Goal: Task Accomplishment & Management: Manage account settings

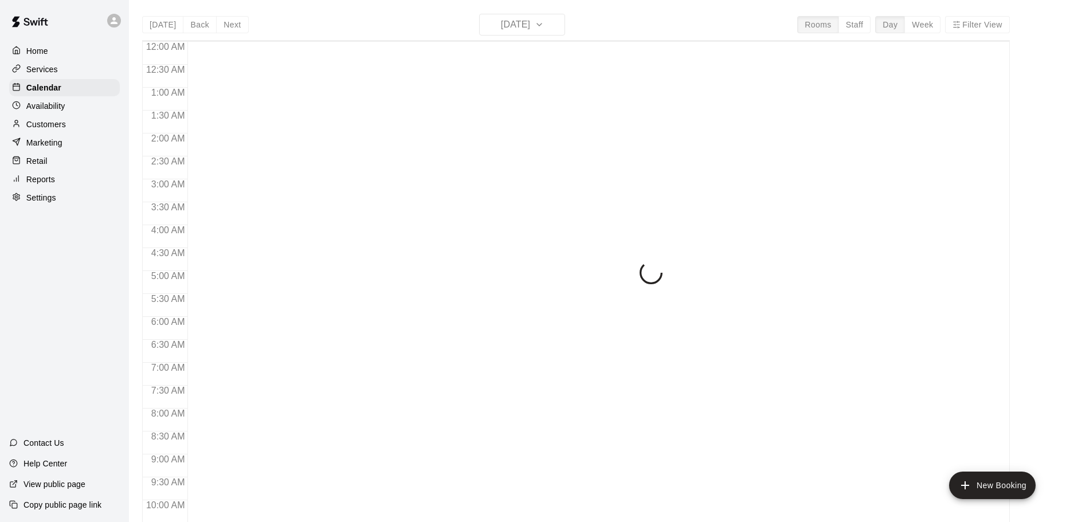
scroll to position [391, 0]
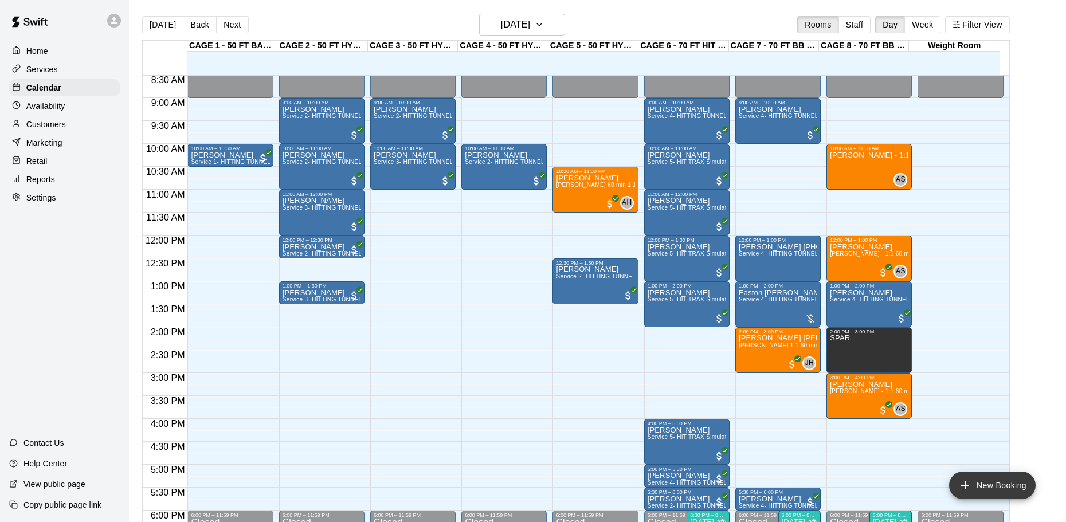
click at [981, 484] on button "New Booking" at bounding box center [992, 486] width 87 height 28
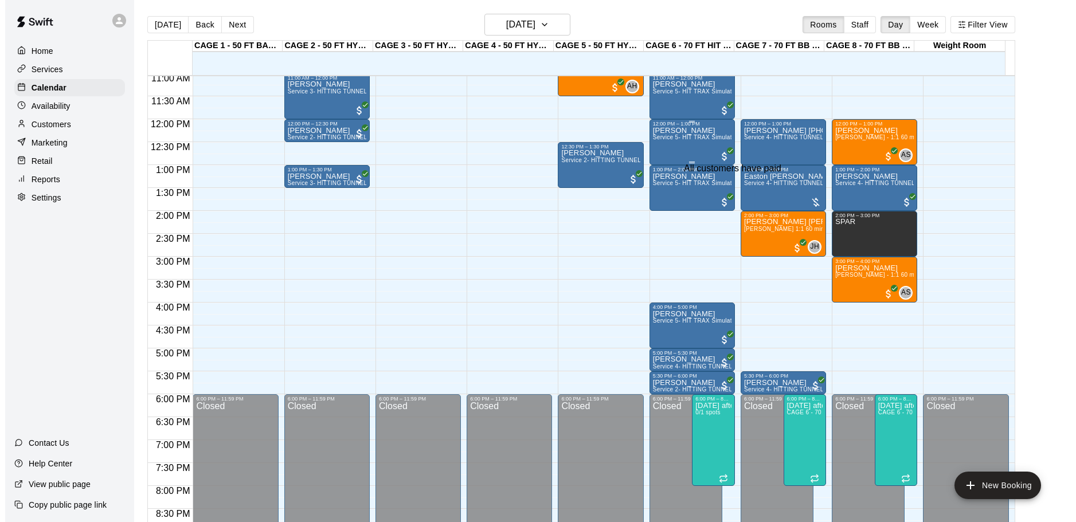
scroll to position [509, 0]
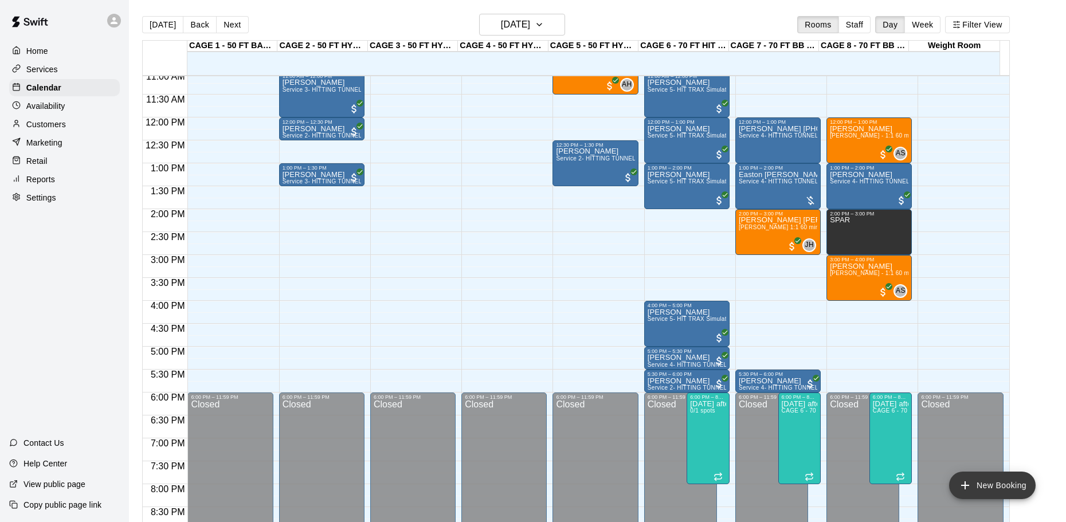
click at [979, 481] on button "New Booking" at bounding box center [992, 486] width 87 height 28
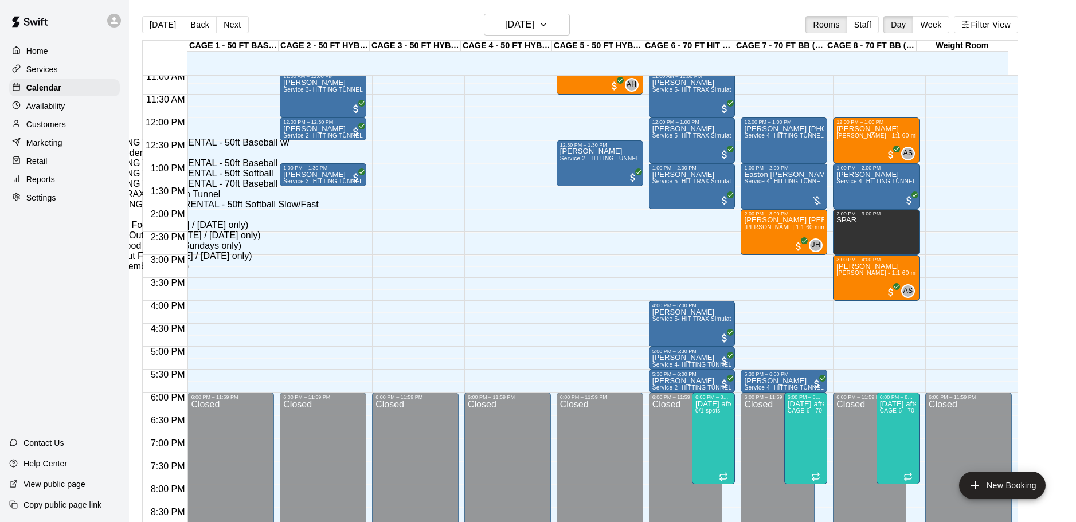
click at [320, 189] on li "Service 4- HITTING TUNNEL RENTAL - 70ft Baseball" at bounding box center [190, 184] width 261 height 10
type input "**********"
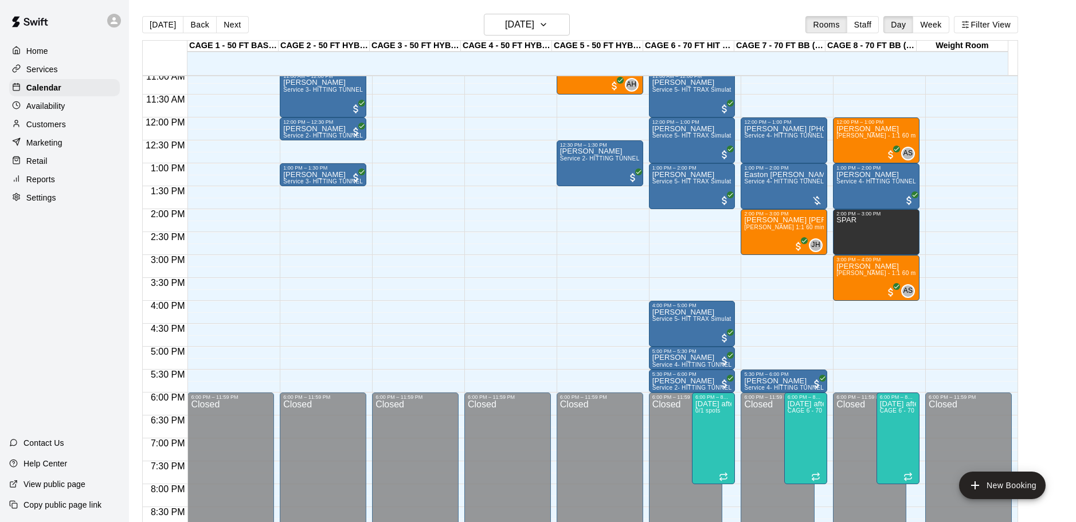
type input "********"
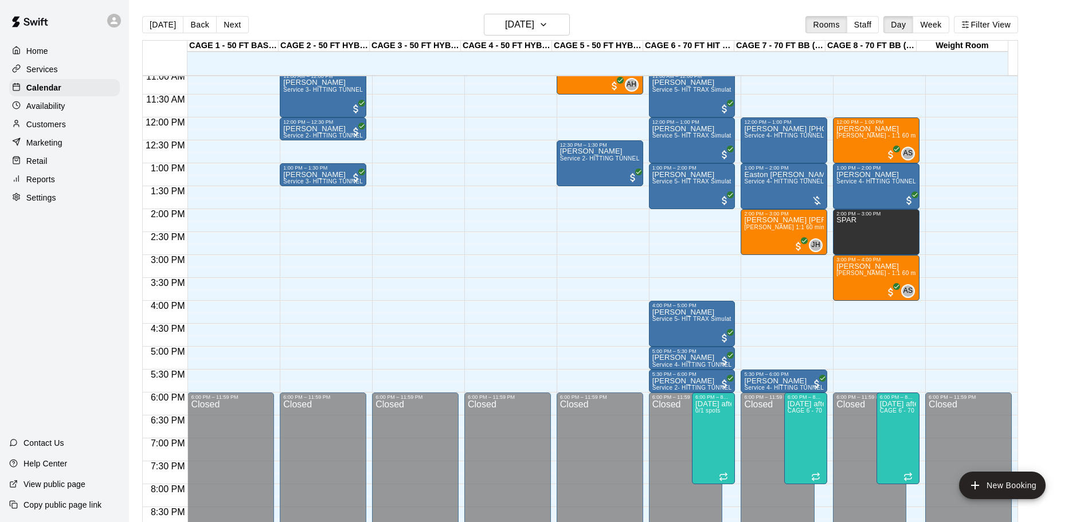
click at [439, 521] on li "PM" at bounding box center [433, 532] width 14 height 10
type input "********"
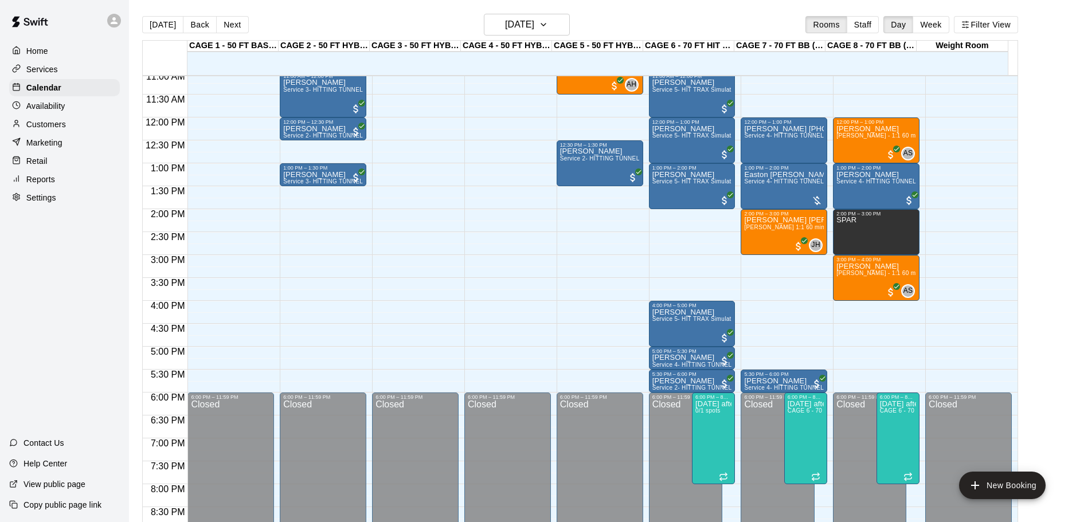
scroll to position [21, 0]
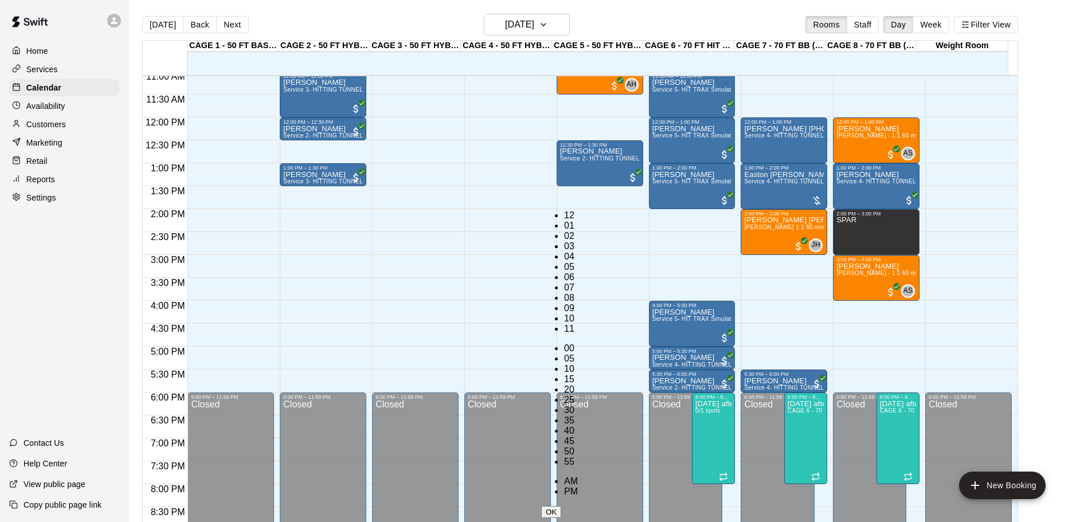
scroll to position [134, 0]
click at [578, 486] on li "PM" at bounding box center [571, 491] width 14 height 10
type input "********"
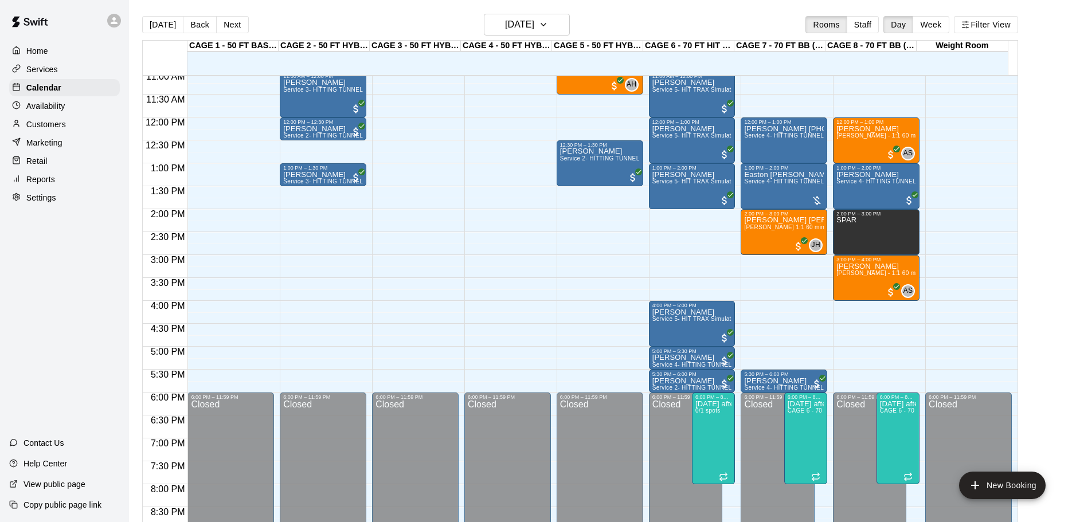
scroll to position [51, 0]
click at [307, 112] on li "CAGE 6 - 70 FT HIT TRAX" at bounding box center [176, 106] width 261 height 10
click at [307, 458] on li "CAGE 7 - 70 FT BB (w/ pitching mound)" at bounding box center [176, 463] width 261 height 10
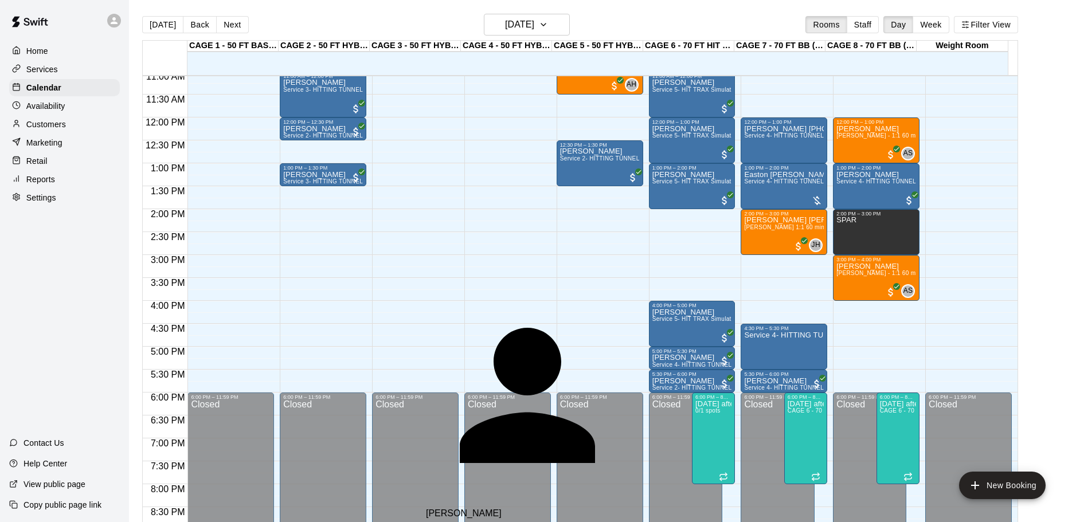
type input "*"
type input "*********"
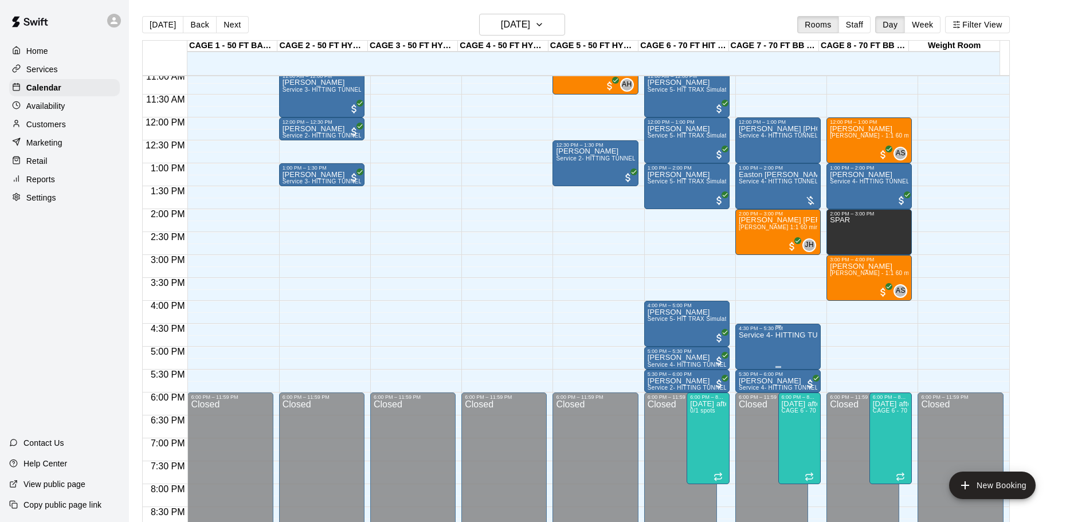
click at [759, 335] on p "Service 4- HITTING TUNNEL RENTAL - 70ft Baseball" at bounding box center [778, 335] width 79 height 0
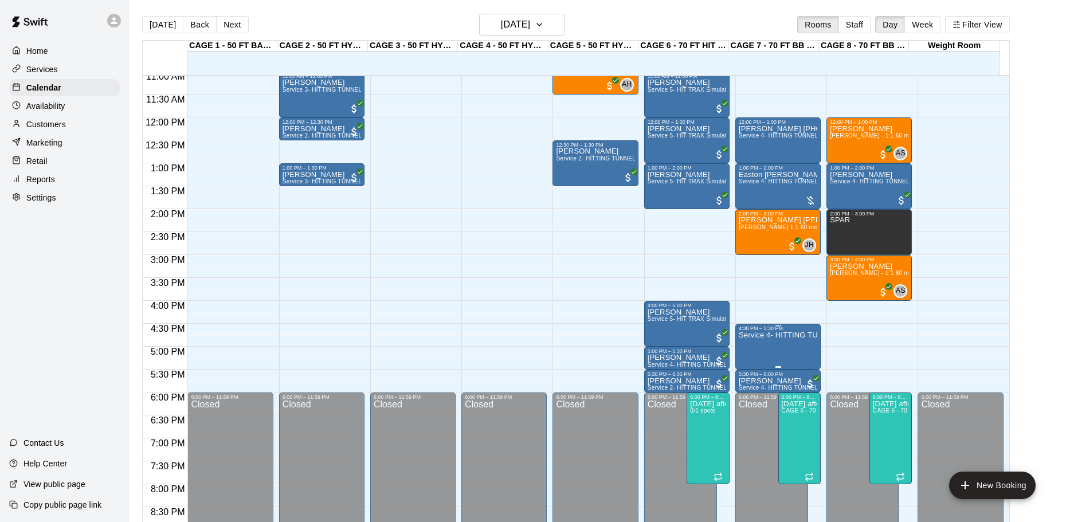
click at [774, 331] on div "4:30 PM – 5:30 PM" at bounding box center [778, 328] width 79 height 6
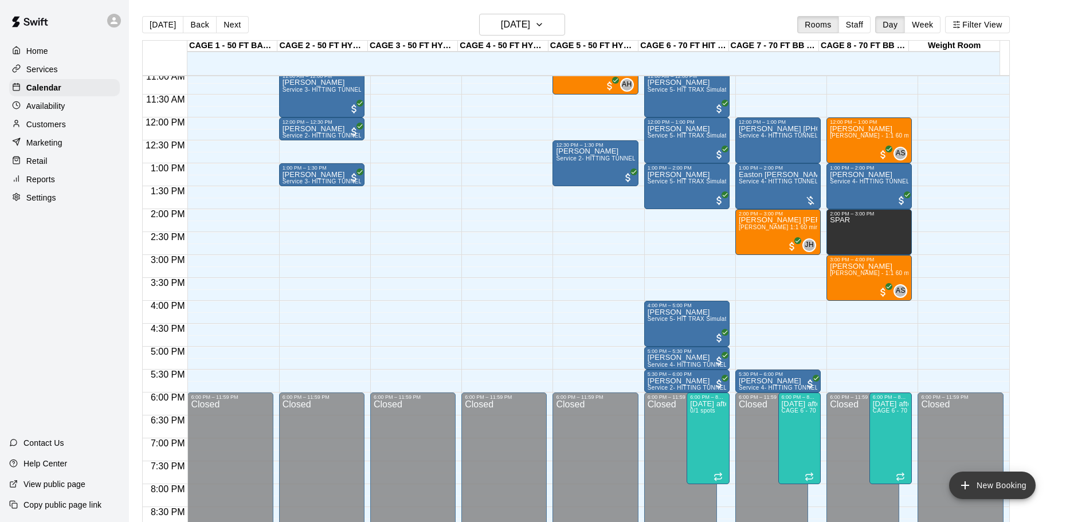
click at [989, 484] on button "New Booking" at bounding box center [992, 486] width 87 height 28
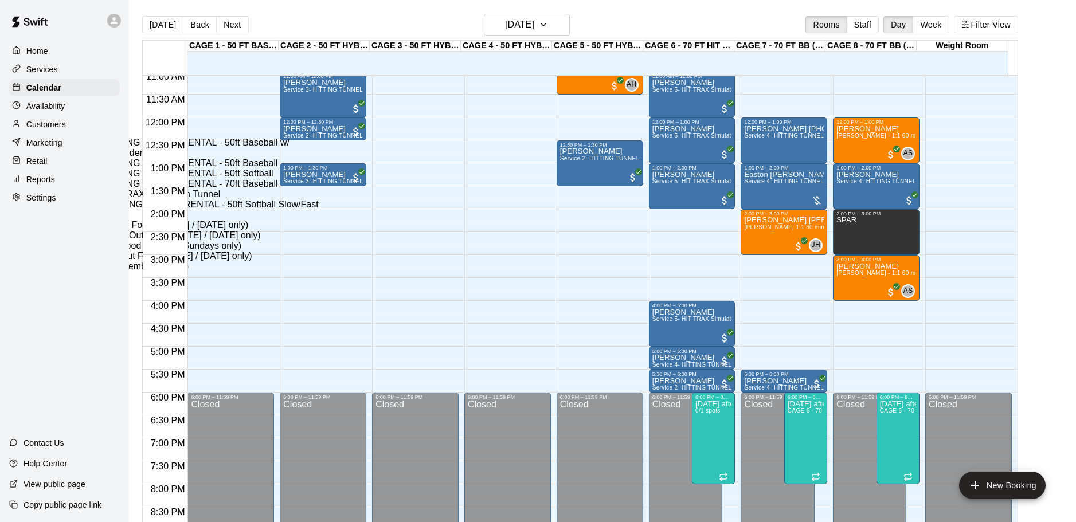
click at [320, 189] on li "Service 4- HITTING TUNNEL RENTAL - 70ft Baseball" at bounding box center [190, 184] width 261 height 10
type input "**********"
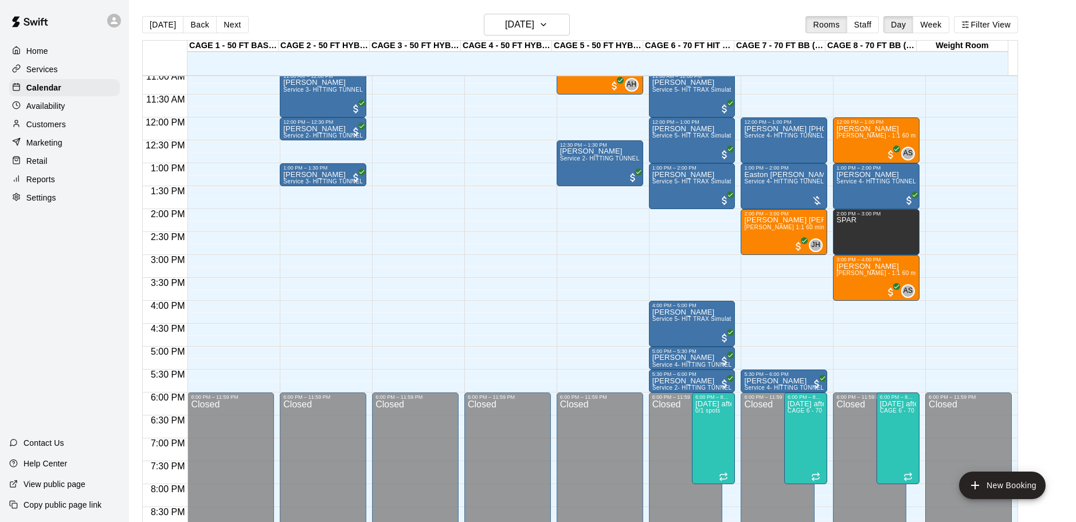
type input "********"
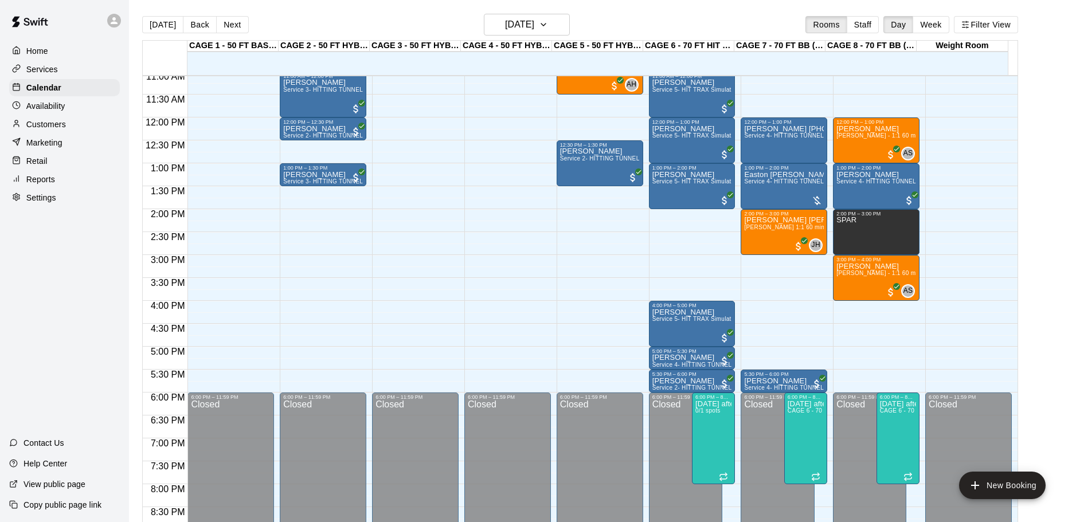
click at [307, 450] on li "CAGE 6 - 70 FT HIT TRAX" at bounding box center [176, 455] width 261 height 10
click at [307, 461] on li "CAGE 7 - 70 FT BB (w/ pitching mound)" at bounding box center [176, 466] width 261 height 10
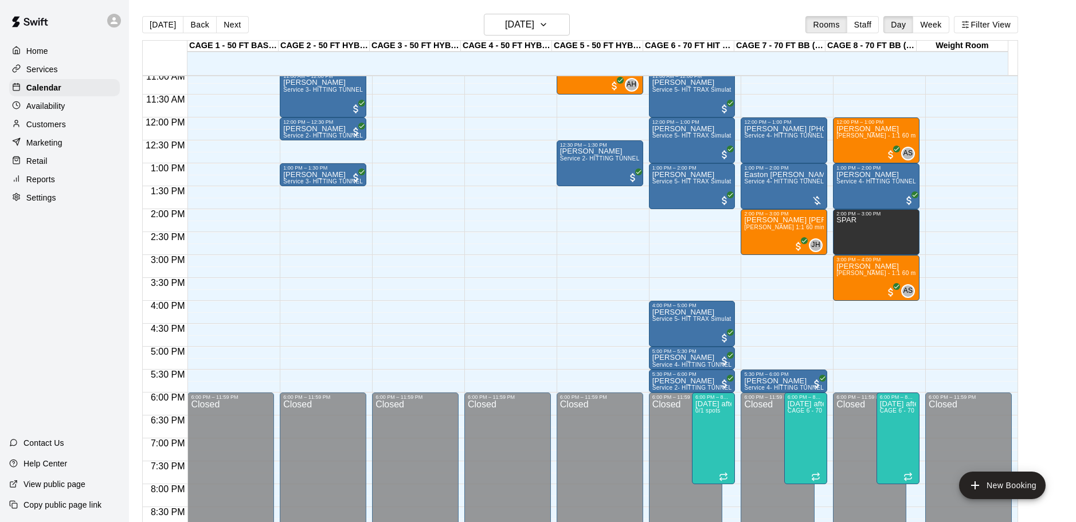
click at [307, 471] on li "CAGE 8 - 70 FT BB (w/ pitching mound)" at bounding box center [176, 476] width 261 height 10
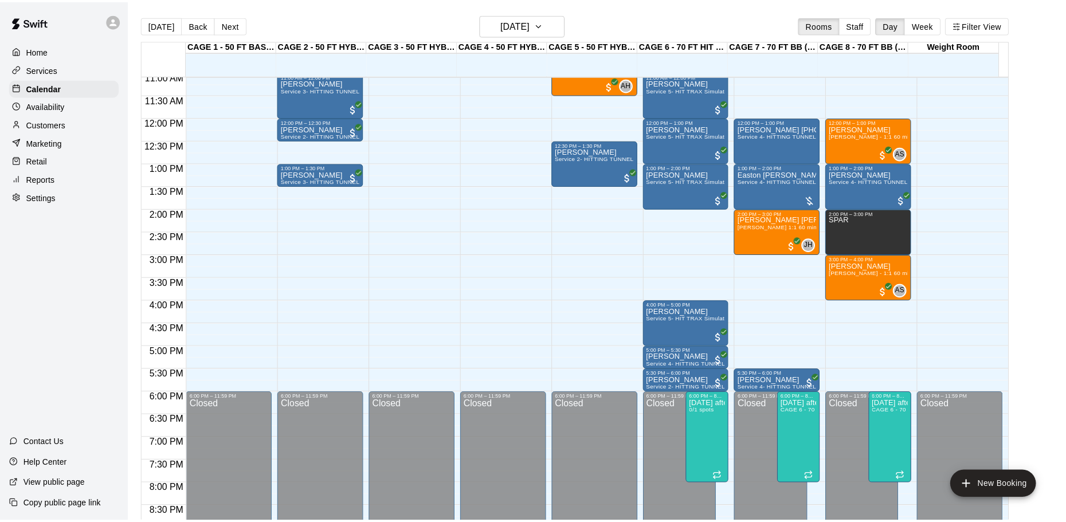
scroll to position [97, 0]
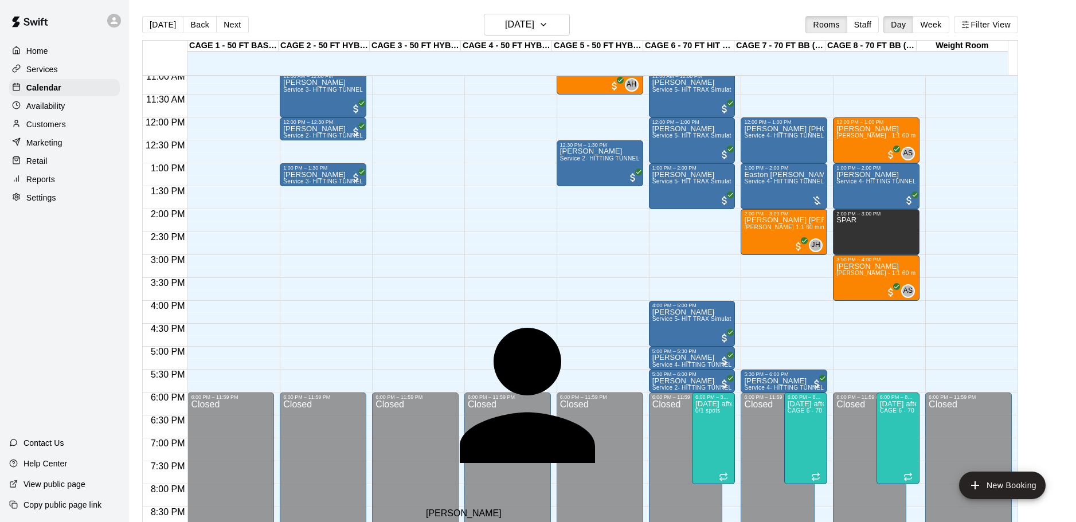
type input "*"
type input "**********"
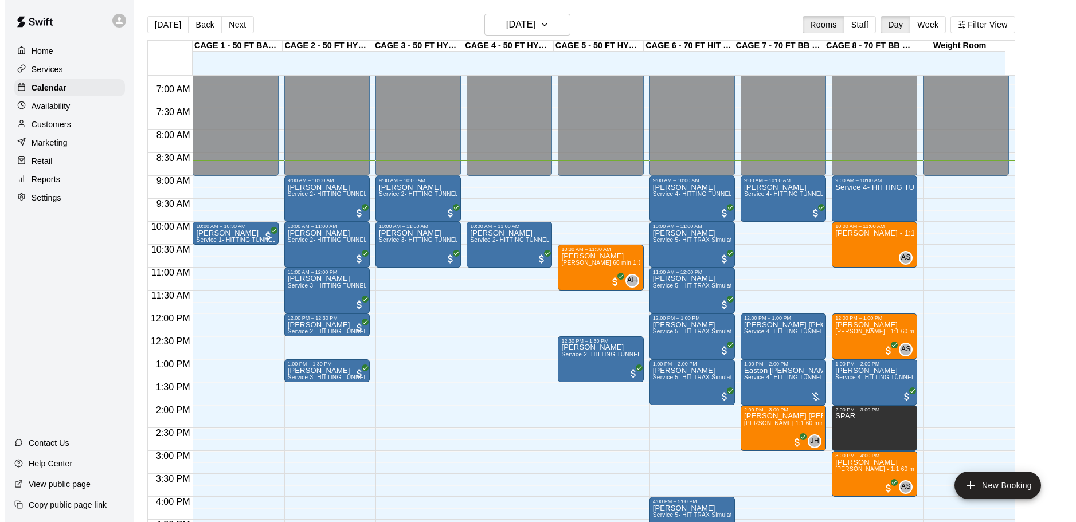
scroll to position [280, 0]
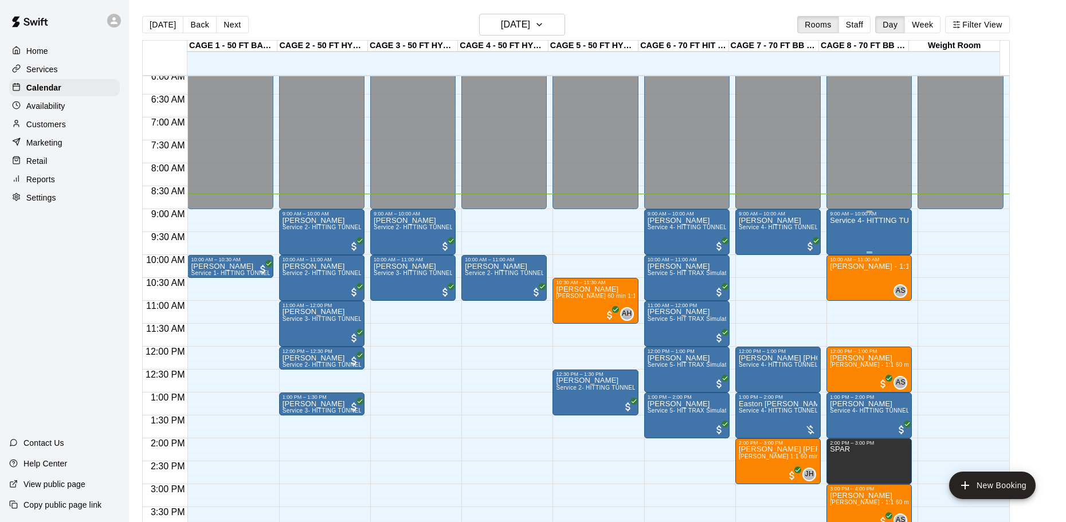
click at [878, 228] on div "Service 4- HITTING TUNNEL RENTAL - 70ft Baseball" at bounding box center [869, 478] width 79 height 522
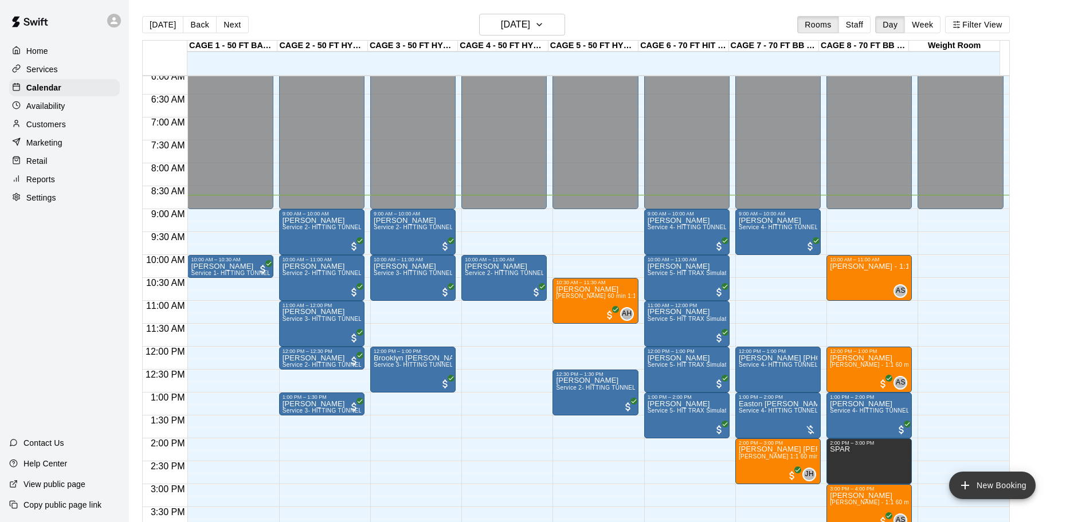
click at [986, 484] on button "New Booking" at bounding box center [992, 486] width 87 height 28
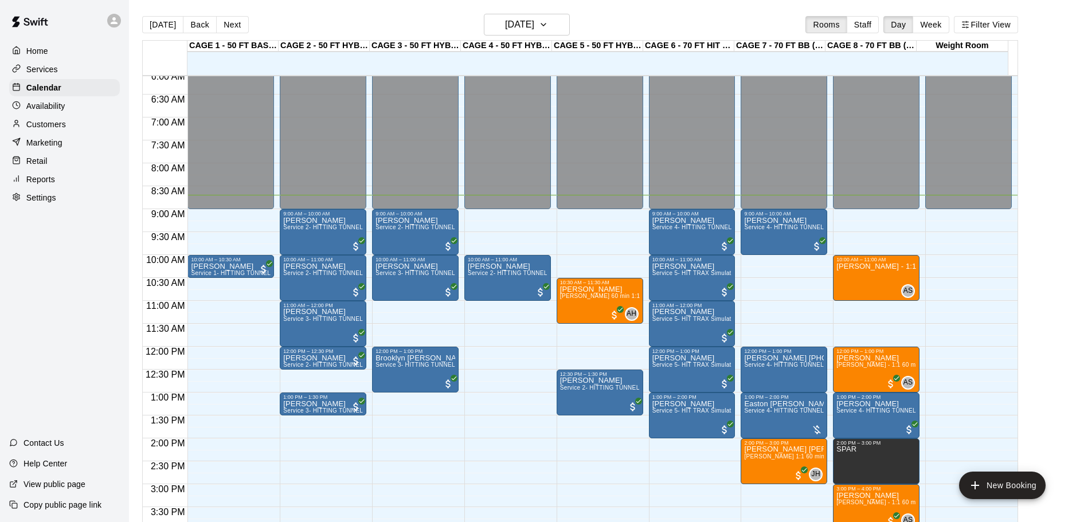
type input "********"
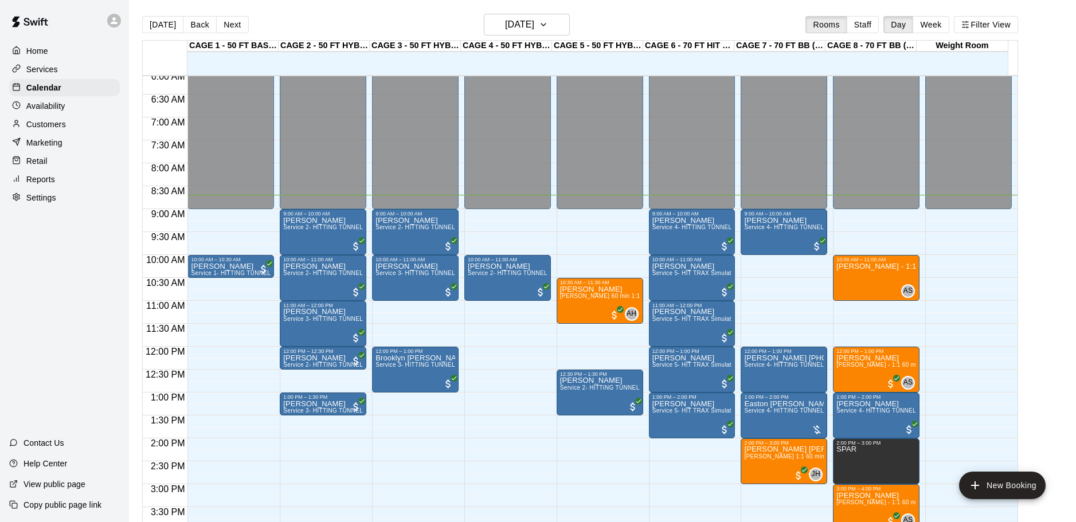
type input "********"
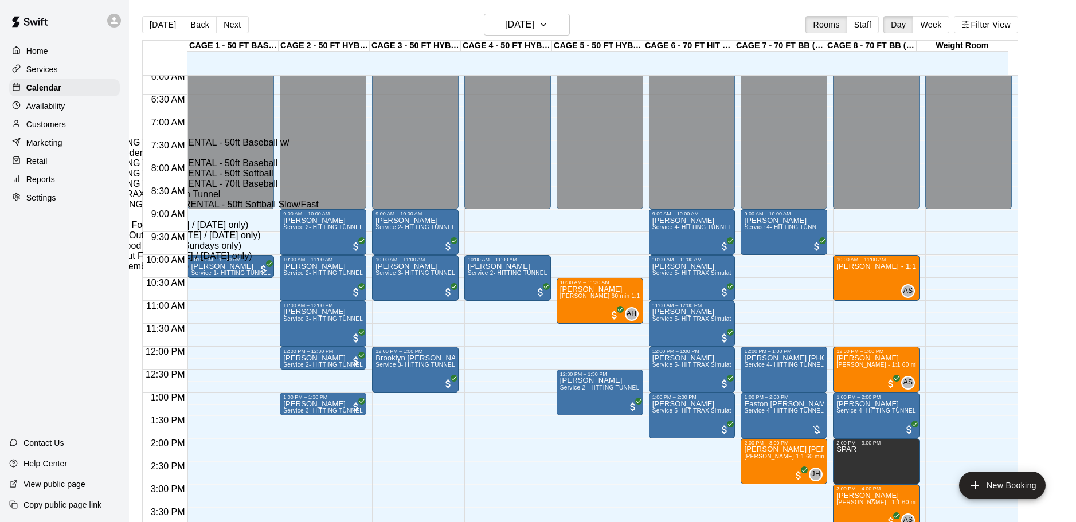
click at [320, 189] on li "Service 4- HITTING TUNNEL RENTAL - 70ft Baseball" at bounding box center [190, 184] width 261 height 10
type input "**********"
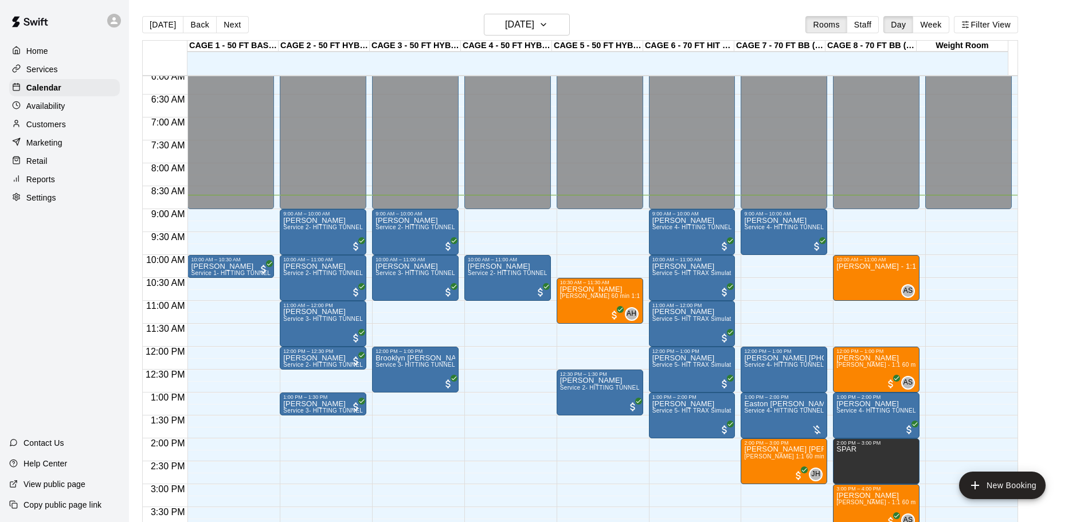
scroll to position [51, 0]
click at [307, 112] on li "CAGE 6 - 70 FT HIT TRAX" at bounding box center [176, 106] width 261 height 10
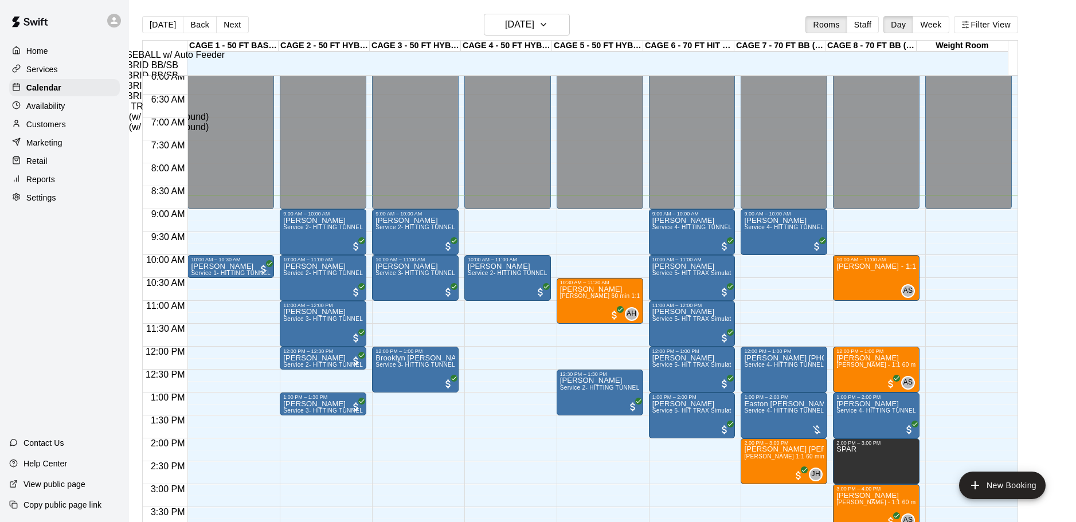
click at [307, 122] on li "CAGE 7 - 70 FT BB (w/ pitching mound)" at bounding box center [176, 117] width 261 height 10
click at [307, 132] on li "CAGE 8 - 70 FT BB (w/ pitching mound)" at bounding box center [176, 127] width 261 height 10
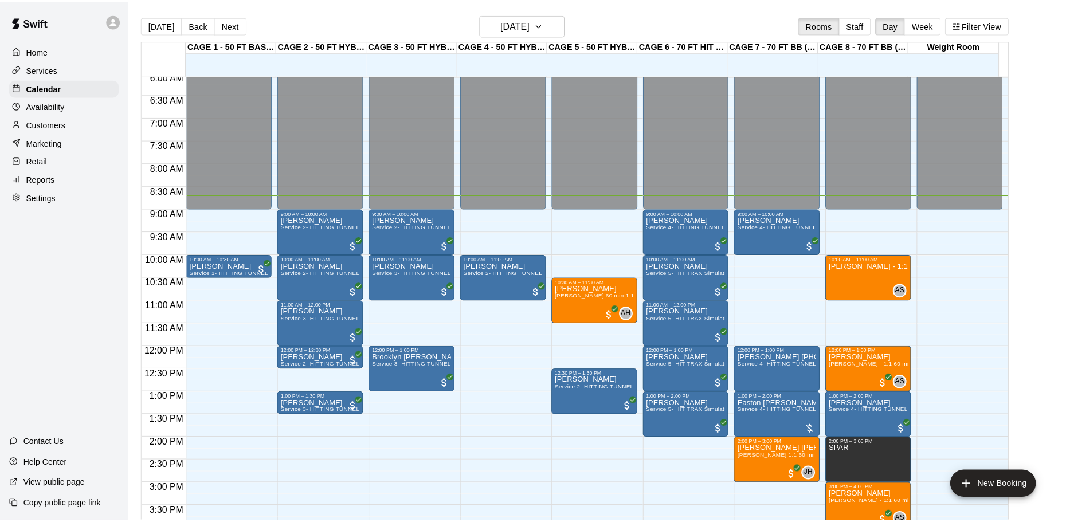
scroll to position [97, 0]
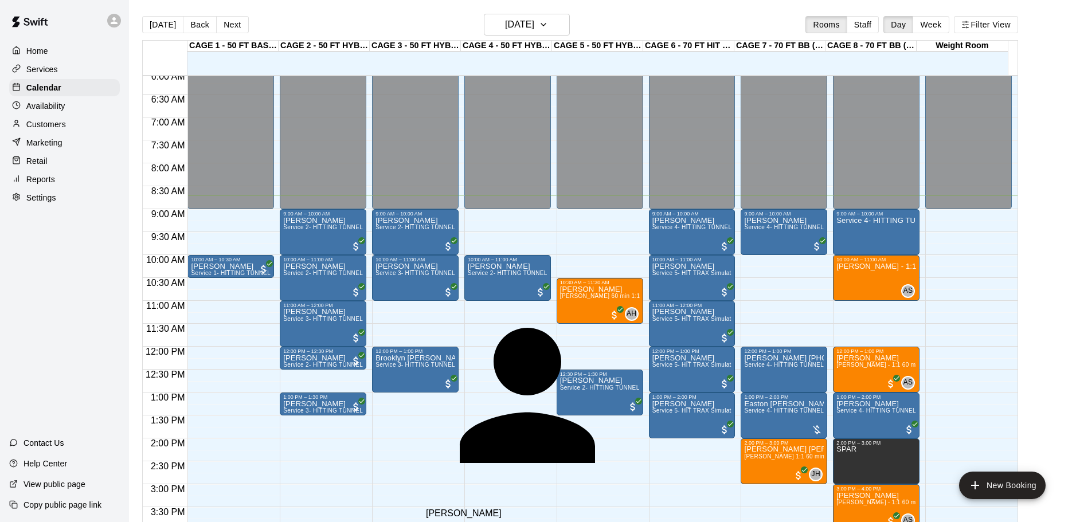
type input "*"
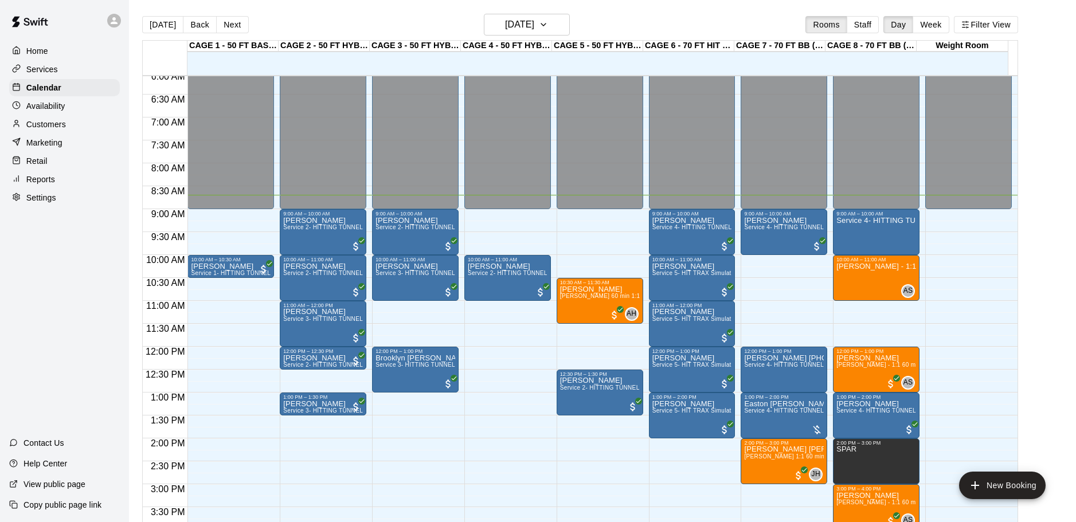
type input "**********"
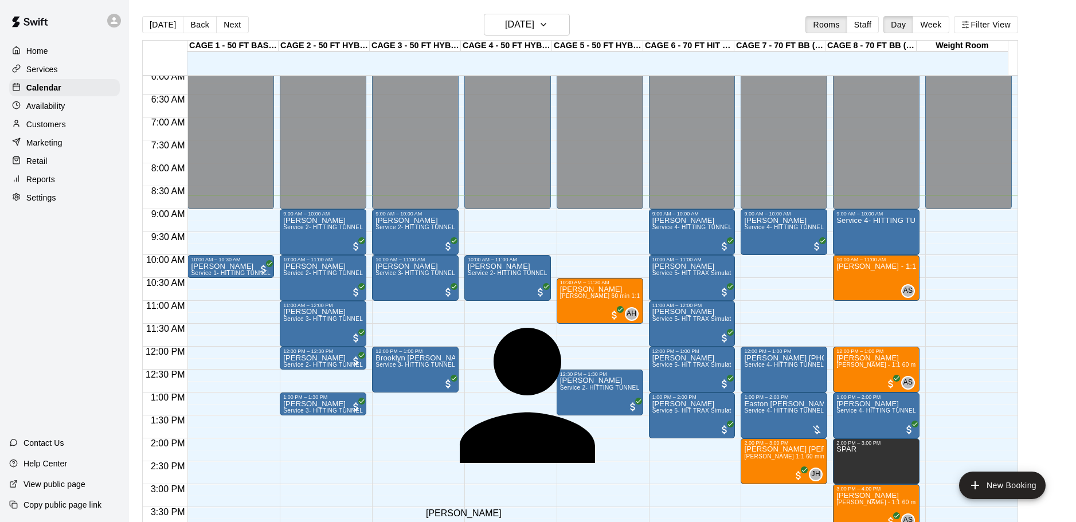
click at [459, 508] on p "[PERSON_NAME]" at bounding box center [561, 513] width 270 height 10
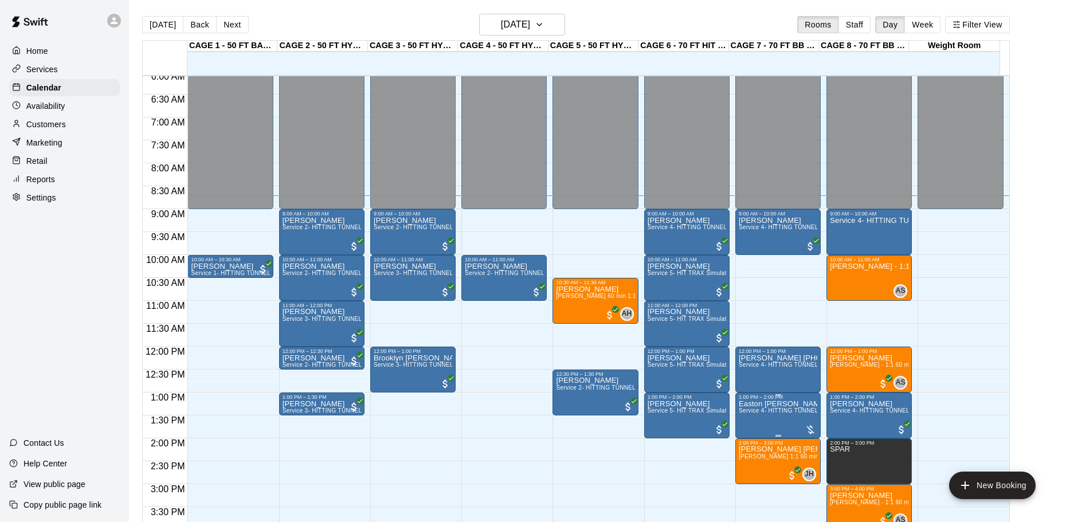
click at [754, 414] on span "Service 4- HITTING TUNNEL RENTAL - 70ft Baseball" at bounding box center [812, 410] width 146 height 6
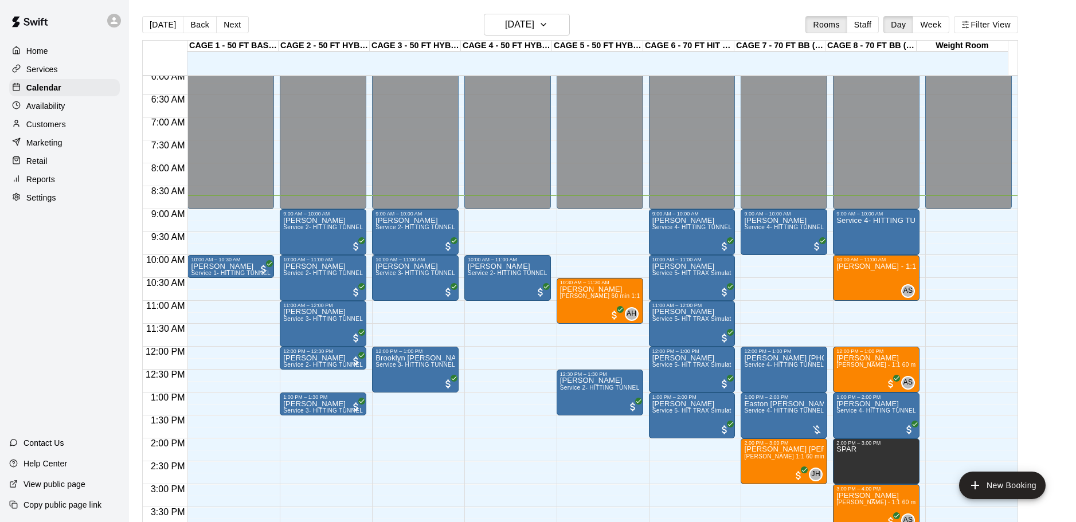
drag, startPoint x: 534, startPoint y: 224, endPoint x: 534, endPoint y: 233, distance: 8.6
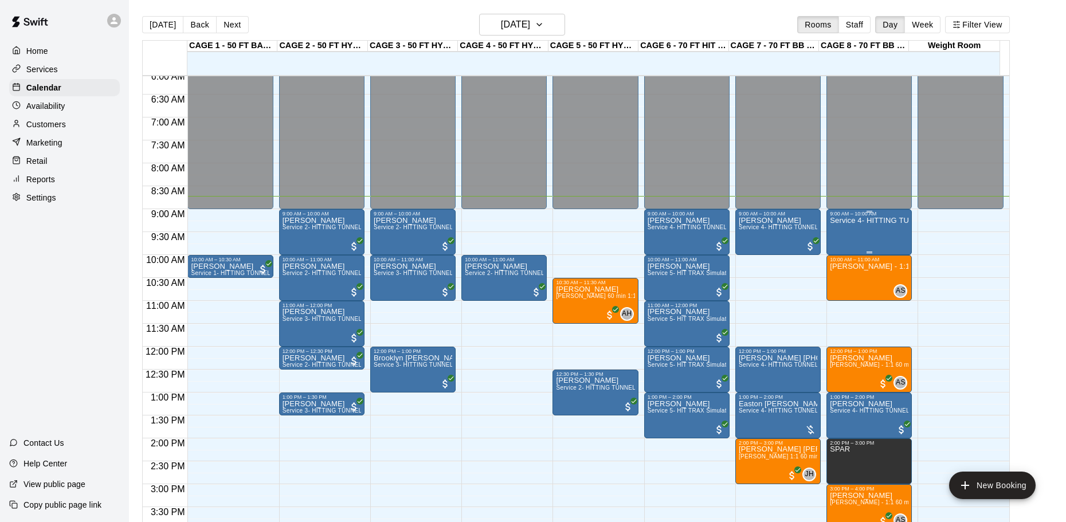
click at [874, 231] on div "Service 4- HITTING TUNNEL RENTAL - 70ft Baseball" at bounding box center [869, 478] width 79 height 522
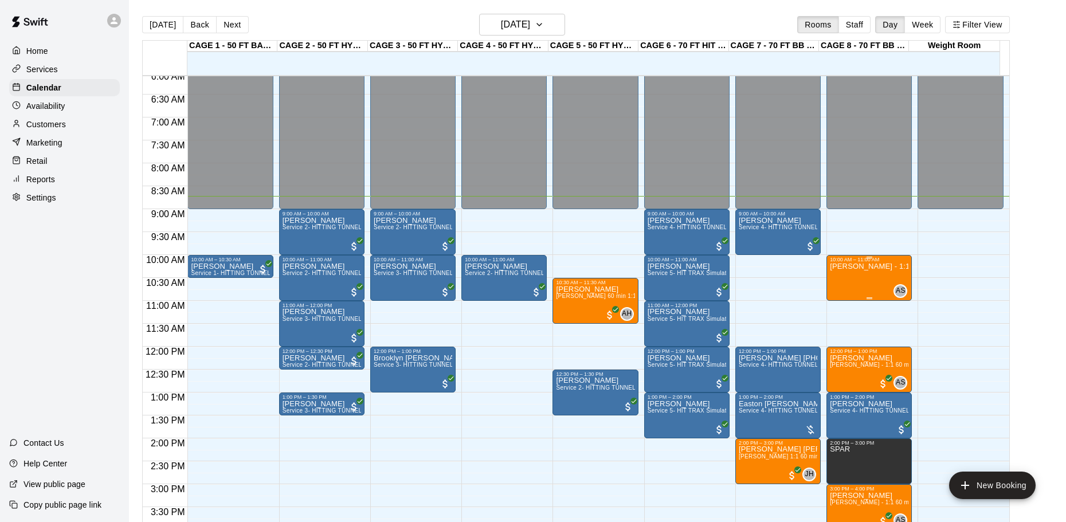
click at [866, 274] on div "[PERSON_NAME] - 1:1 60 min Pitching Lesson" at bounding box center [869, 523] width 79 height 522
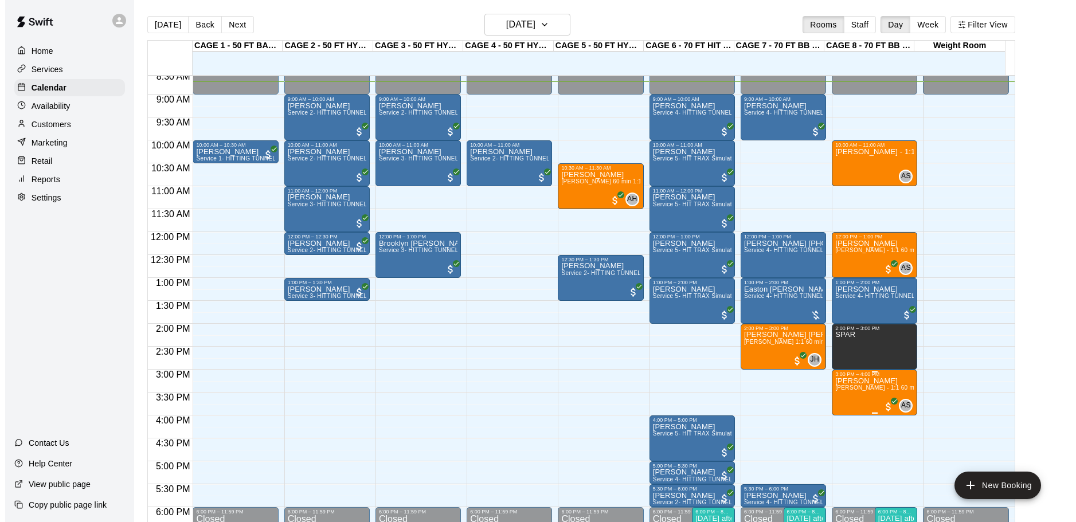
scroll to position [337, 0]
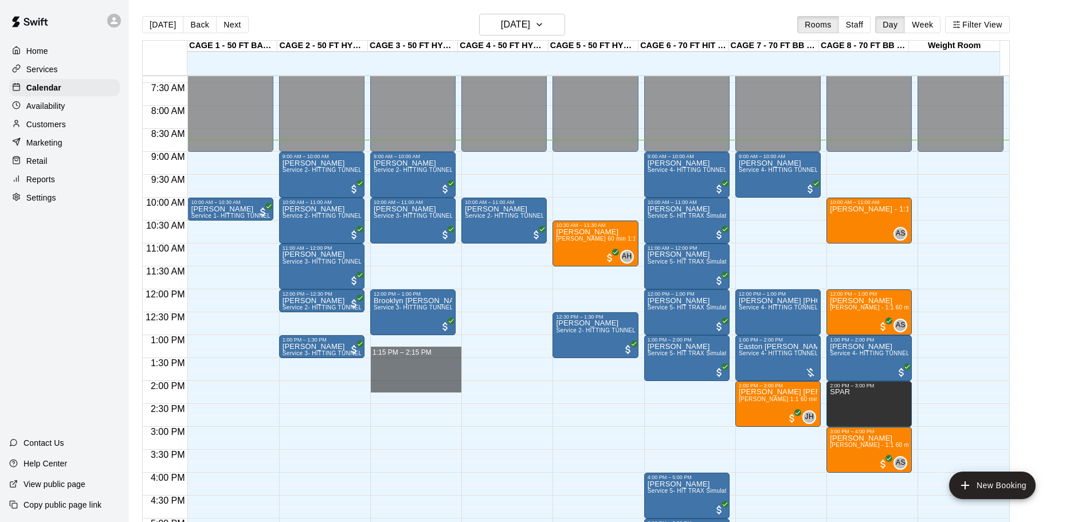
drag, startPoint x: 414, startPoint y: 358, endPoint x: 407, endPoint y: 382, distance: 24.9
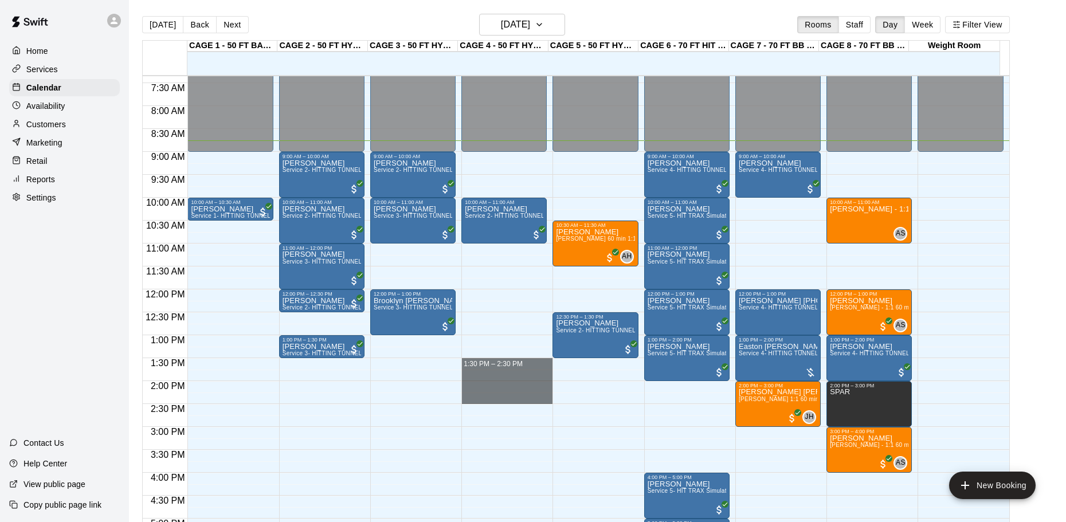
drag, startPoint x: 499, startPoint y: 359, endPoint x: 501, endPoint y: 397, distance: 37.9
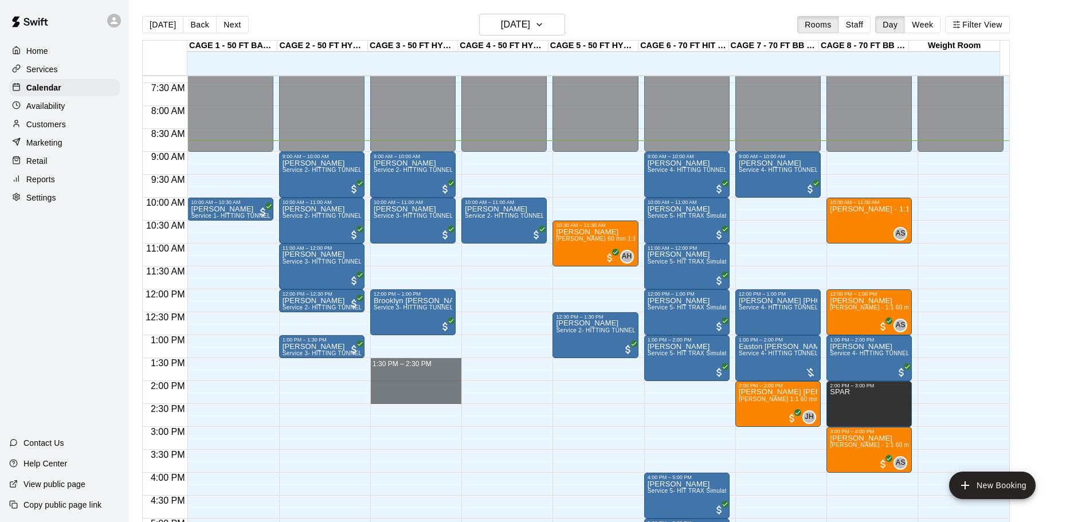
drag, startPoint x: 419, startPoint y: 359, endPoint x: 417, endPoint y: 402, distance: 42.5
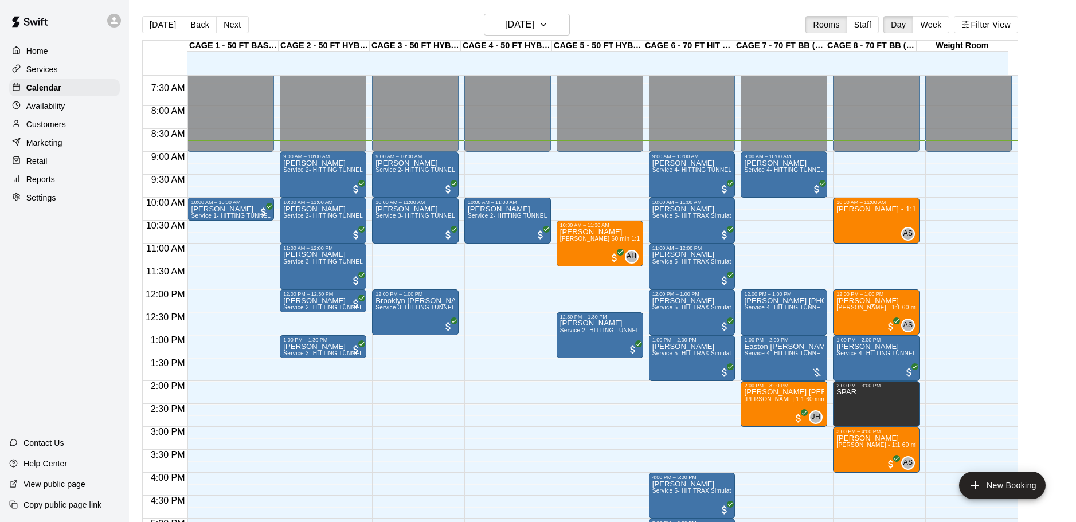
scroll to position [0, 0]
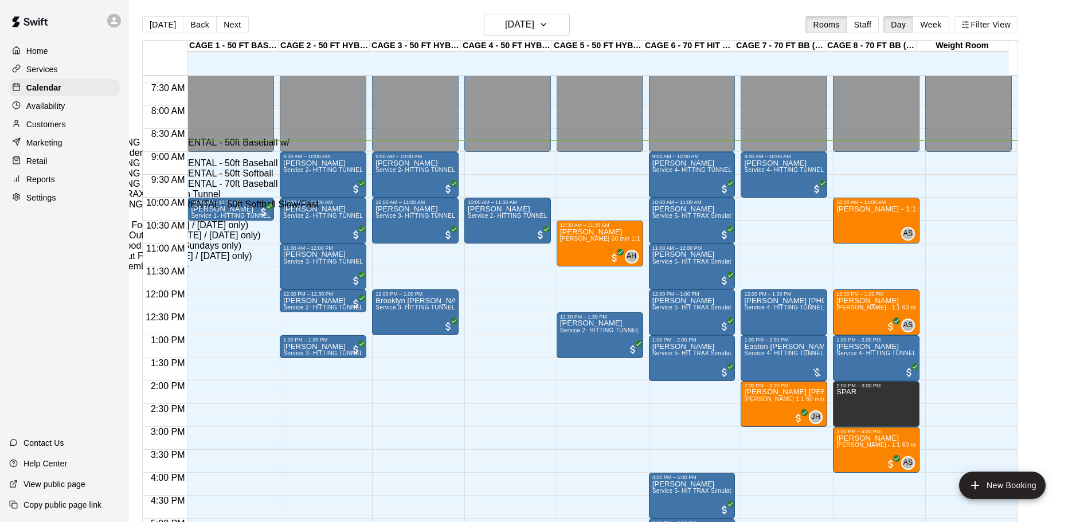
click at [320, 179] on li "Service 3- HITTING TUNNEL RENTAL - 50ft Softball" at bounding box center [190, 173] width 261 height 10
type input "**********"
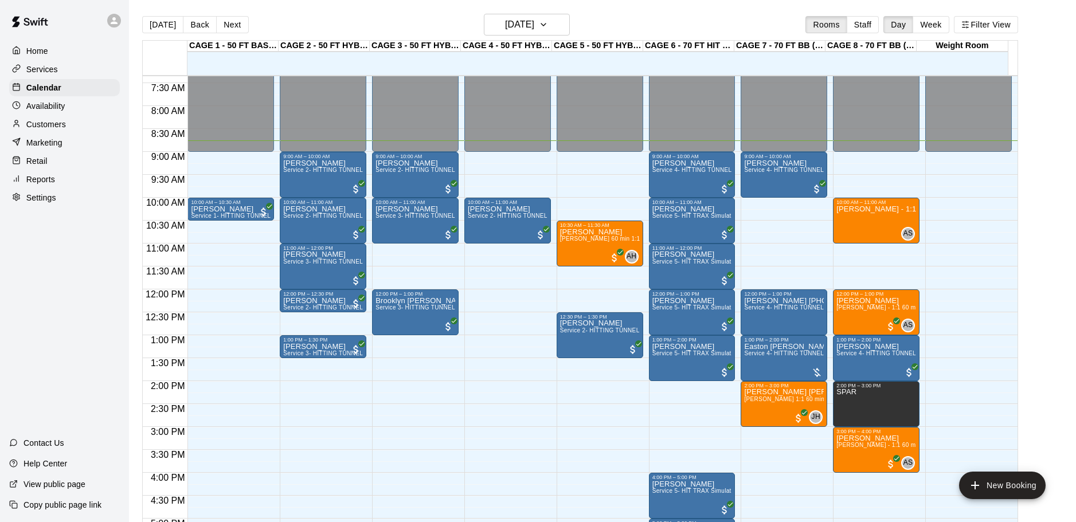
scroll to position [57, 0]
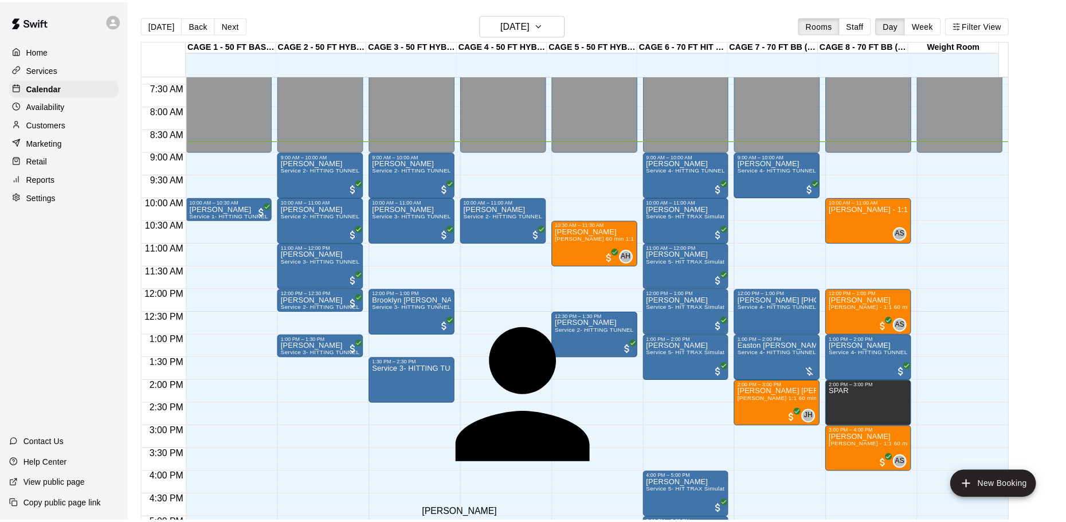
scroll to position [0, 0]
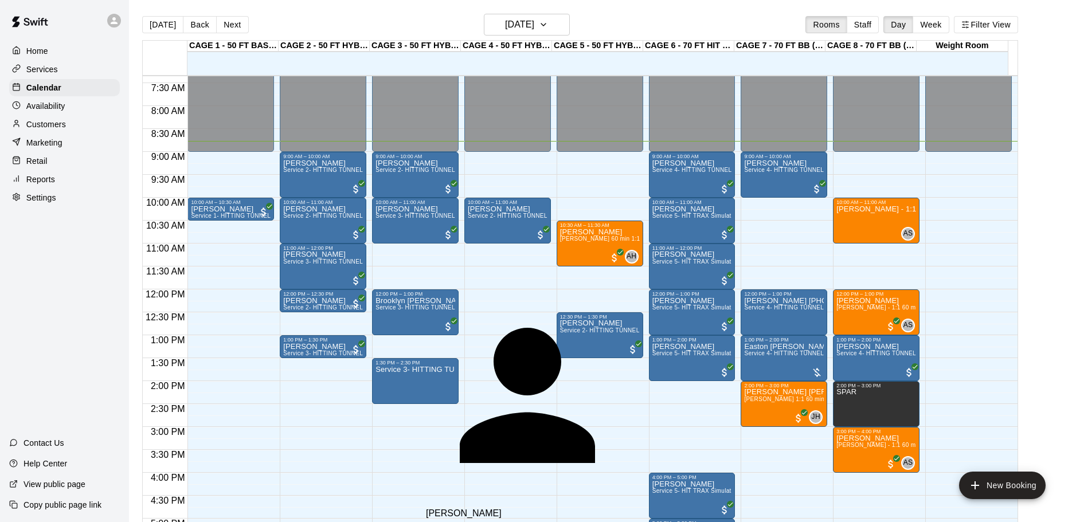
type input "*"
type input "**********"
click at [486, 508] on div "[PERSON_NAME]" at bounding box center [561, 513] width 270 height 10
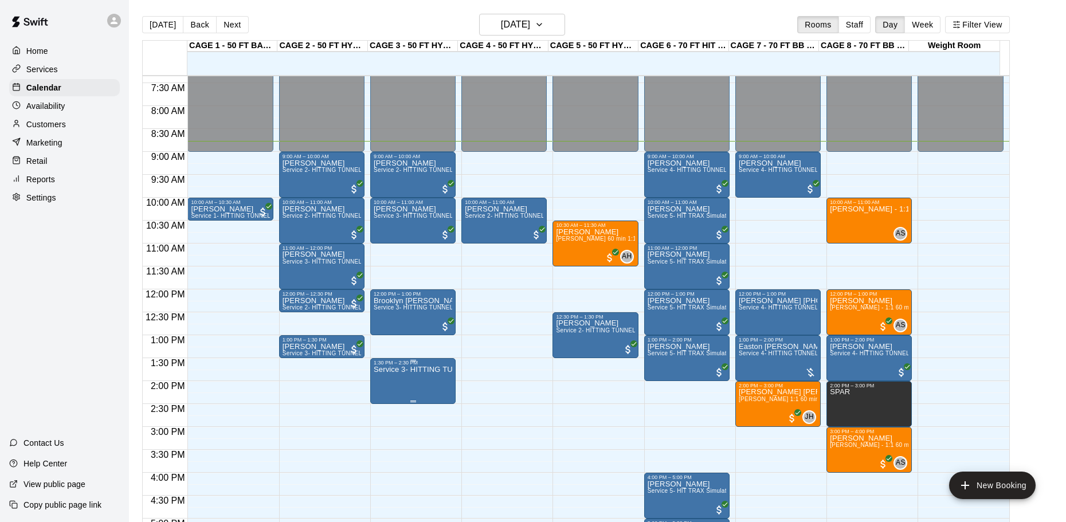
click at [431, 370] on p "Service 3- HITTING TUNNEL RENTAL - 50ft Softball" at bounding box center [413, 370] width 79 height 0
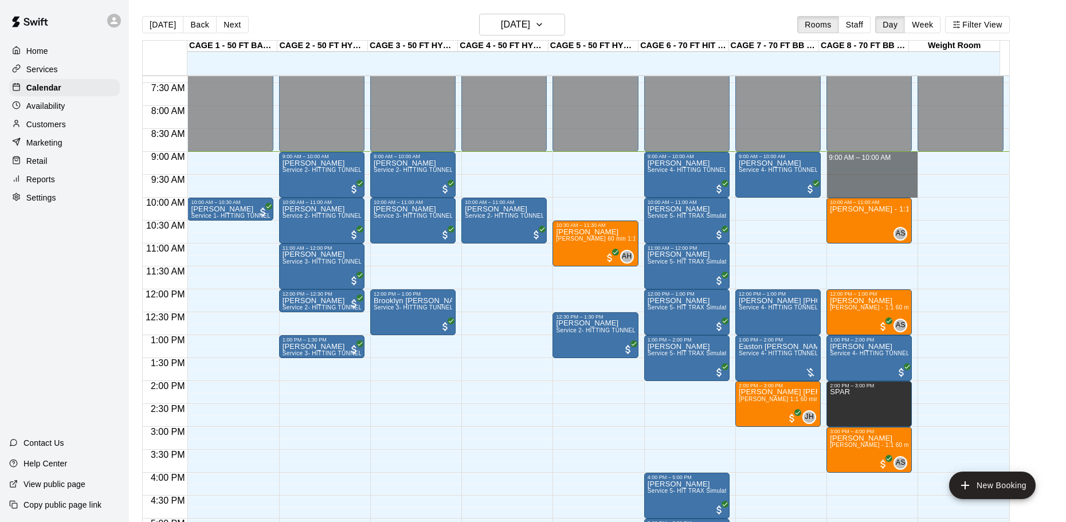
drag, startPoint x: 861, startPoint y: 159, endPoint x: 861, endPoint y: 198, distance: 39.5
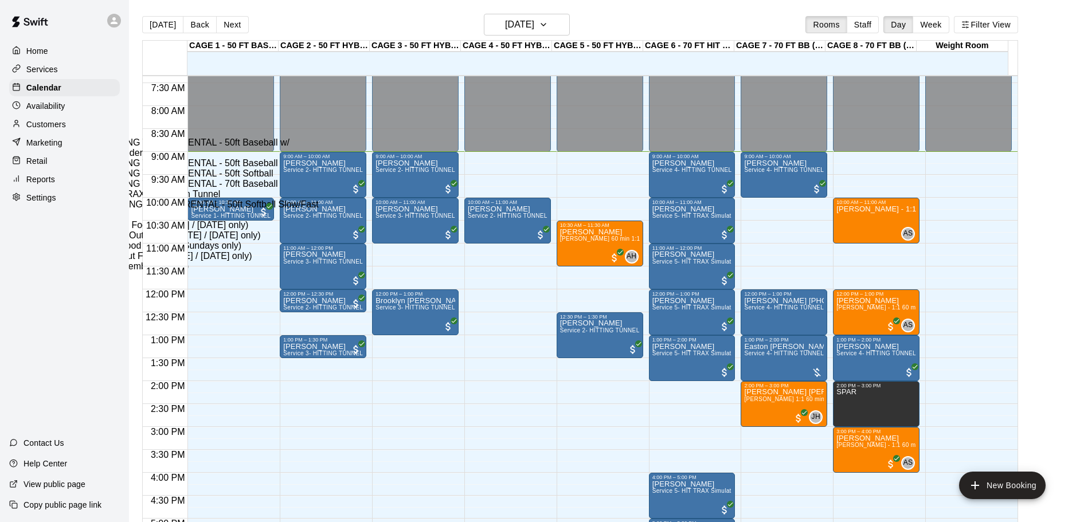
click at [320, 189] on li "Service 4- HITTING TUNNEL RENTAL - 70ft Baseball" at bounding box center [190, 184] width 261 height 10
type input "**********"
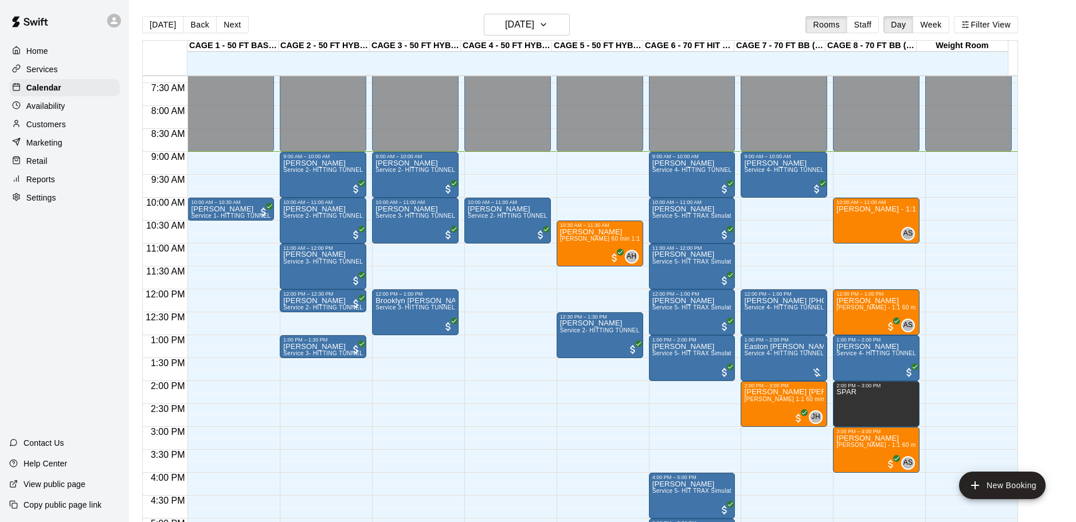
type input "****"
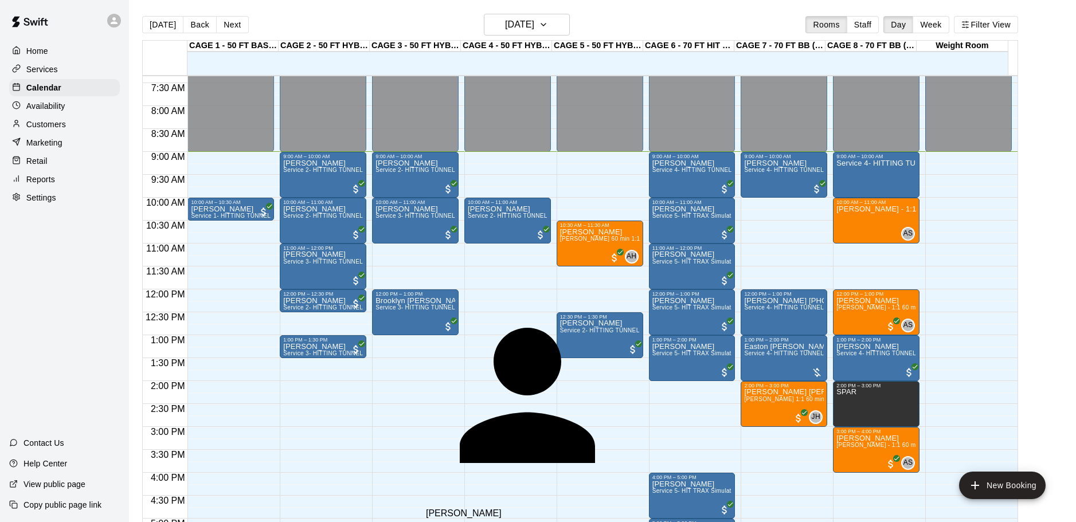
click at [522, 508] on div "Alex Savi alexandersavi2@gmail.com" at bounding box center [561, 523] width 270 height 30
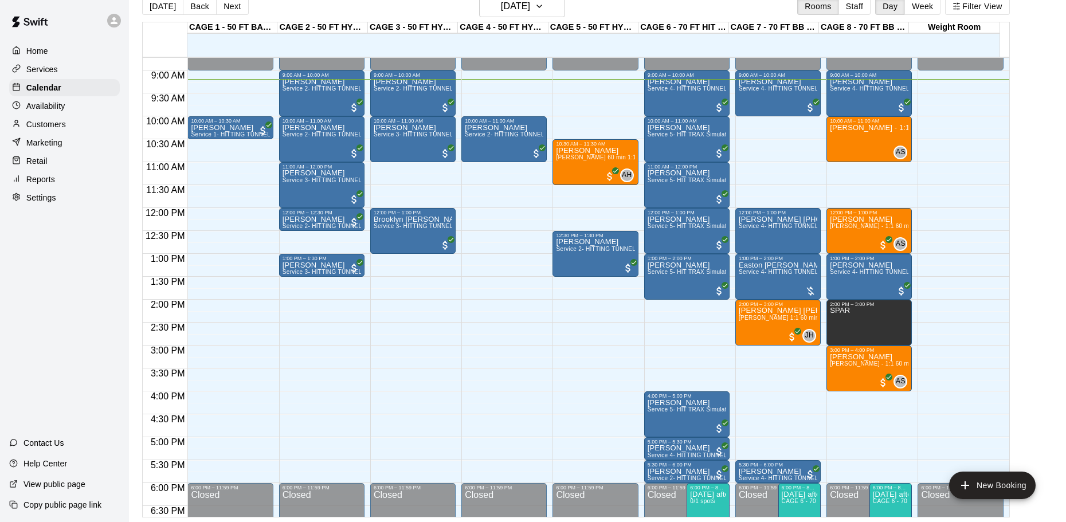
scroll to position [401, 0]
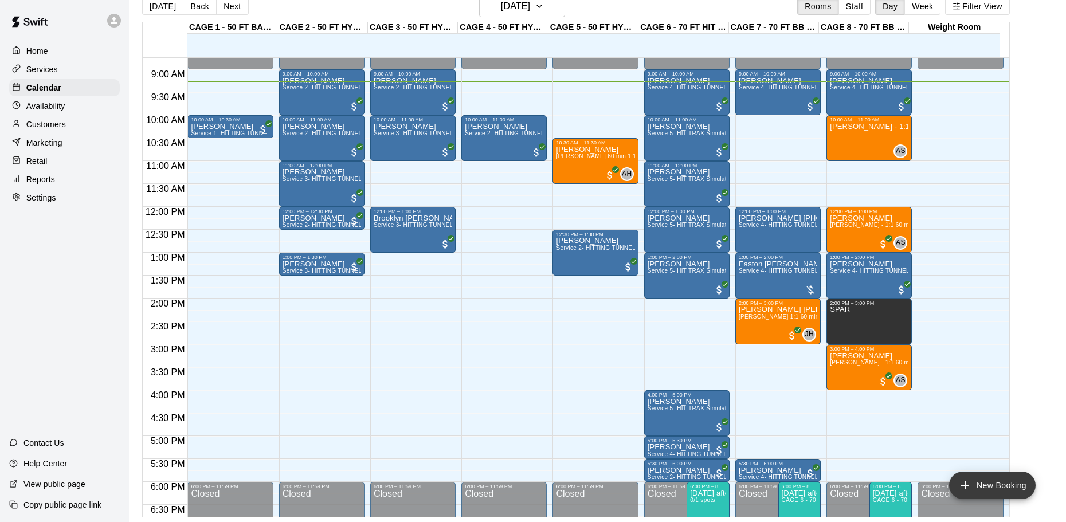
click at [1008, 488] on button "New Booking" at bounding box center [992, 486] width 87 height 28
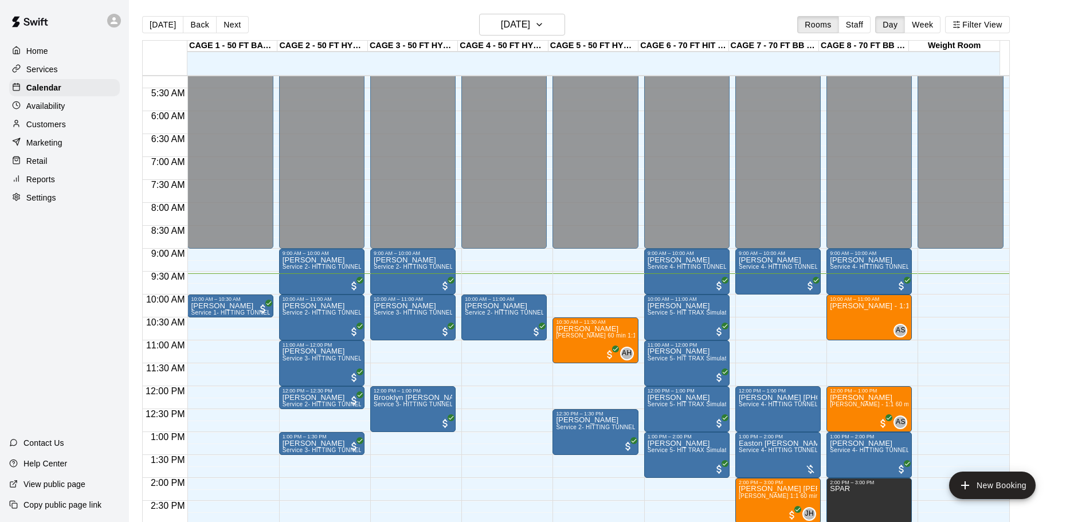
scroll to position [260, 0]
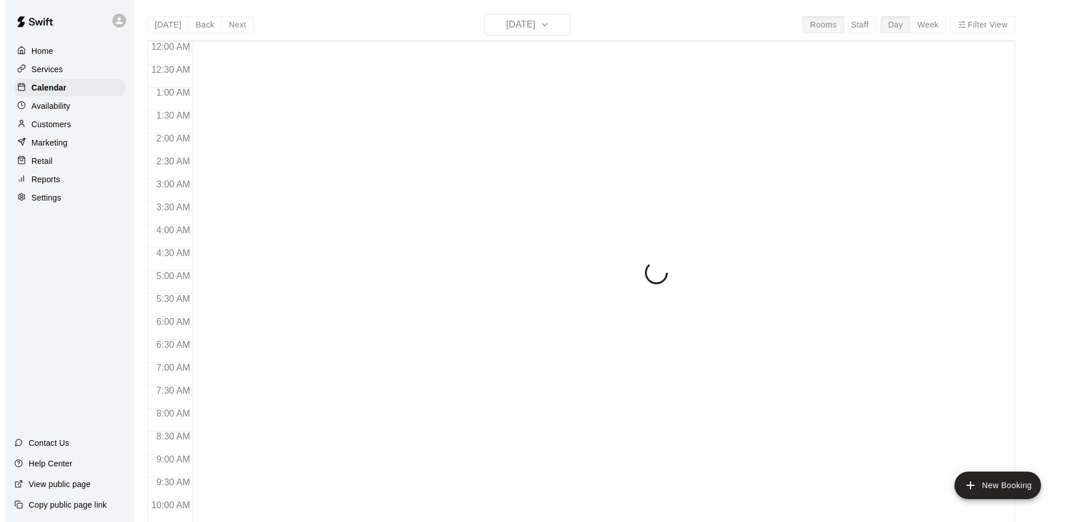
scroll to position [439, 0]
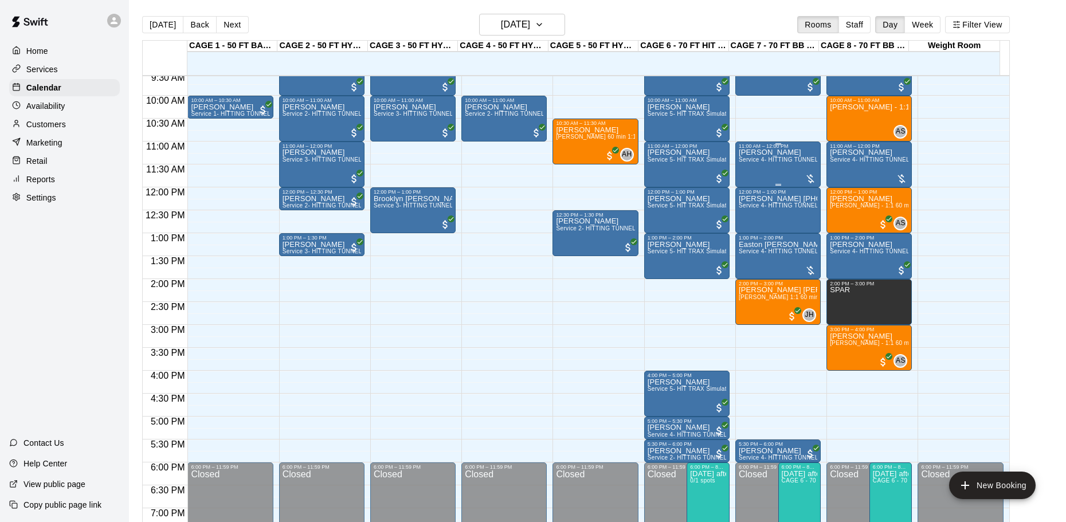
click at [753, 149] on div "11:00 AM – 12:00 PM" at bounding box center [778, 146] width 79 height 6
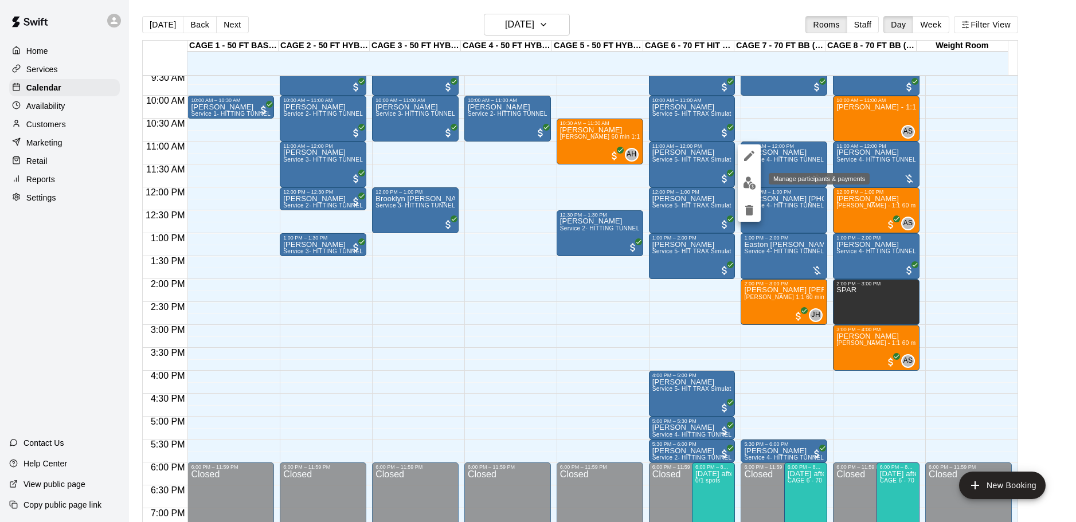
click at [752, 183] on img "edit" at bounding box center [749, 182] width 13 height 13
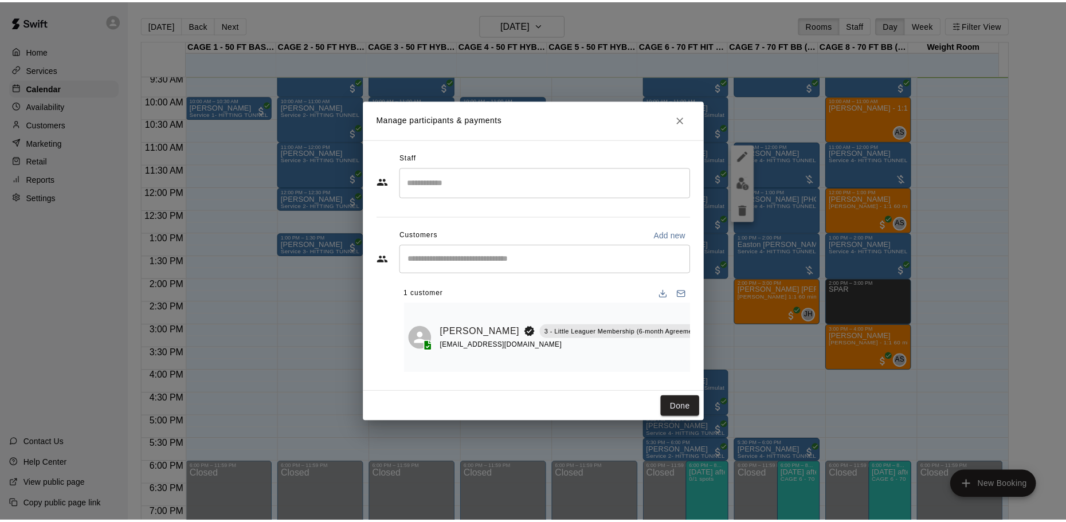
scroll to position [0, 50]
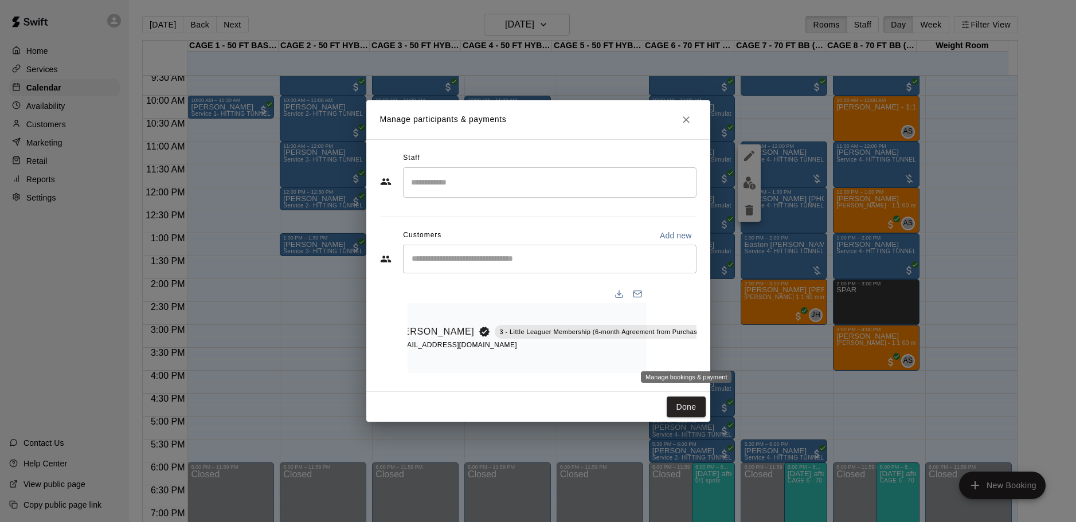
click at [730, 357] on icon "Manage bookings & payment" at bounding box center [734, 358] width 9 height 10
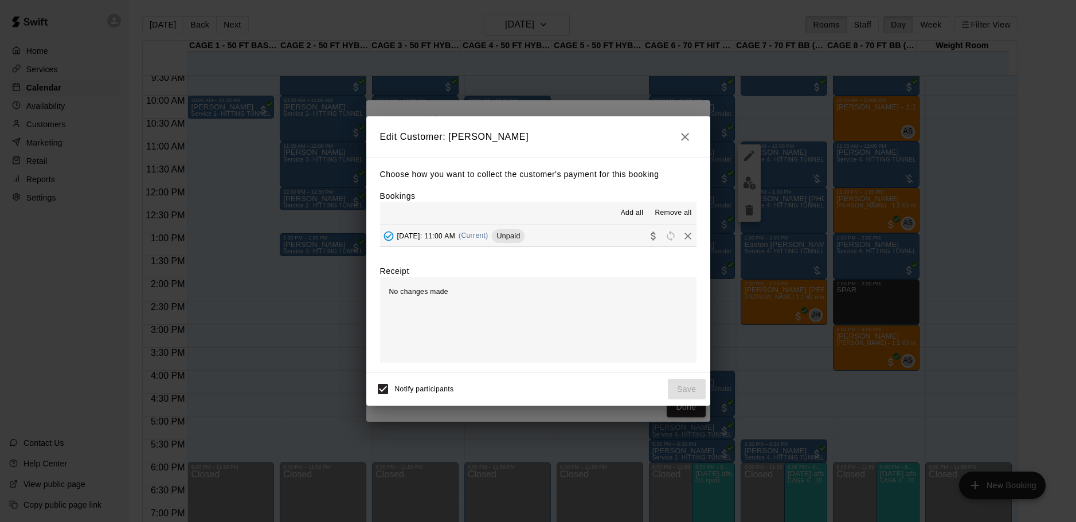
click at [421, 230] on div "Sunday, August 17: 11:00 AM (Current) Unpaid" at bounding box center [452, 235] width 145 height 17
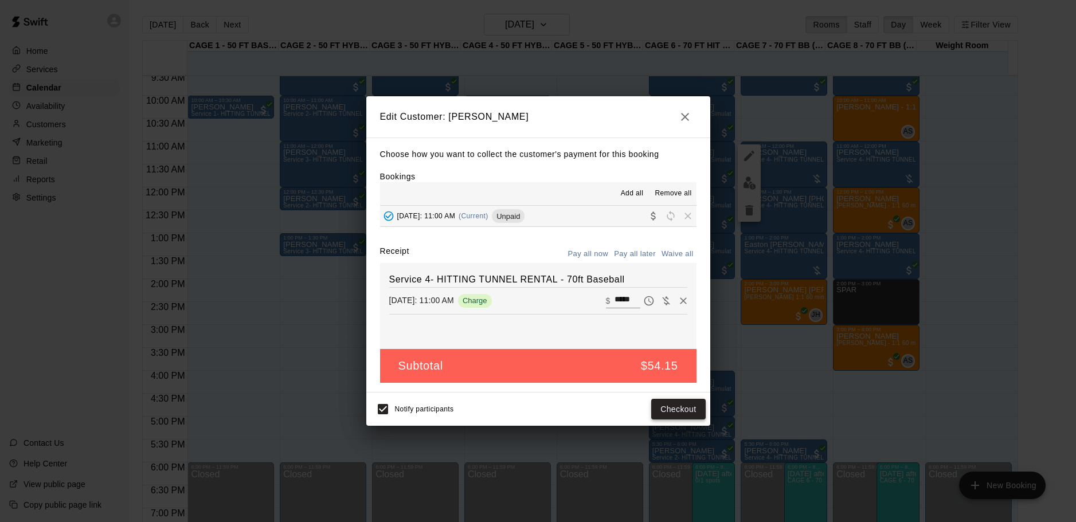
click at [677, 414] on button "Checkout" at bounding box center [678, 409] width 54 height 21
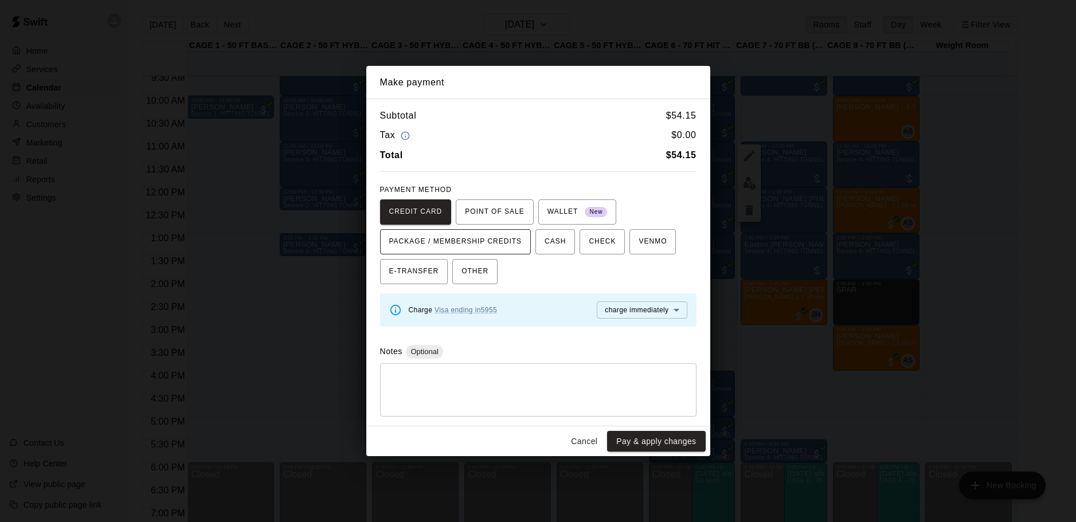
click at [470, 245] on span "PACKAGE / MEMBERSHIP CREDITS" at bounding box center [455, 242] width 133 height 18
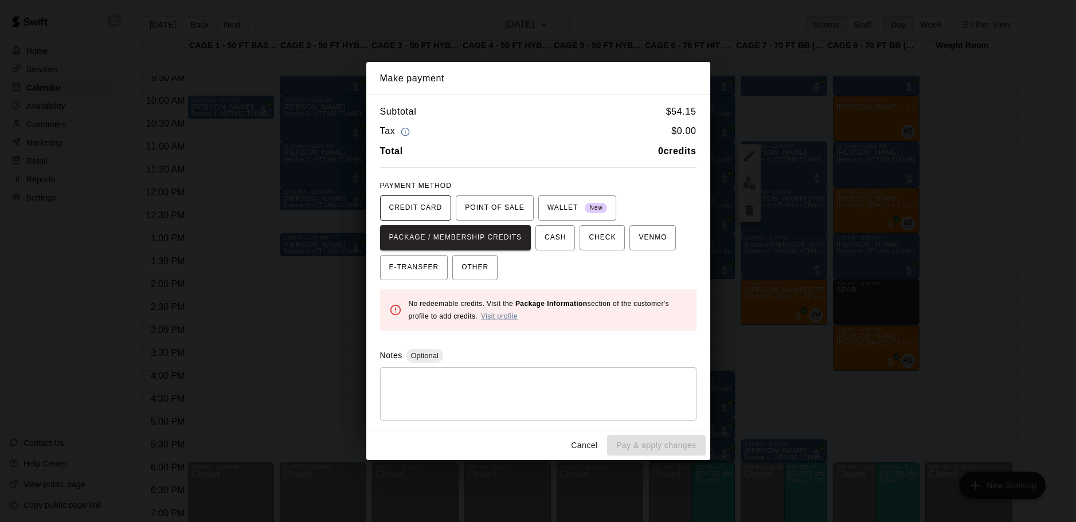
click at [432, 210] on span "CREDIT CARD" at bounding box center [415, 208] width 53 height 18
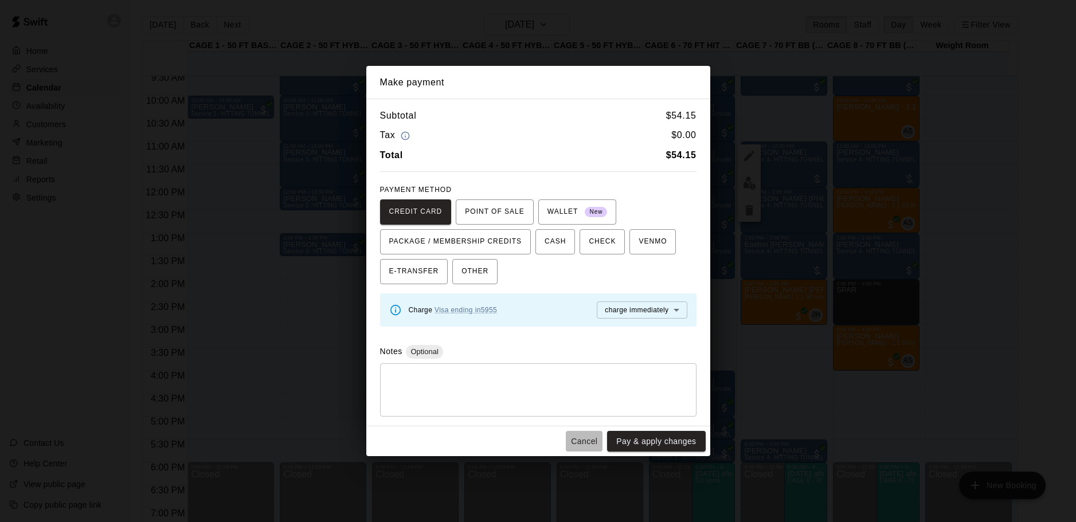
click at [582, 442] on button "Cancel" at bounding box center [584, 441] width 37 height 21
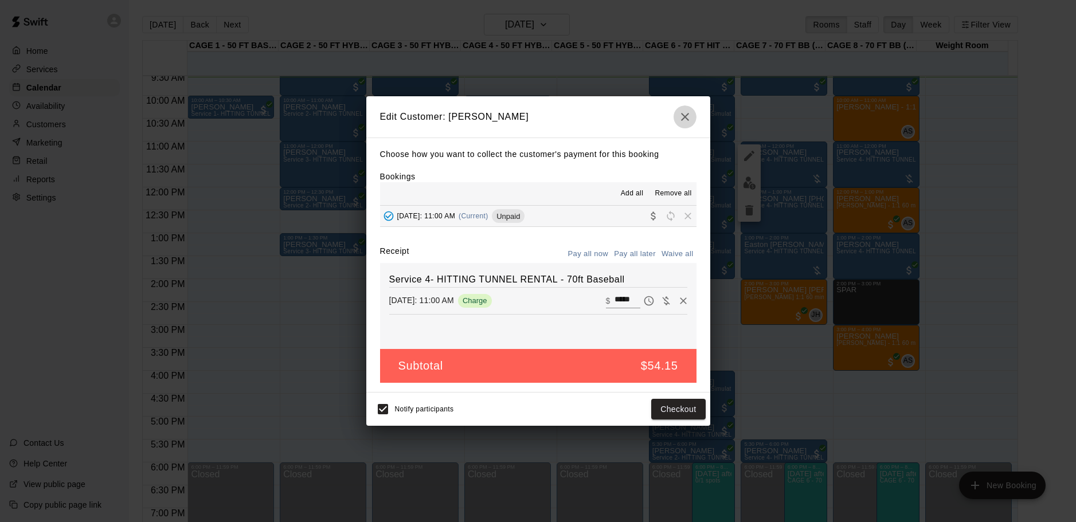
click at [682, 121] on icon "button" at bounding box center [685, 117] width 14 height 14
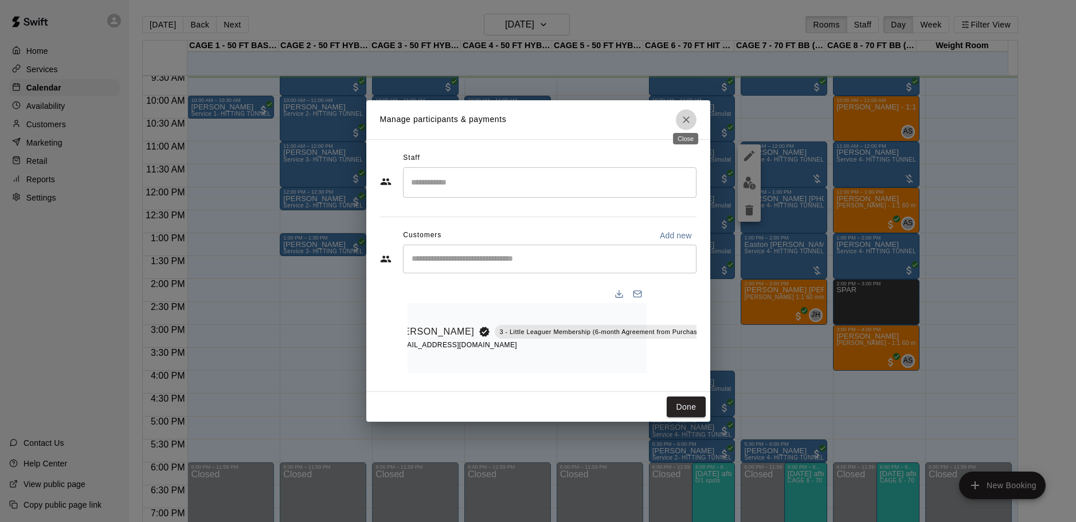
click at [682, 116] on icon "Close" at bounding box center [685, 119] width 11 height 11
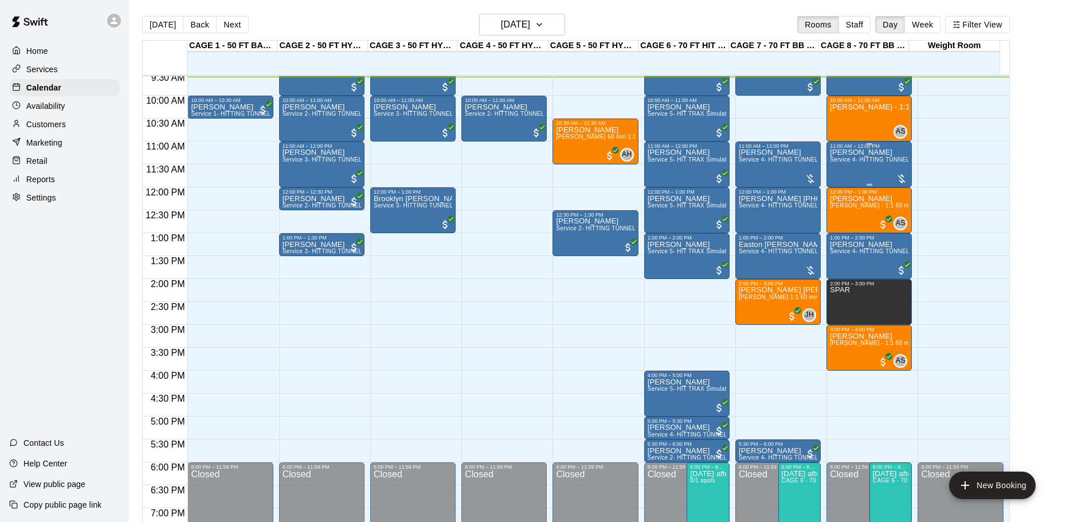
click at [839, 159] on span "Service 4- HITTING TUNNEL RENTAL - 70ft Baseball" at bounding box center [903, 159] width 146 height 6
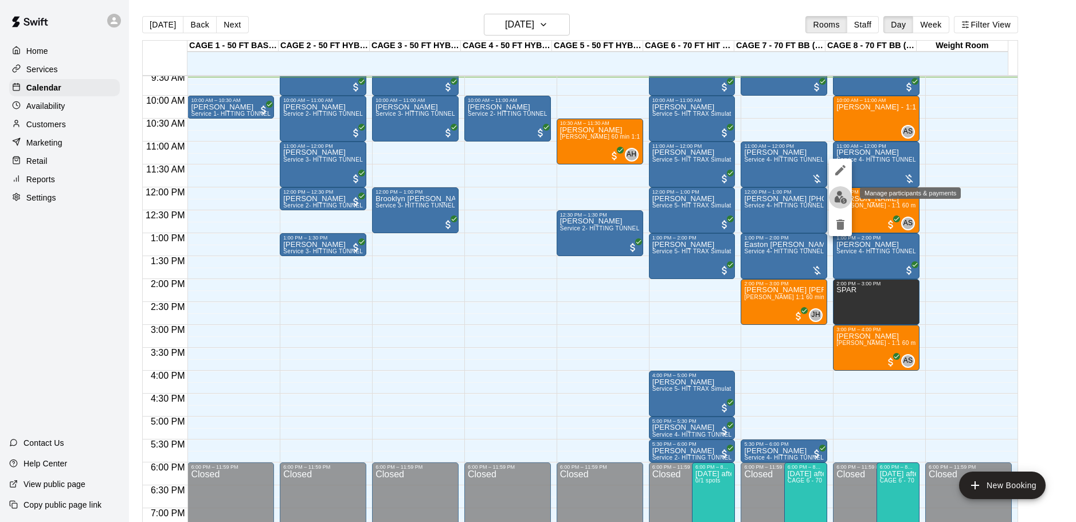
click at [843, 195] on img "edit" at bounding box center [840, 197] width 13 height 13
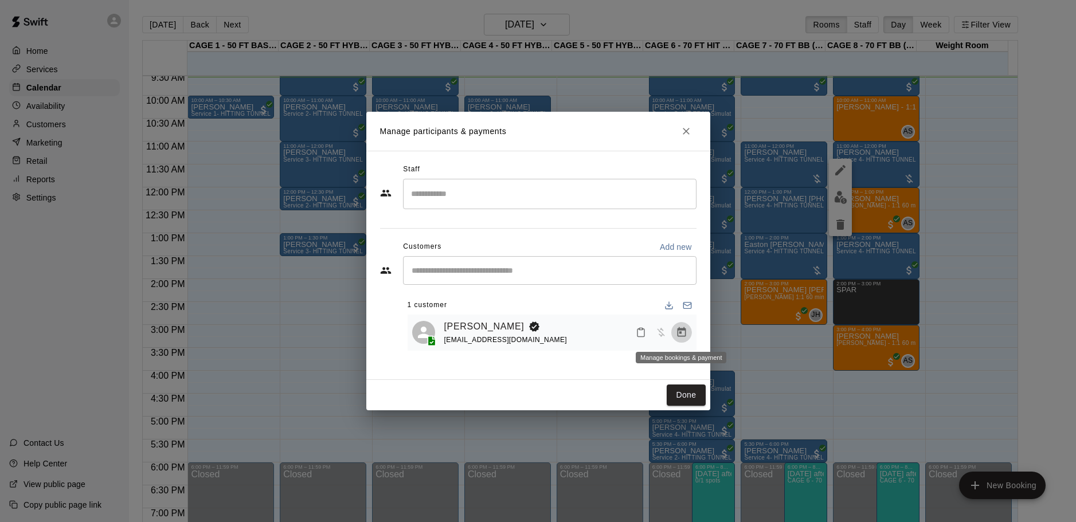
click at [676, 335] on icon "Manage bookings & payment" at bounding box center [681, 332] width 11 height 11
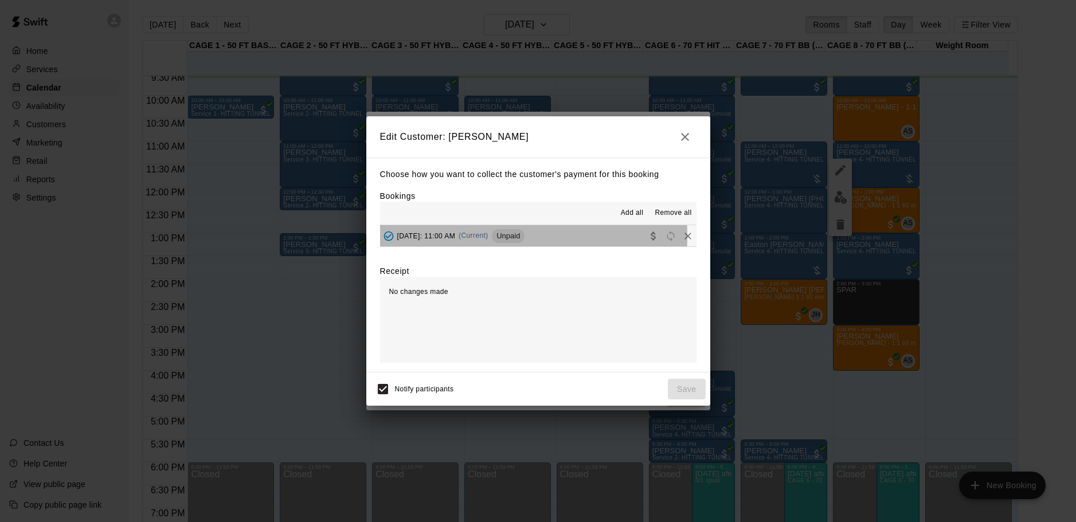
click at [452, 237] on span "Sunday, August 17: 11:00 AM" at bounding box center [426, 235] width 58 height 8
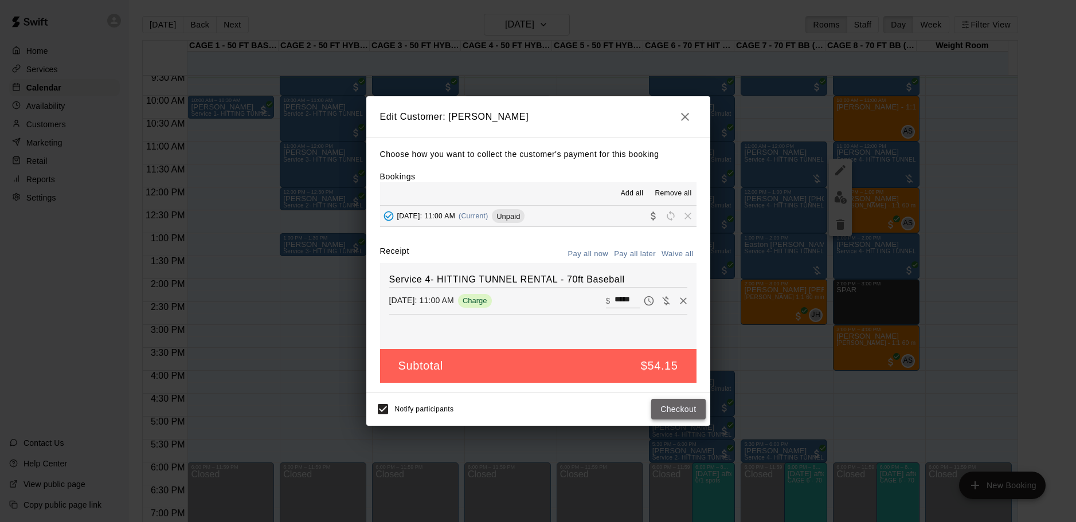
click at [686, 418] on button "Checkout" at bounding box center [678, 409] width 54 height 21
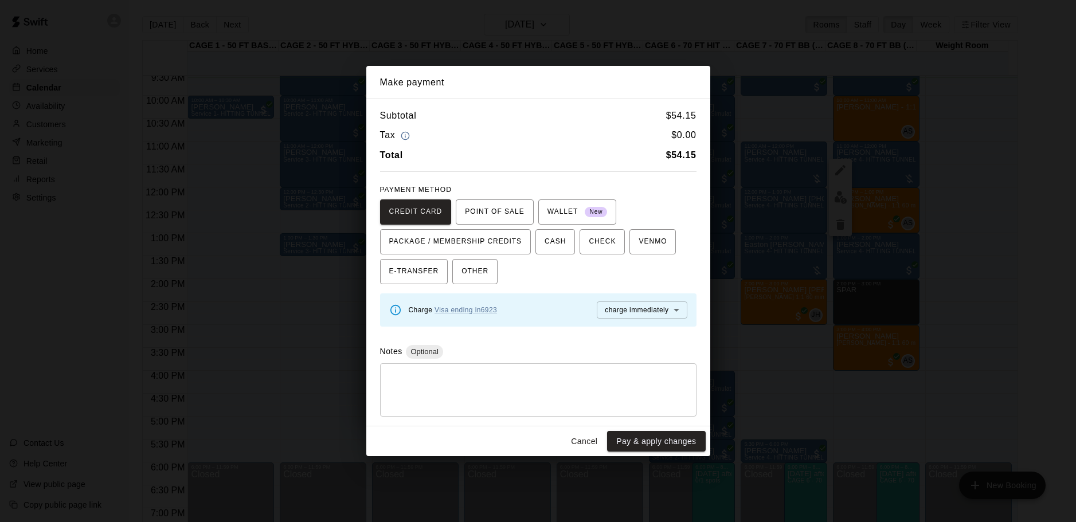
click at [583, 446] on button "Cancel" at bounding box center [584, 441] width 37 height 21
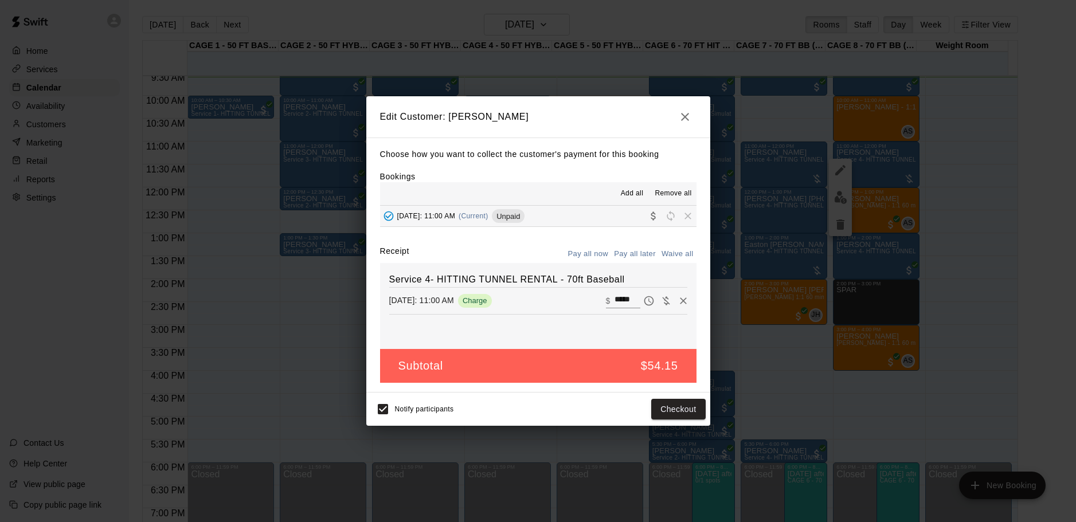
click at [692, 114] on button "button" at bounding box center [684, 116] width 23 height 23
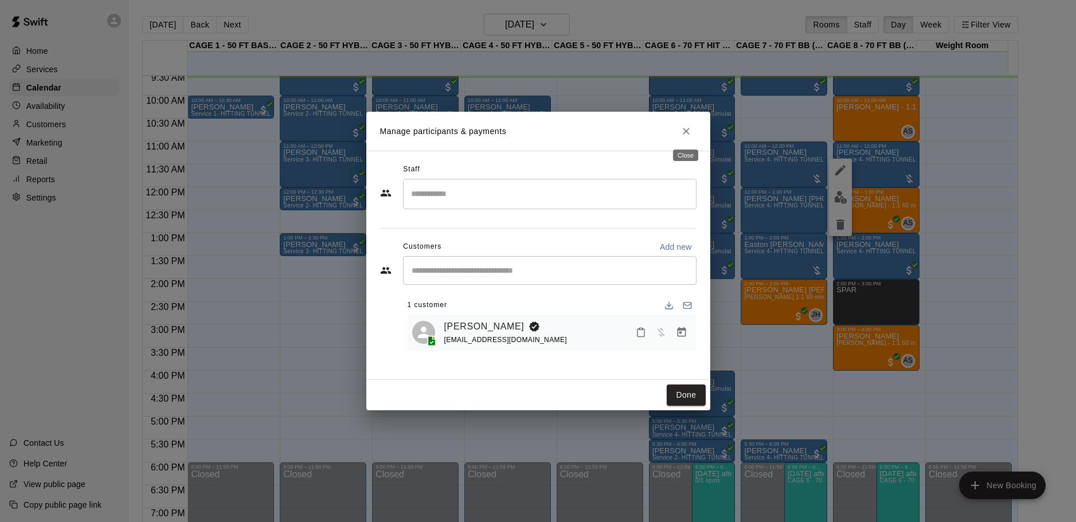
click at [686, 127] on icon "Close" at bounding box center [685, 130] width 11 height 11
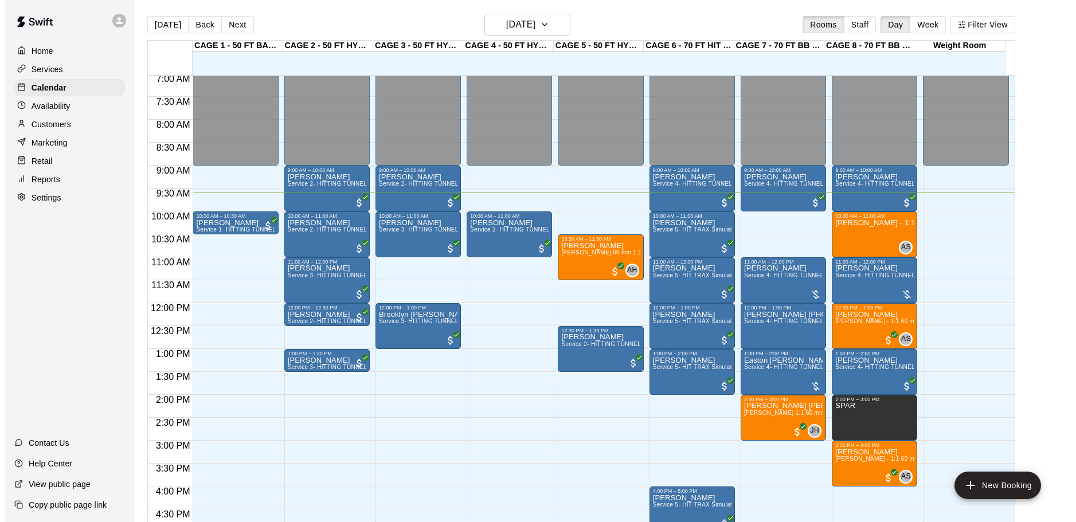
scroll to position [267, 0]
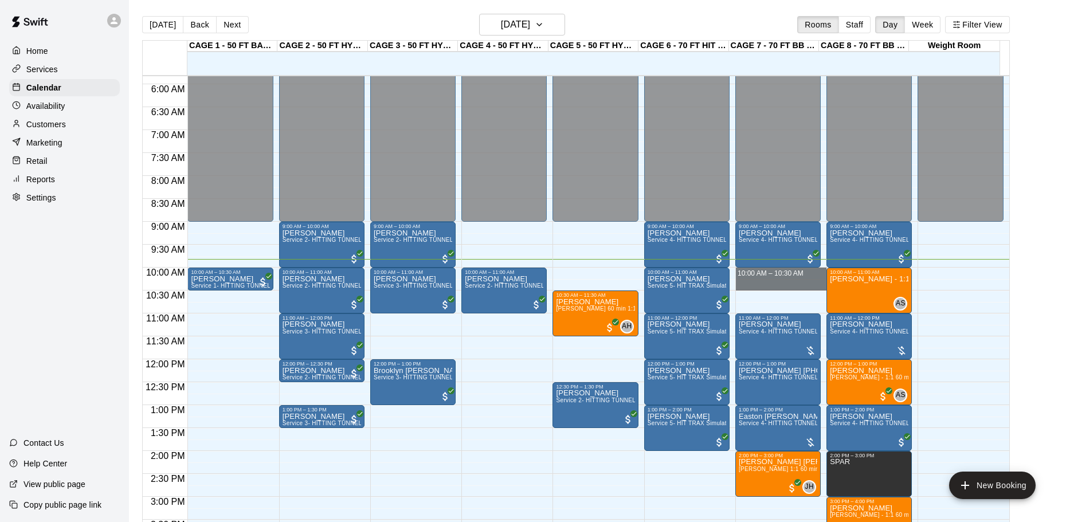
drag, startPoint x: 766, startPoint y: 269, endPoint x: 768, endPoint y: 288, distance: 19.6
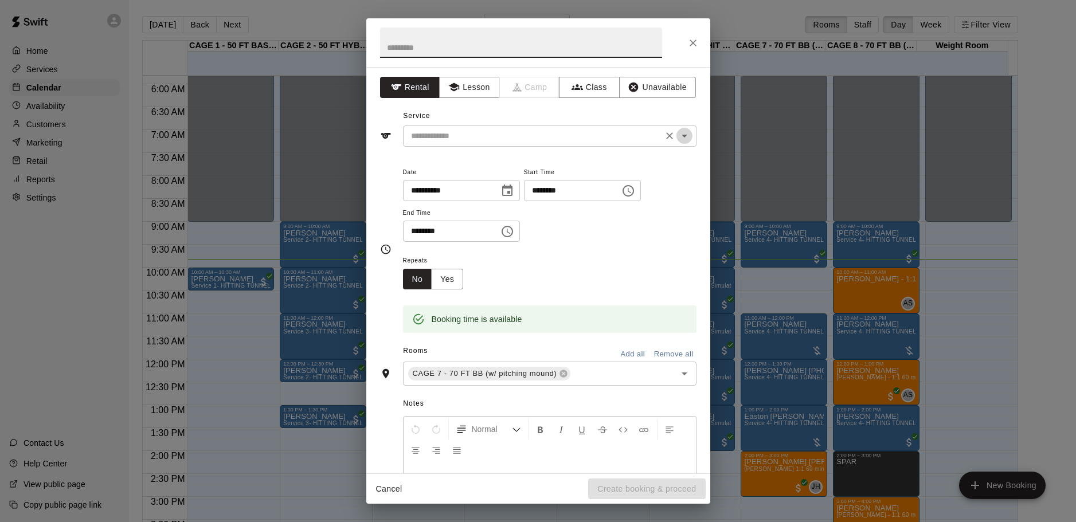
click at [678, 139] on icon "Open" at bounding box center [684, 136] width 14 height 14
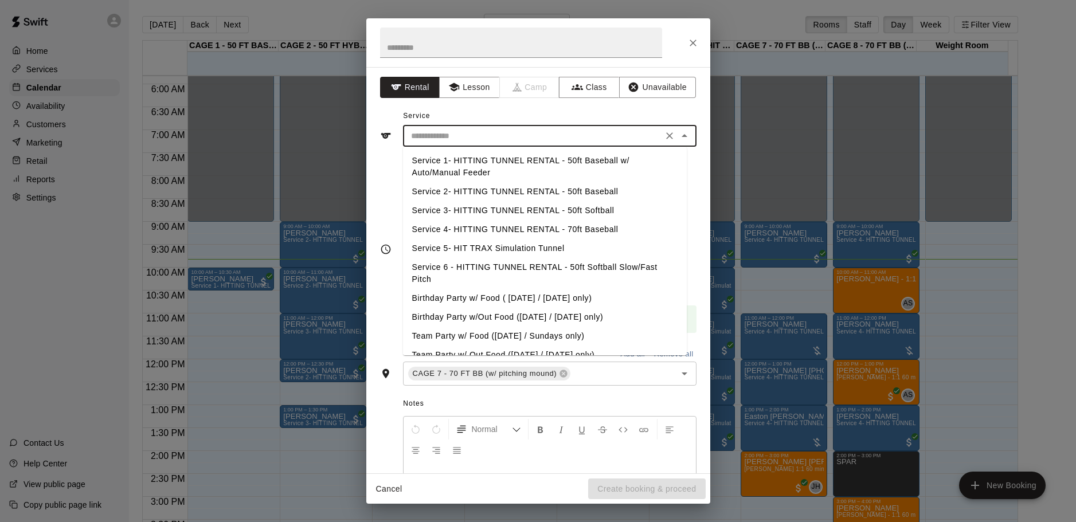
click at [538, 226] on li "Service 4- HITTING TUNNEL RENTAL - 70ft Baseball" at bounding box center [545, 229] width 284 height 19
type input "**********"
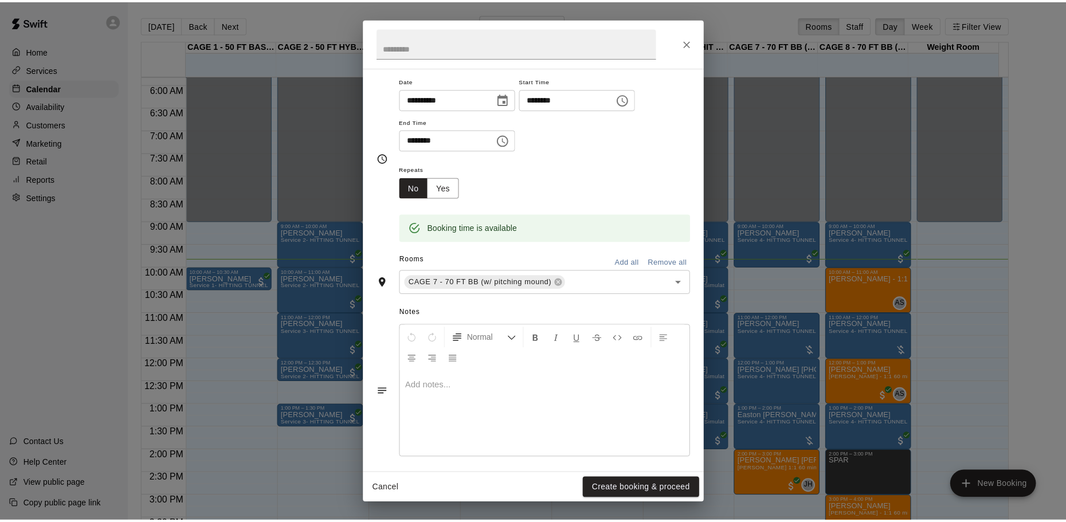
scroll to position [97, 0]
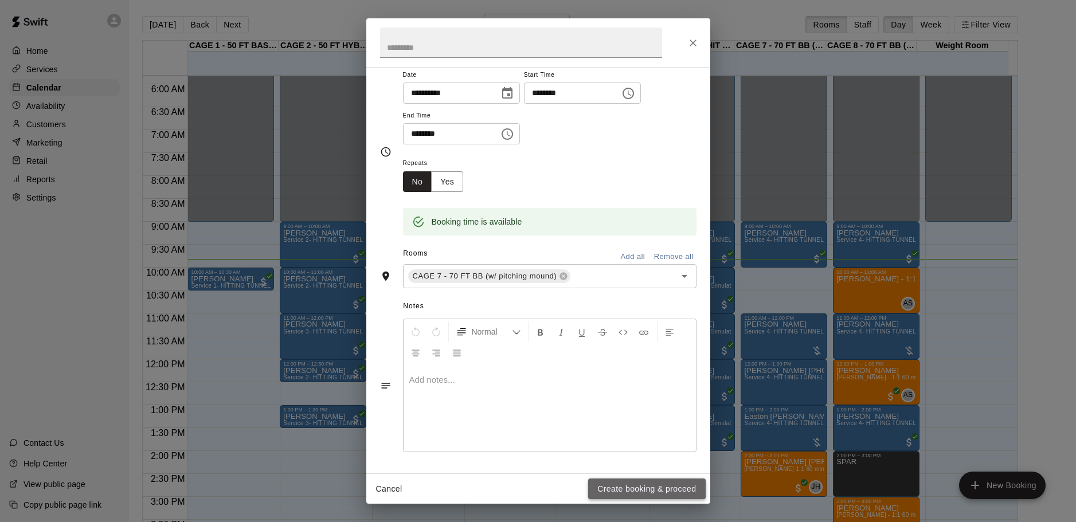
click at [654, 484] on button "Create booking & proceed" at bounding box center [646, 488] width 117 height 21
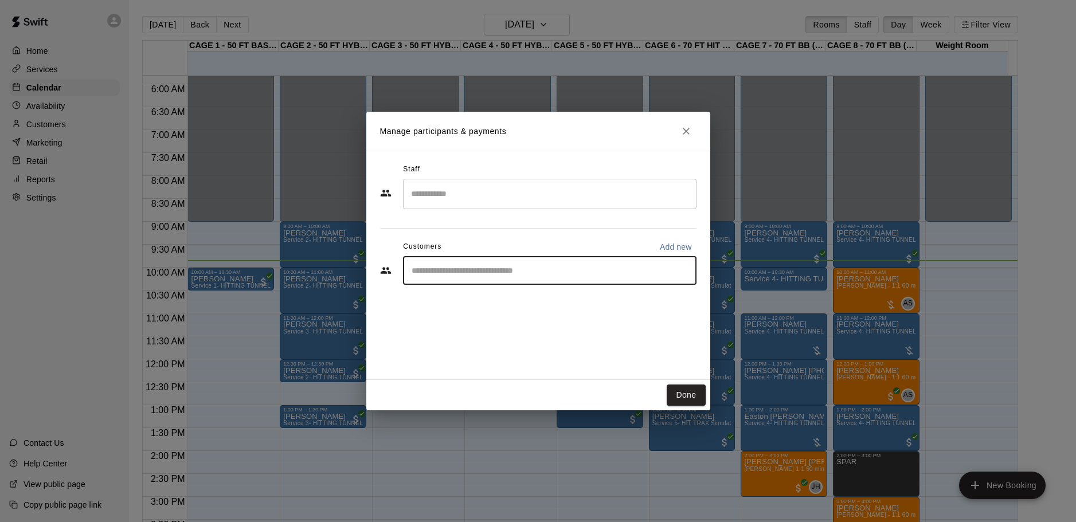
click at [529, 275] on input "Start typing to search customers..." at bounding box center [549, 270] width 283 height 11
type input "*****"
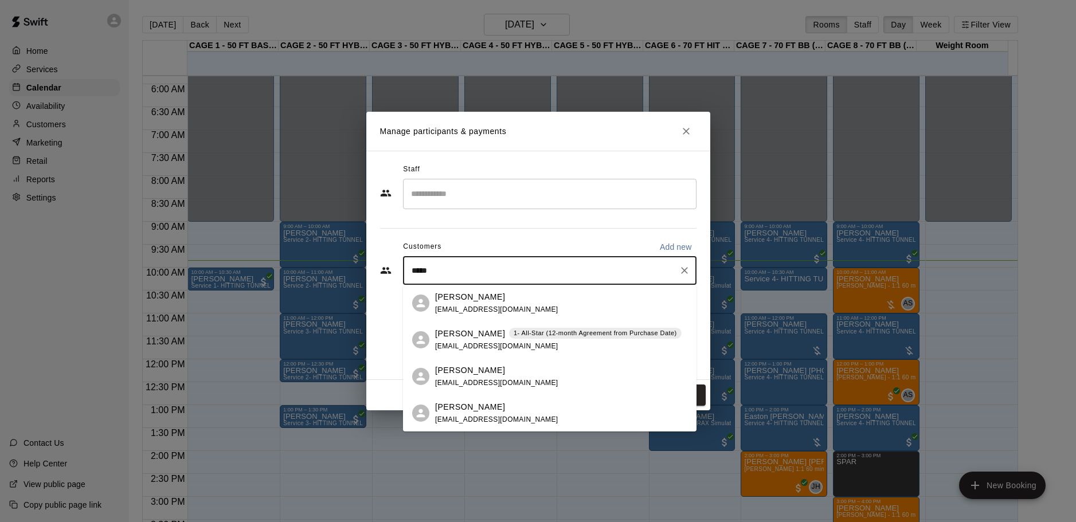
click at [442, 342] on span "jasonmmenin@gmail.com" at bounding box center [496, 346] width 123 height 8
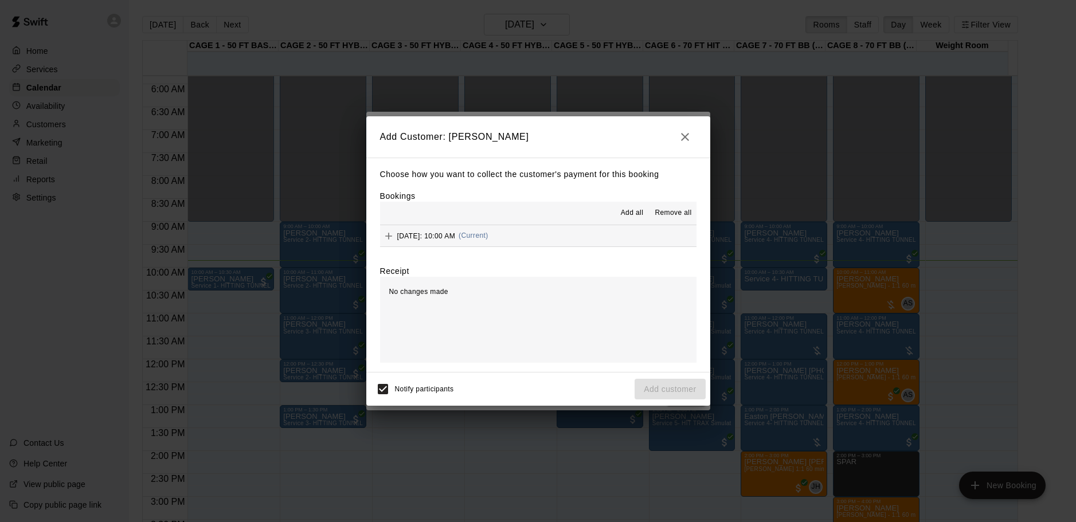
click at [447, 240] on span "Sunday, August 17: 10:00 AM" at bounding box center [426, 235] width 58 height 8
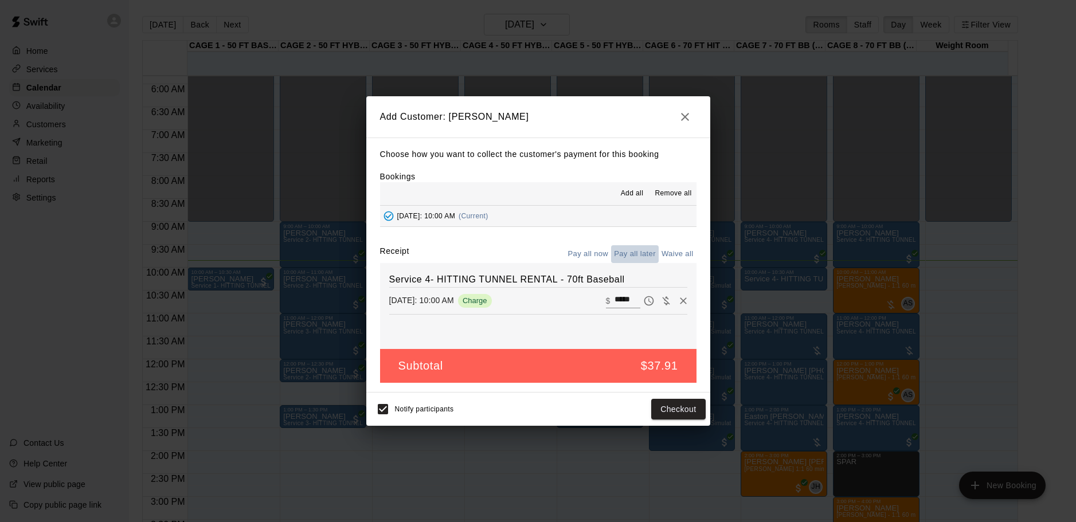
click at [623, 258] on button "Pay all later" at bounding box center [635, 254] width 48 height 18
click at [661, 409] on button "Add customer" at bounding box center [669, 409] width 70 height 21
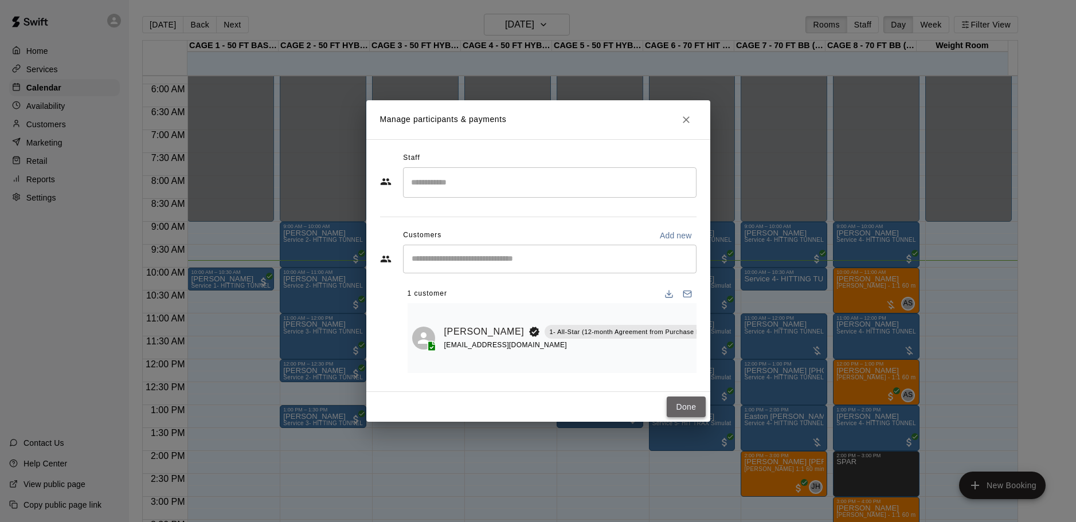
click at [681, 399] on button "Done" at bounding box center [685, 407] width 38 height 21
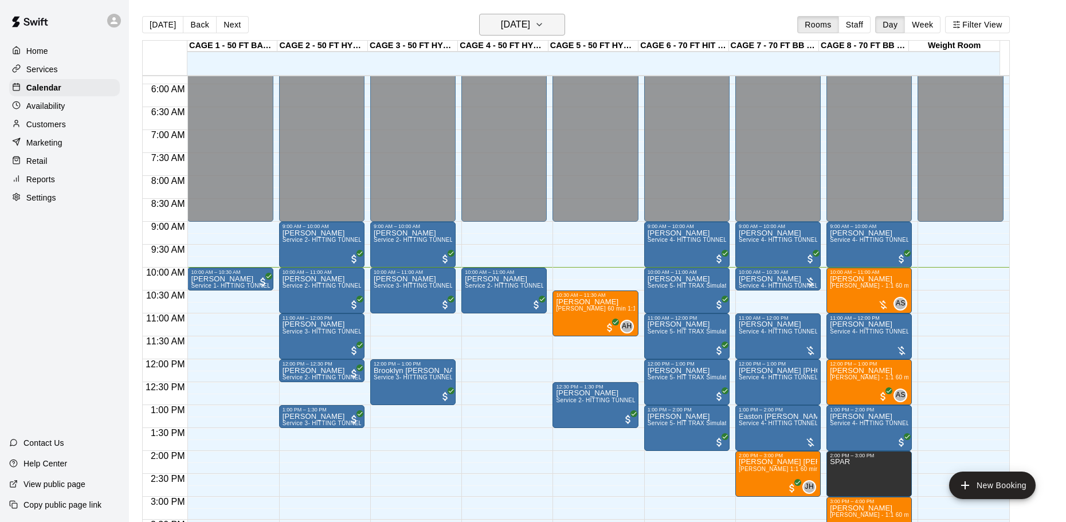
click at [530, 20] on h6 "[DATE]" at bounding box center [515, 25] width 29 height 16
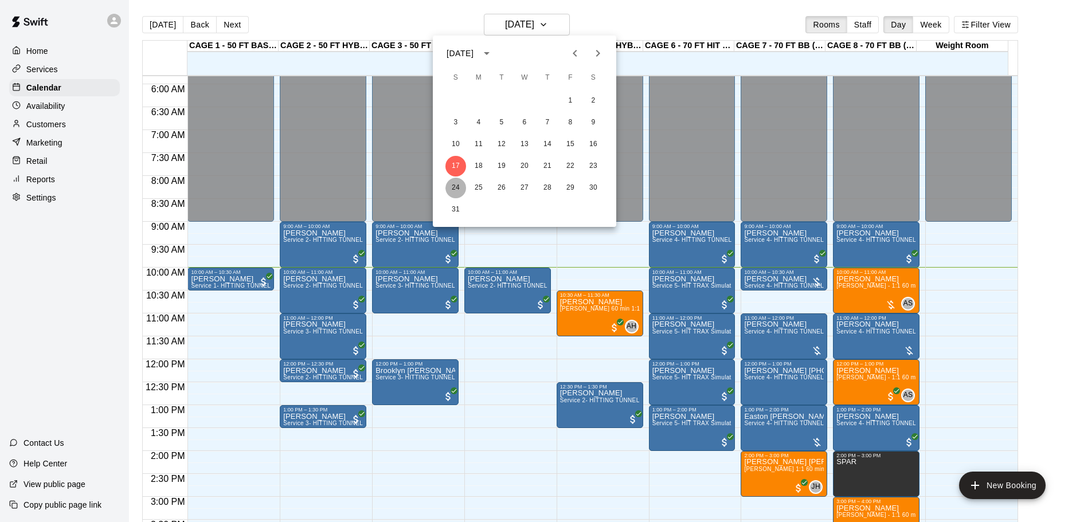
click at [453, 180] on button "24" at bounding box center [455, 188] width 21 height 21
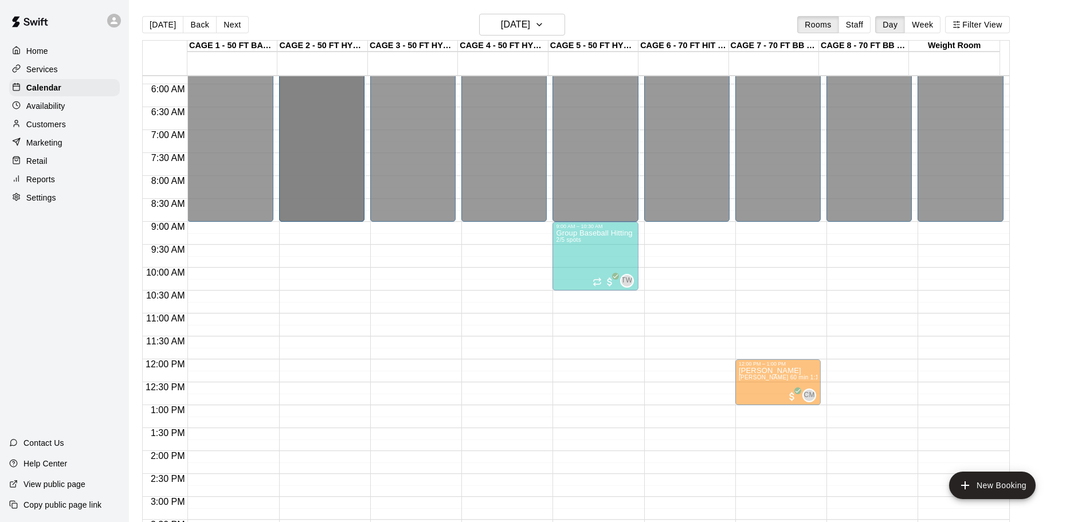
scroll to position [0, 0]
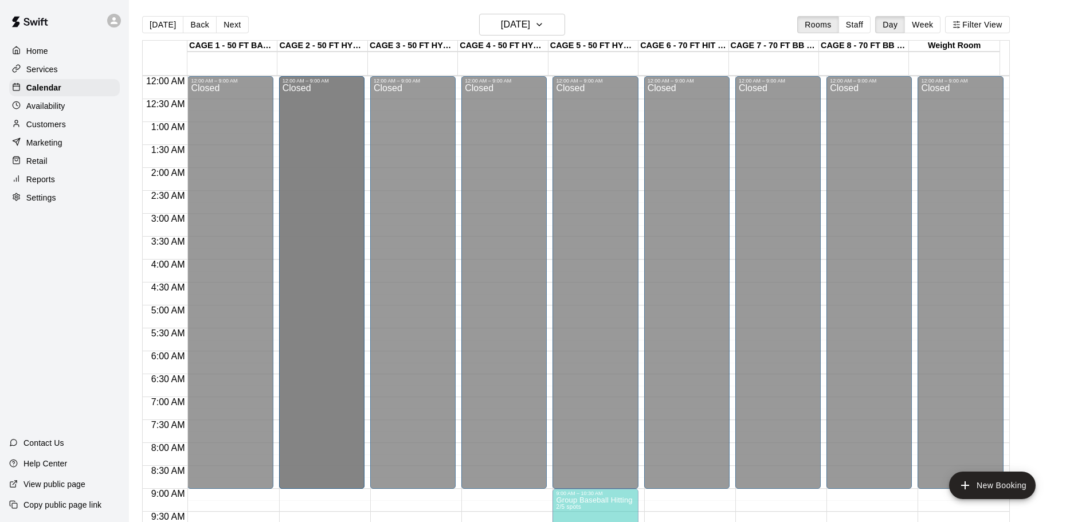
drag, startPoint x: 342, startPoint y: 222, endPoint x: 344, endPoint y: 232, distance: 9.9
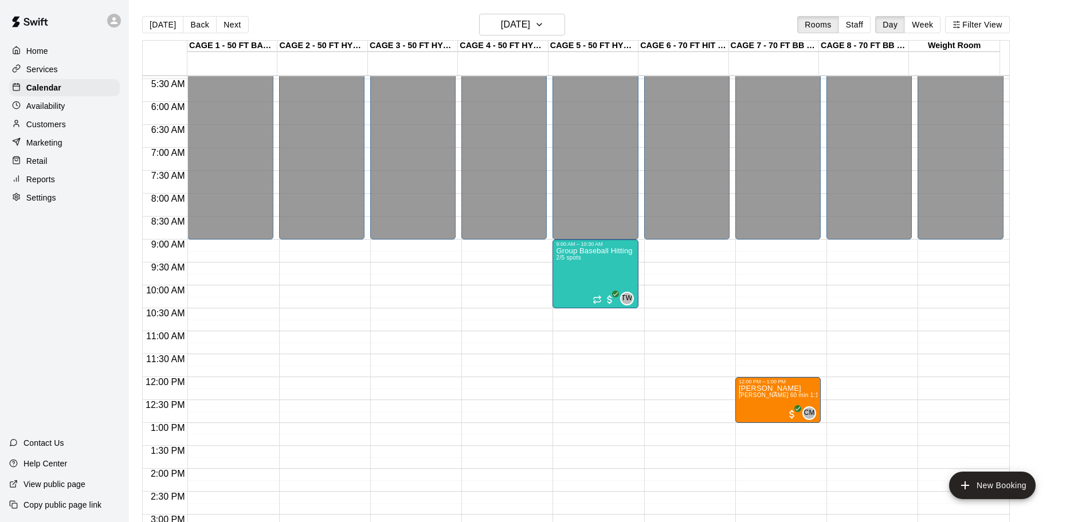
scroll to position [229, 0]
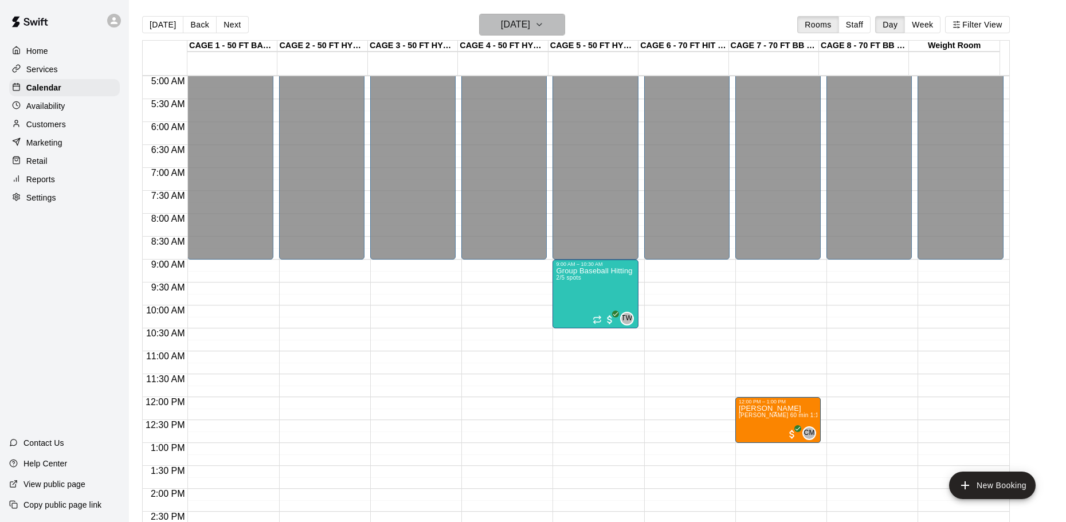
click at [530, 25] on h6 "Sunday Aug 24" at bounding box center [515, 25] width 29 height 16
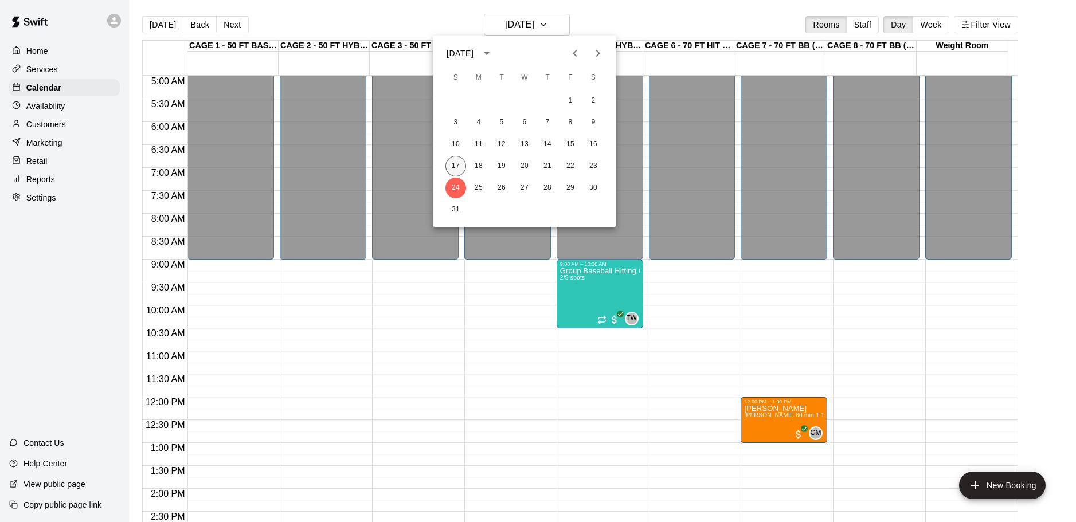
click at [458, 159] on button "17" at bounding box center [455, 166] width 21 height 21
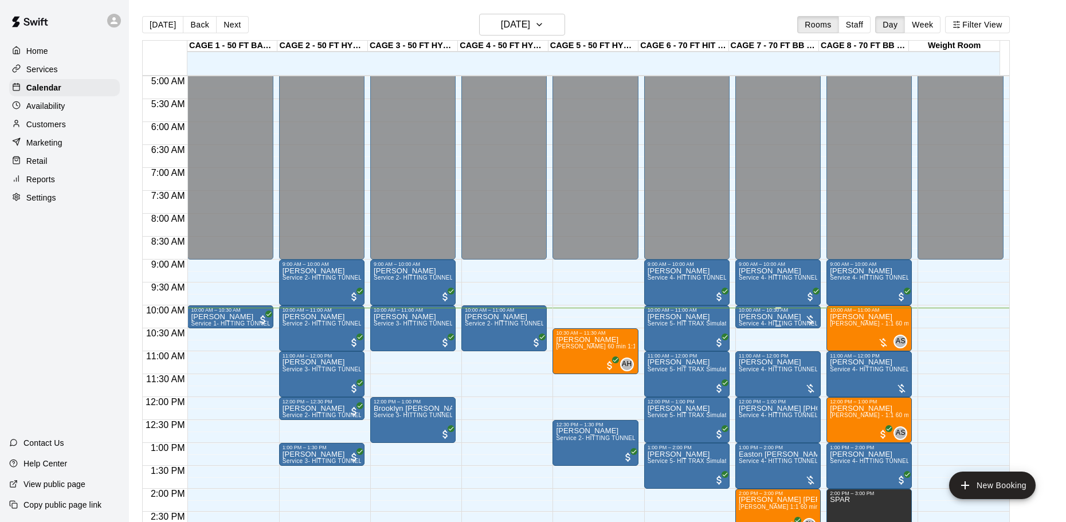
click at [811, 319] on div at bounding box center [809, 319] width 11 height 11
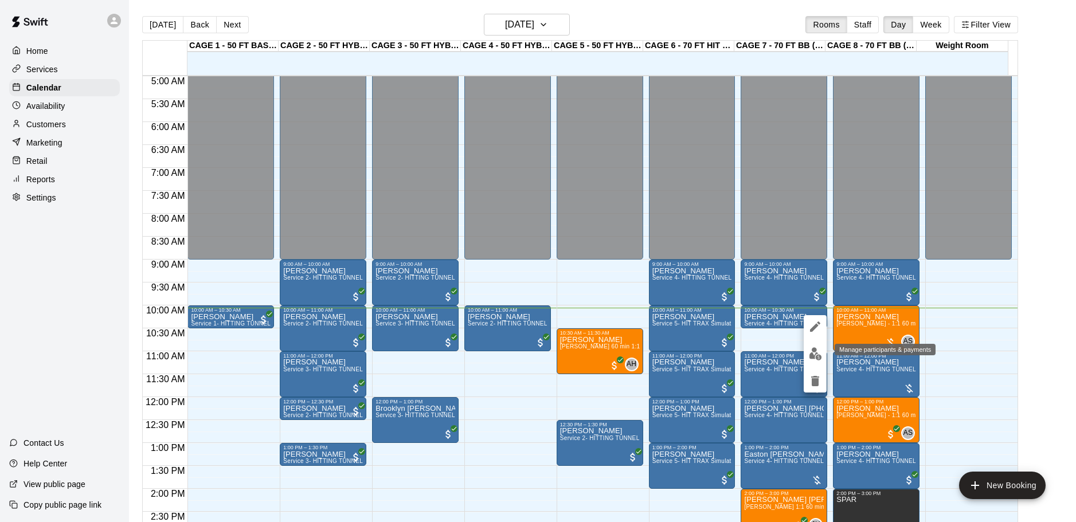
click at [815, 354] on img "edit" at bounding box center [814, 353] width 13 height 13
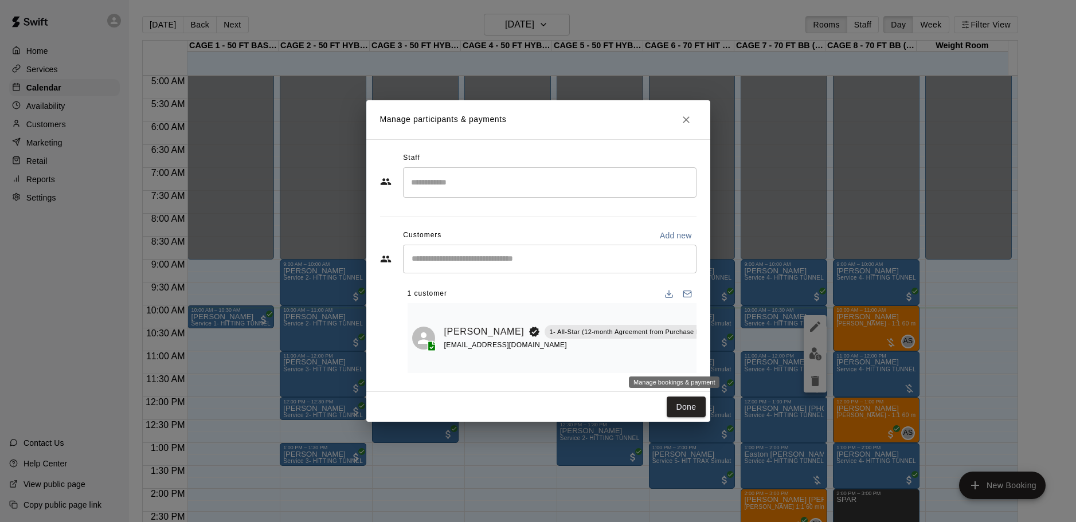
click at [721, 360] on icon "Manage bookings & payment" at bounding box center [726, 357] width 11 height 11
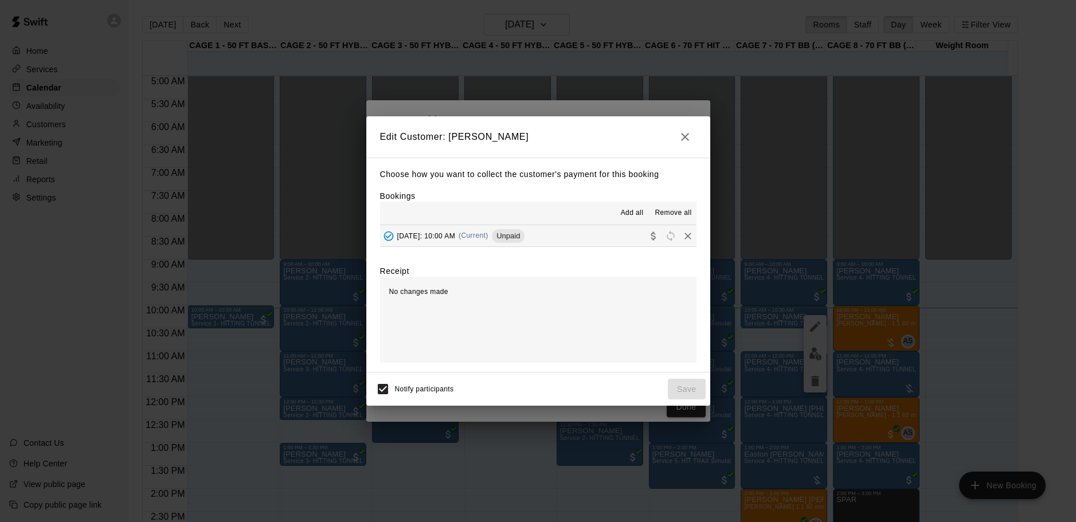
click at [425, 238] on span "Sunday, August 17: 10:00 AM" at bounding box center [426, 235] width 58 height 8
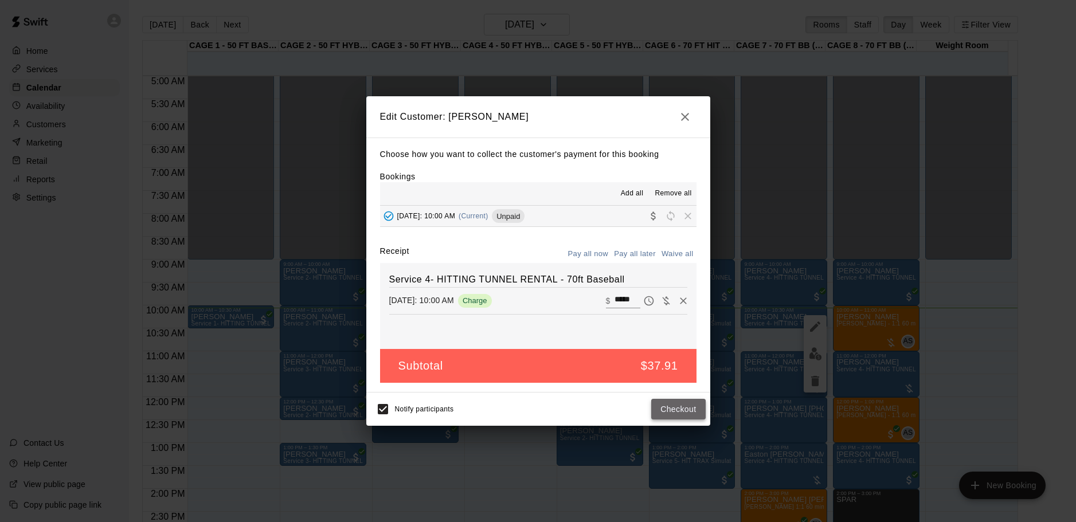
click at [666, 409] on button "Checkout" at bounding box center [678, 409] width 54 height 21
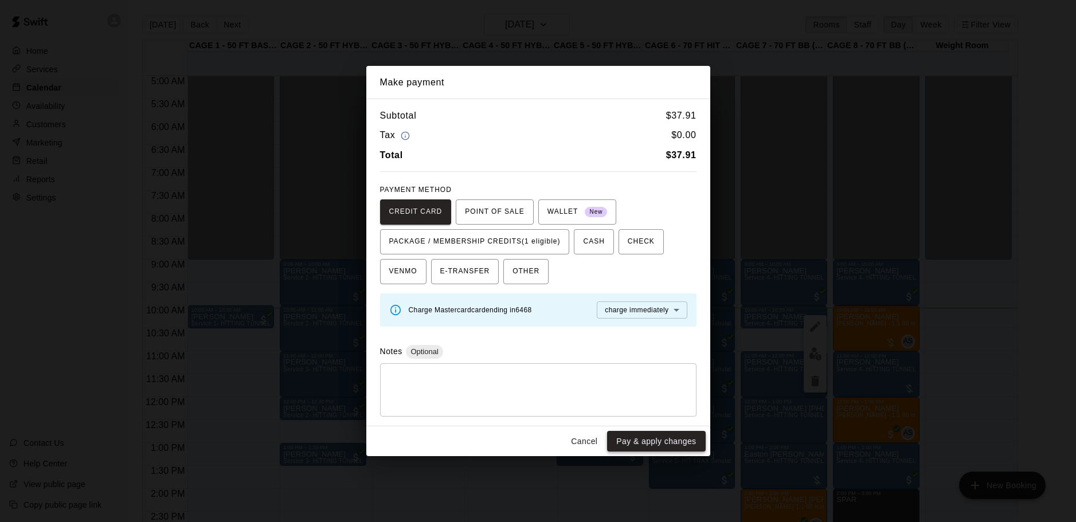
click at [651, 432] on button "Pay & apply changes" at bounding box center [656, 441] width 98 height 21
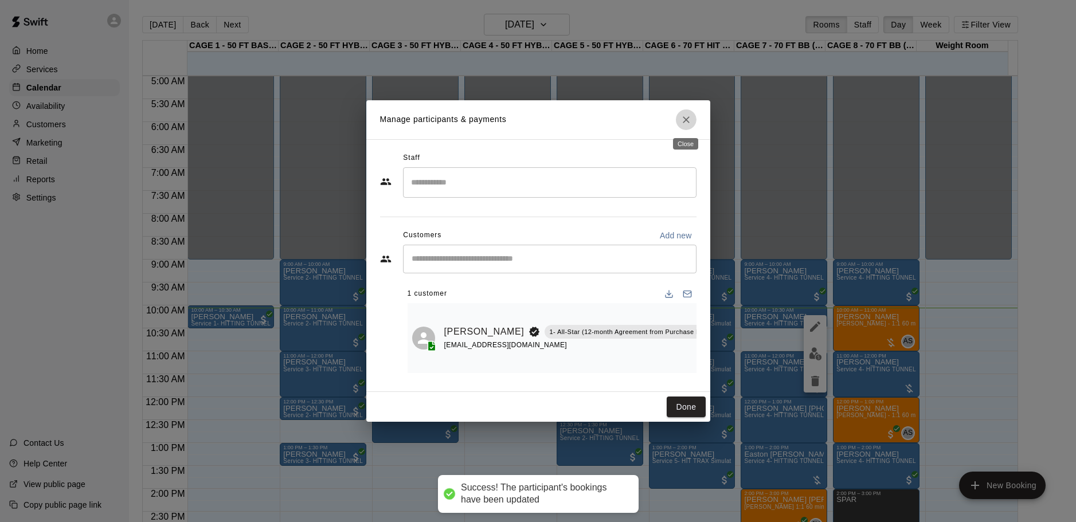
click at [684, 120] on icon "Close" at bounding box center [685, 119] width 11 height 11
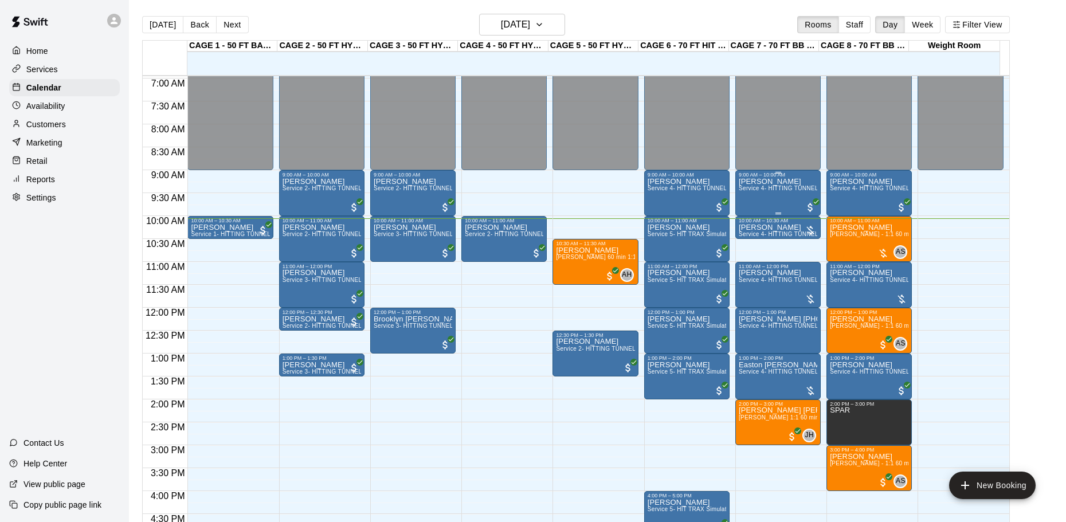
scroll to position [344, 0]
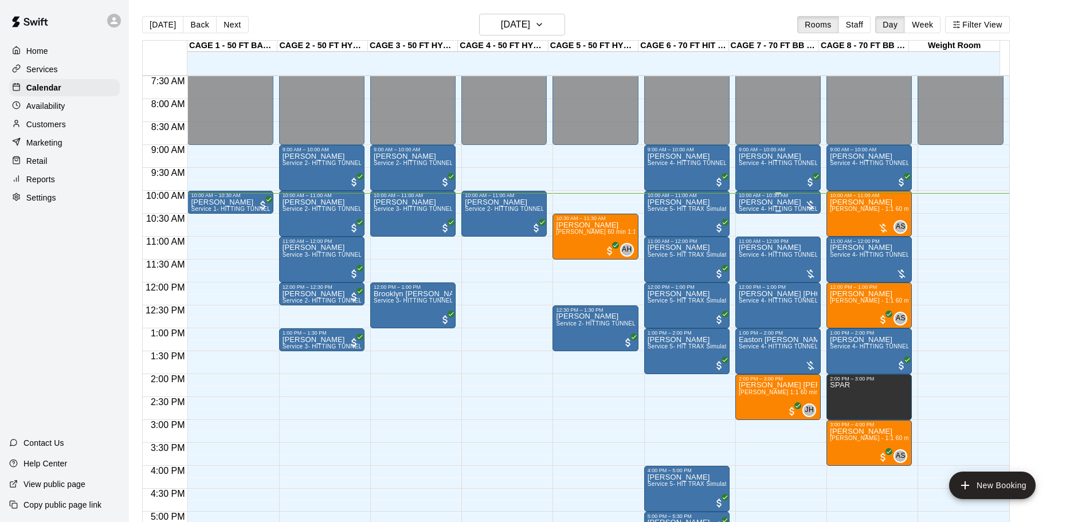
click at [804, 201] on div at bounding box center [809, 204] width 11 height 11
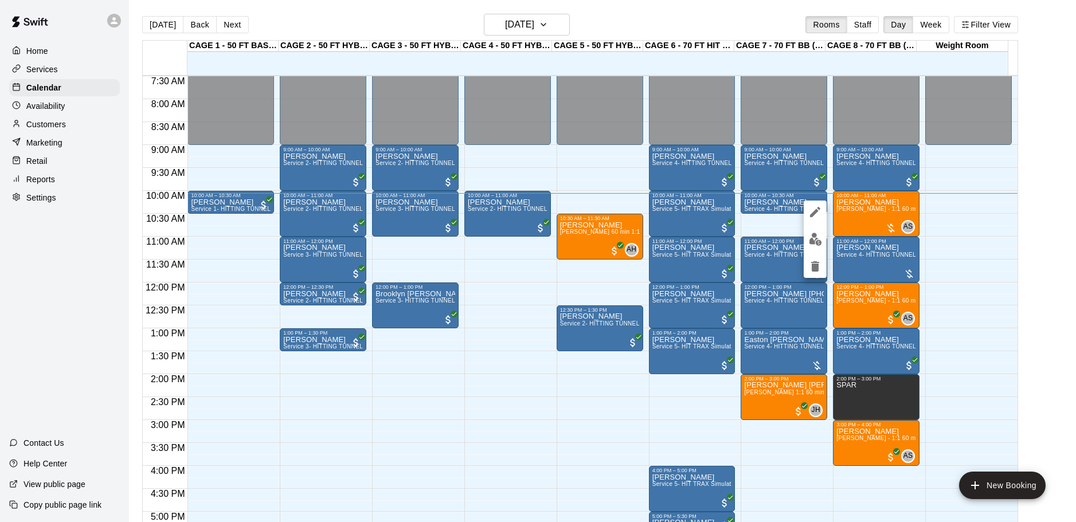
click at [808, 227] on div at bounding box center [814, 239] width 23 height 77
click at [815, 240] on img "edit" at bounding box center [814, 239] width 13 height 13
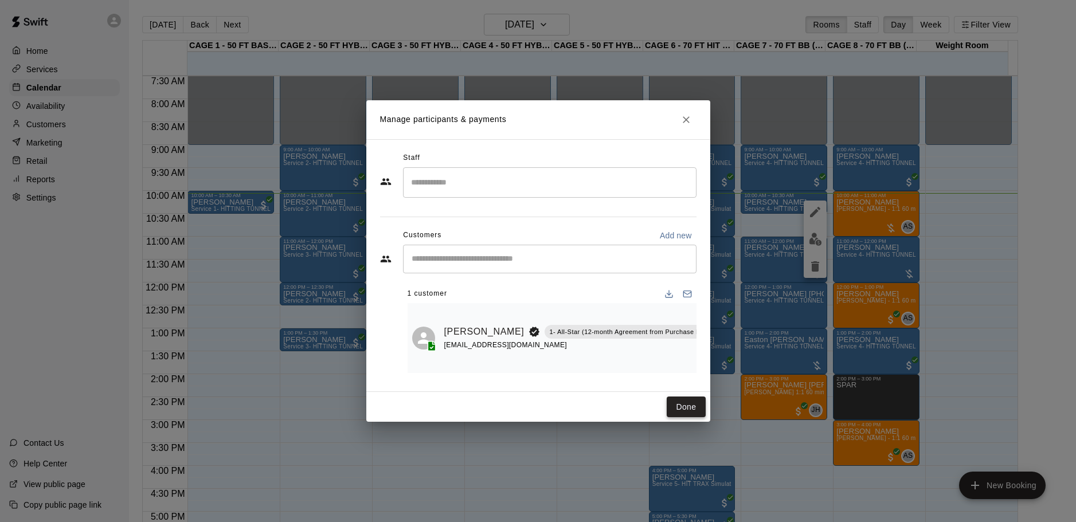
click at [697, 413] on button "Done" at bounding box center [685, 407] width 38 height 21
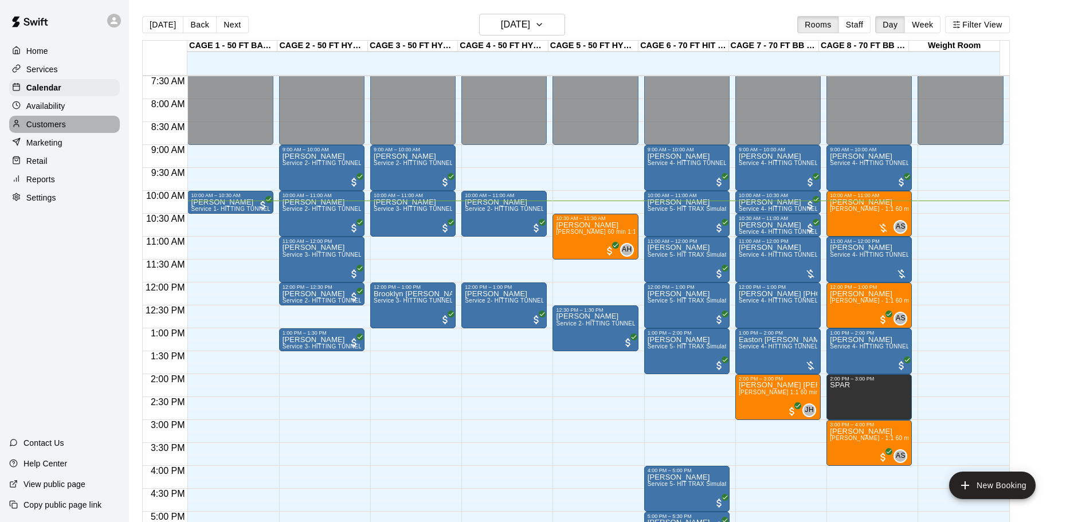
click at [59, 124] on p "Customers" at bounding box center [46, 124] width 40 height 11
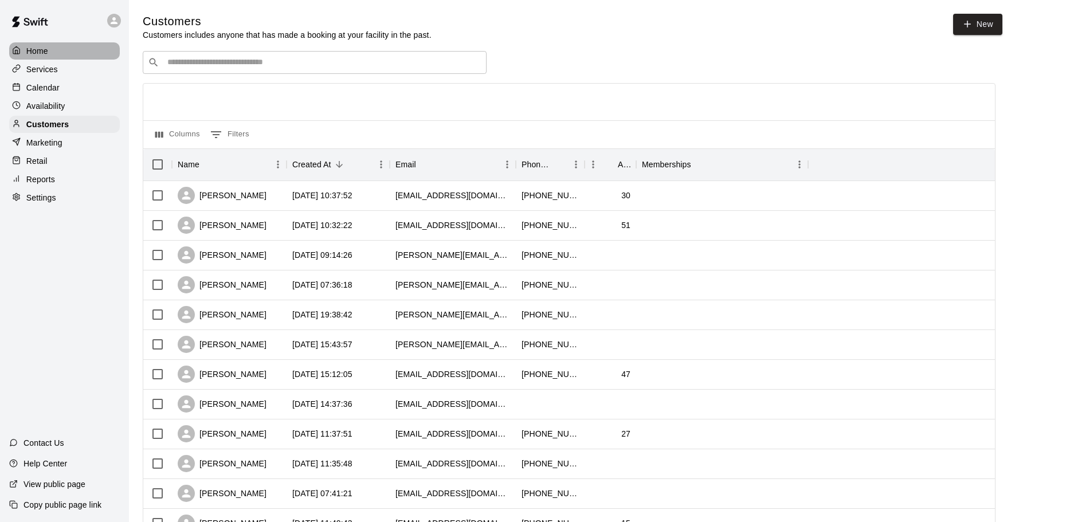
click at [50, 49] on div "Home" at bounding box center [64, 50] width 111 height 17
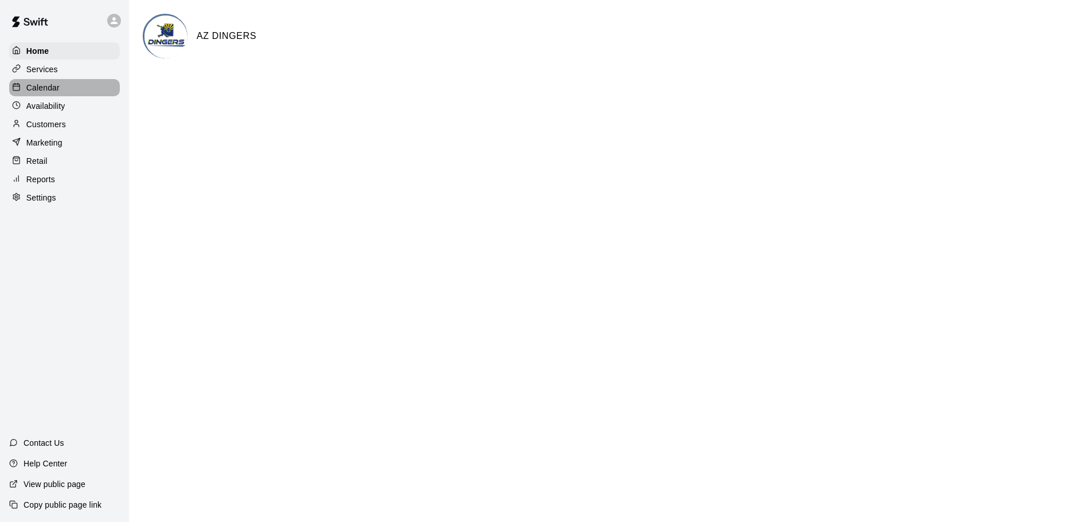
click at [66, 88] on div "Calendar" at bounding box center [64, 87] width 111 height 17
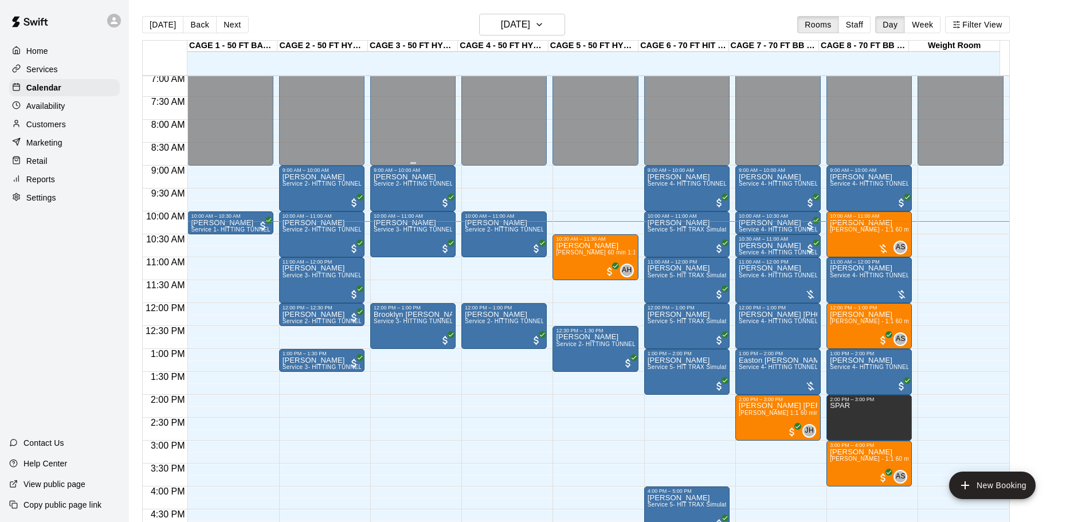
scroll to position [297, 0]
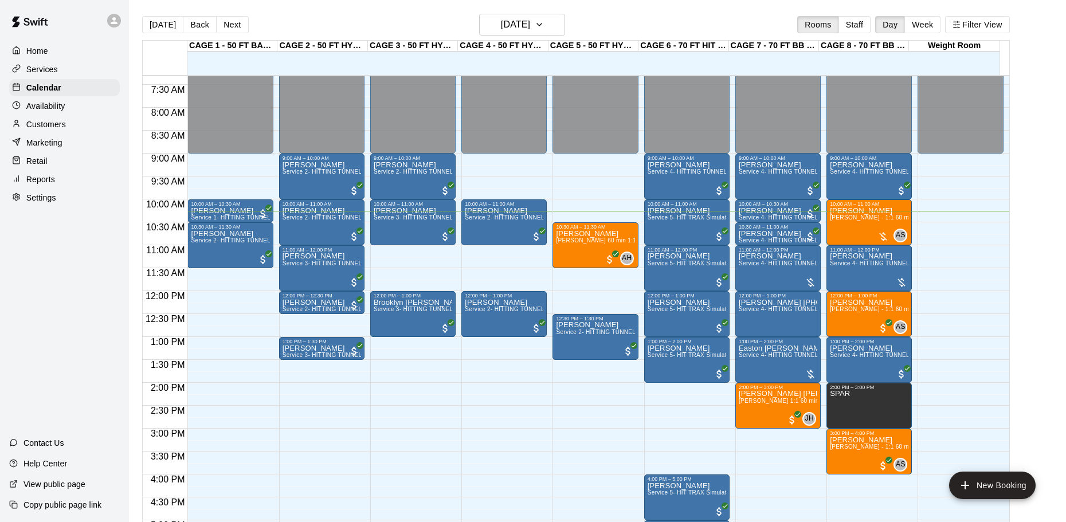
scroll to position [355, 0]
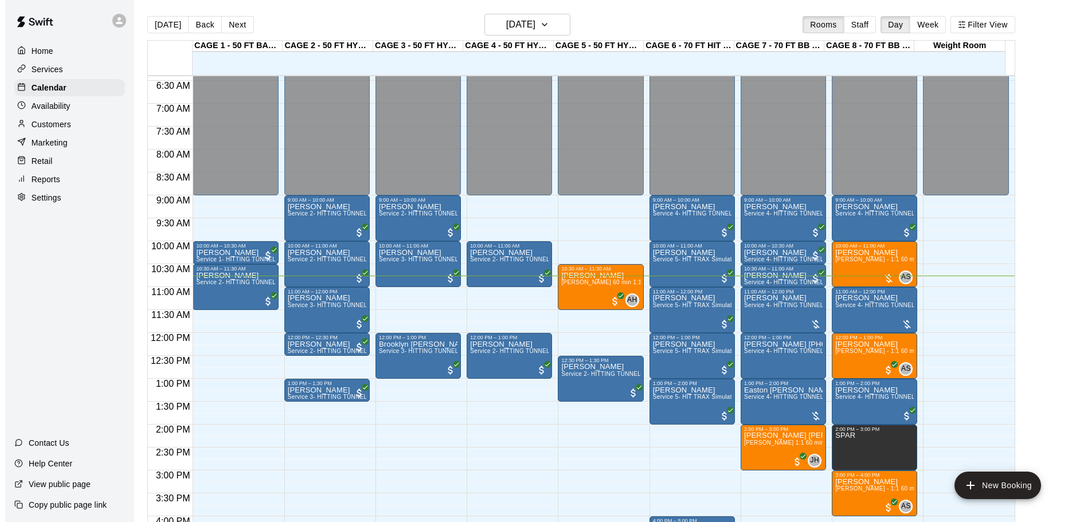
scroll to position [313, 0]
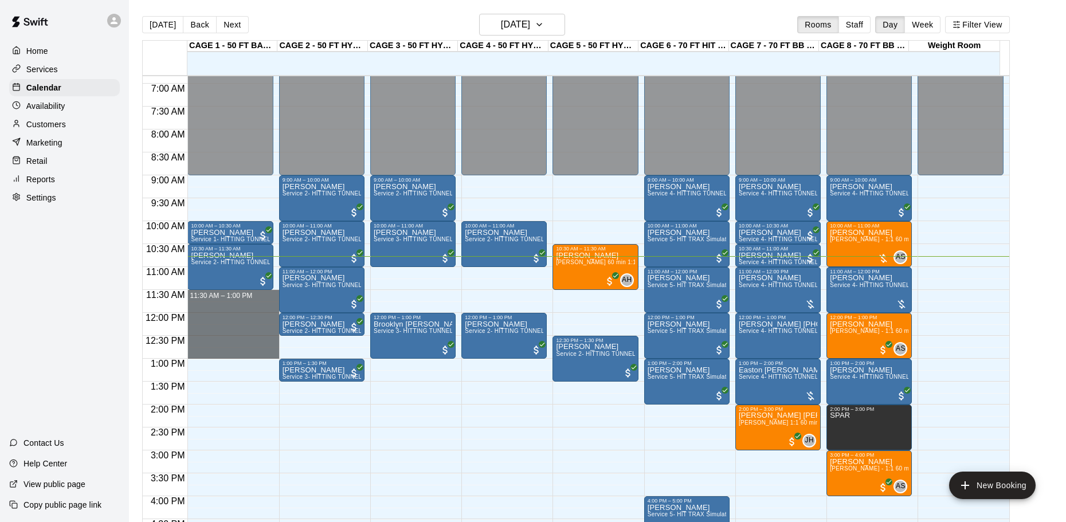
drag, startPoint x: 215, startPoint y: 291, endPoint x: 211, endPoint y: 351, distance: 60.3
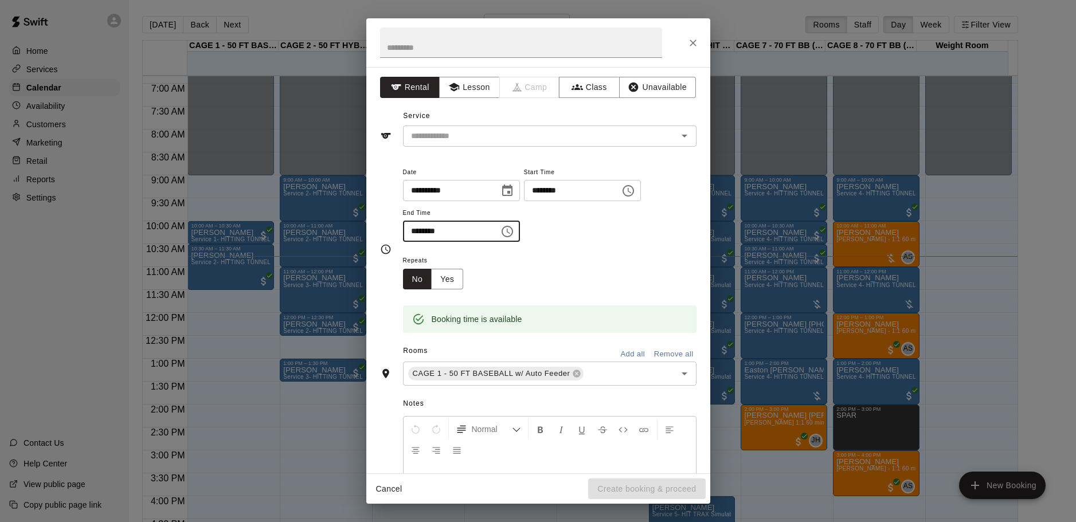
click at [435, 232] on input "********" at bounding box center [447, 231] width 88 height 21
click at [432, 232] on input "********" at bounding box center [447, 231] width 88 height 21
click at [419, 233] on input "********" at bounding box center [447, 231] width 88 height 21
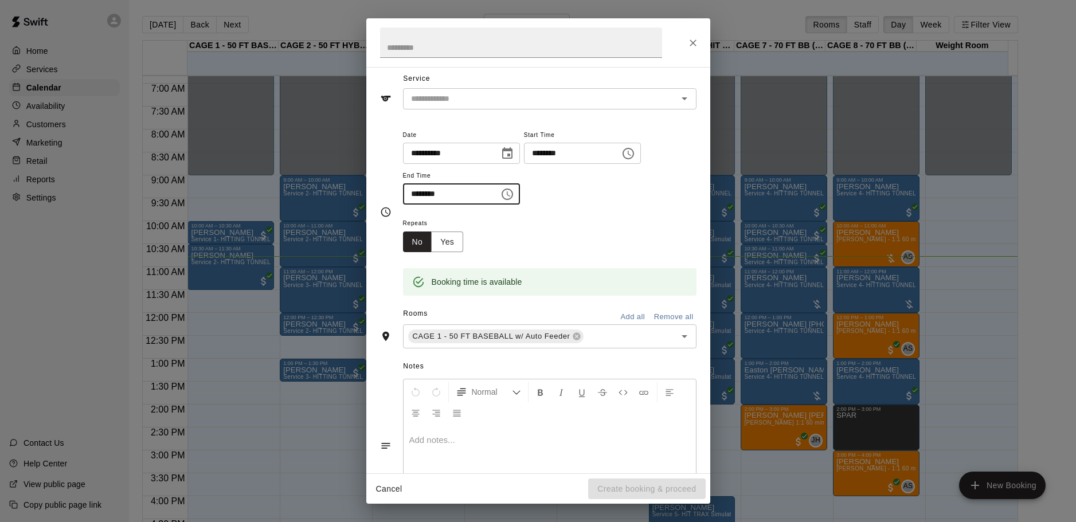
scroll to position [97, 0]
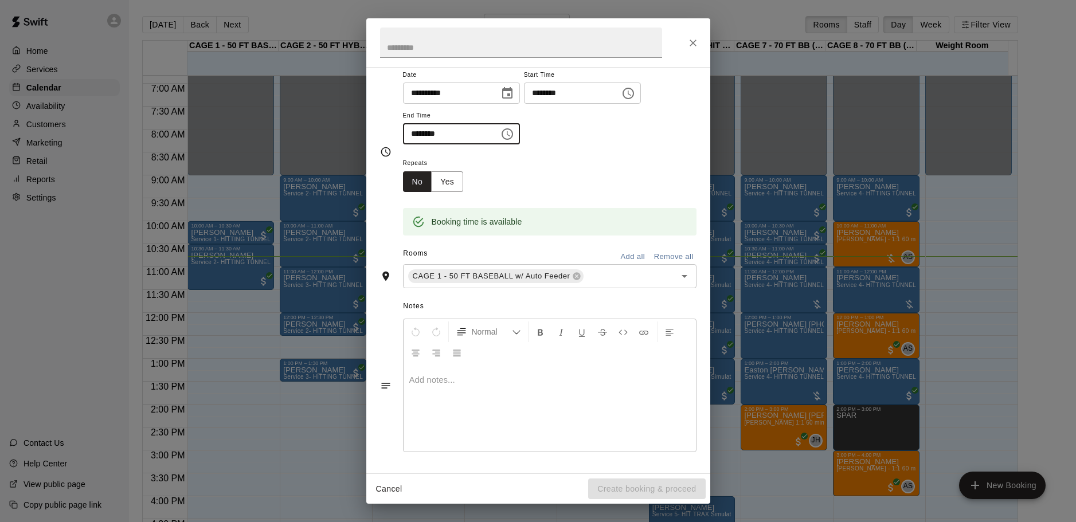
type input "********"
click at [478, 476] on div "Cancel Create booking & proceed" at bounding box center [538, 489] width 344 height 30
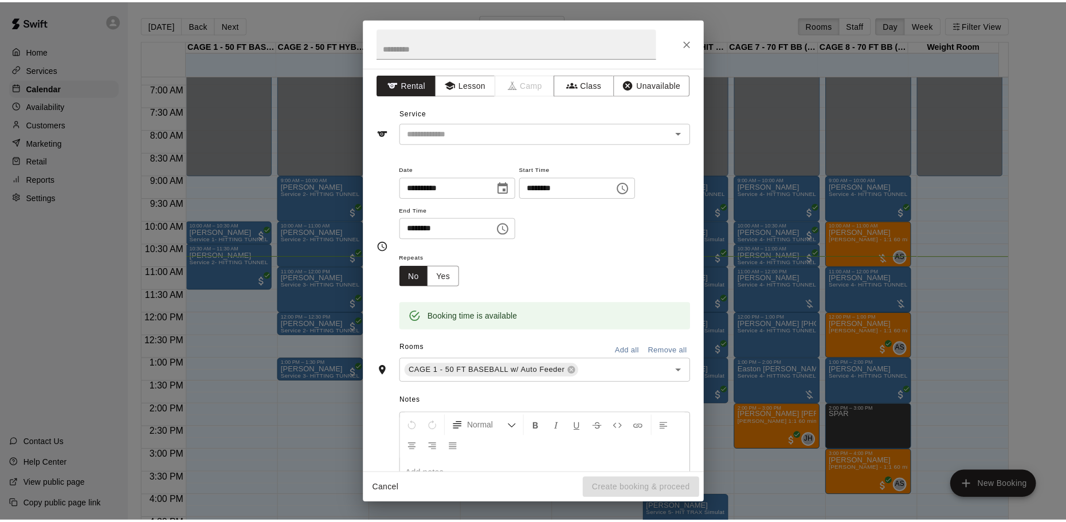
scroll to position [0, 0]
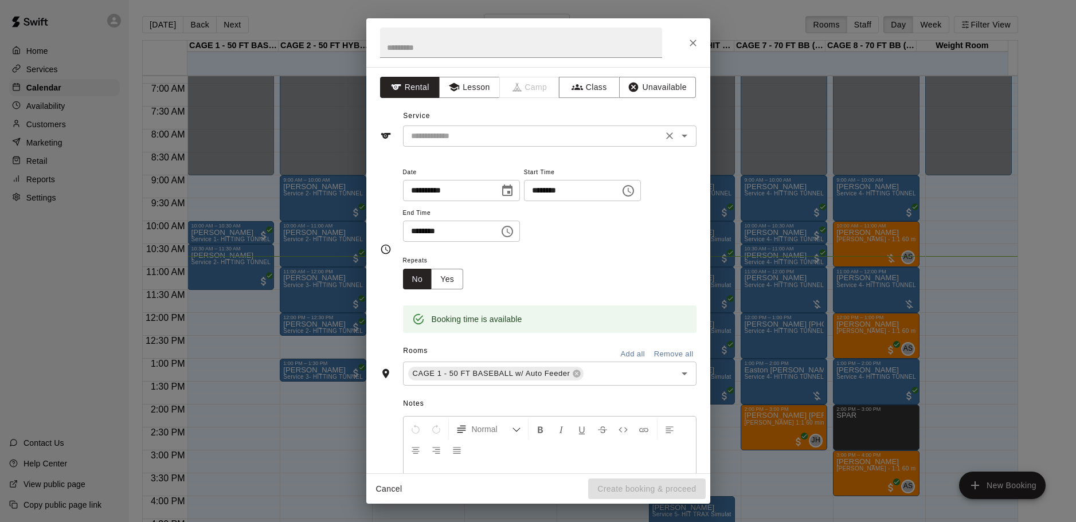
click at [677, 137] on icon "Open" at bounding box center [684, 136] width 14 height 14
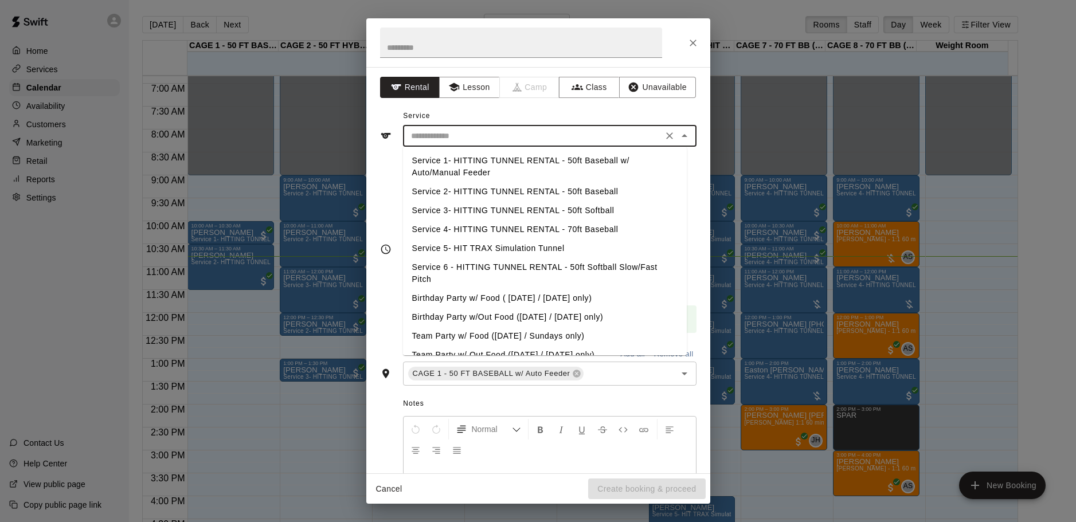
click at [555, 168] on li "Service 1- HITTING TUNNEL RENTAL - 50ft Baseball w/ Auto/Manual Feeder" at bounding box center [545, 166] width 284 height 31
type input "**********"
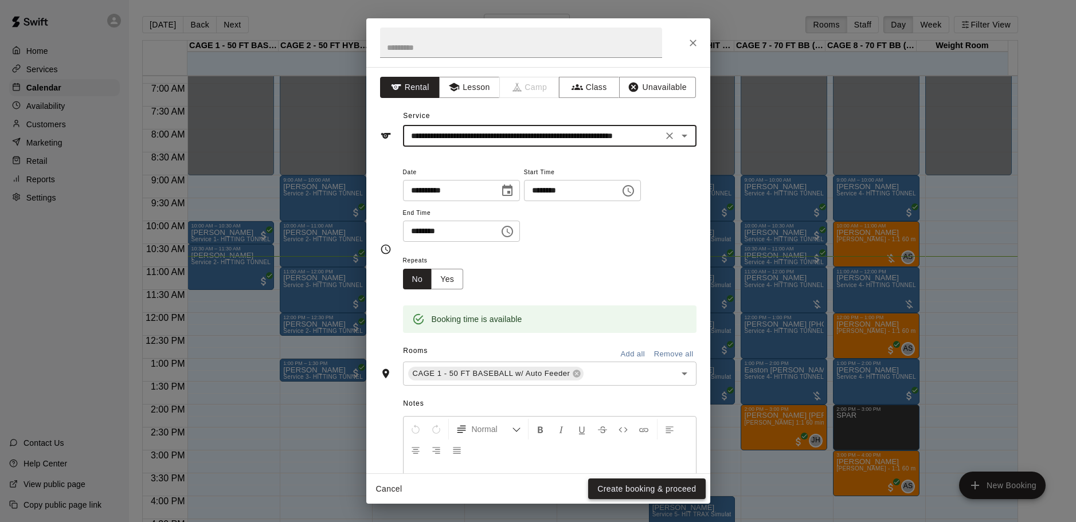
click at [615, 491] on button "Create booking & proceed" at bounding box center [646, 488] width 117 height 21
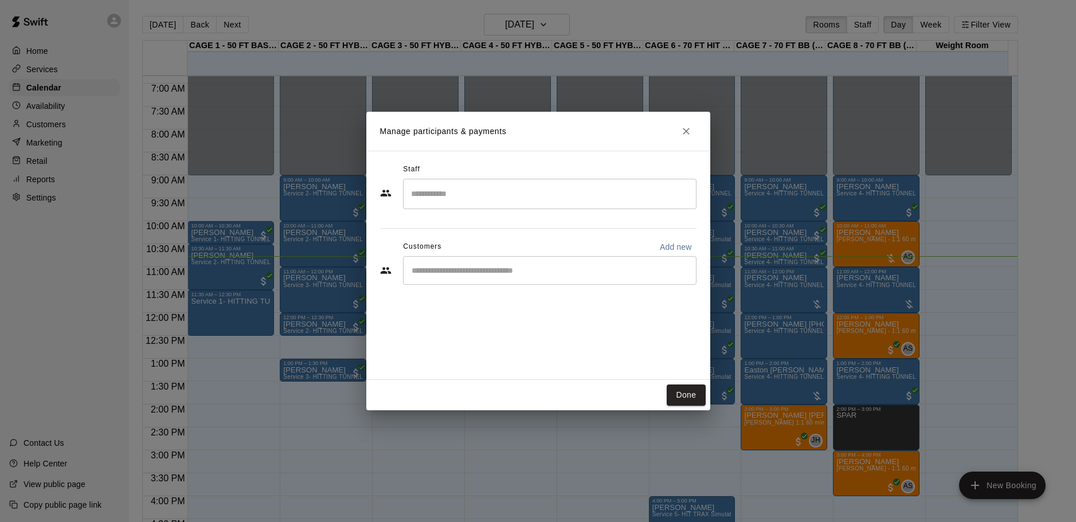
click at [419, 264] on div "​" at bounding box center [549, 270] width 293 height 29
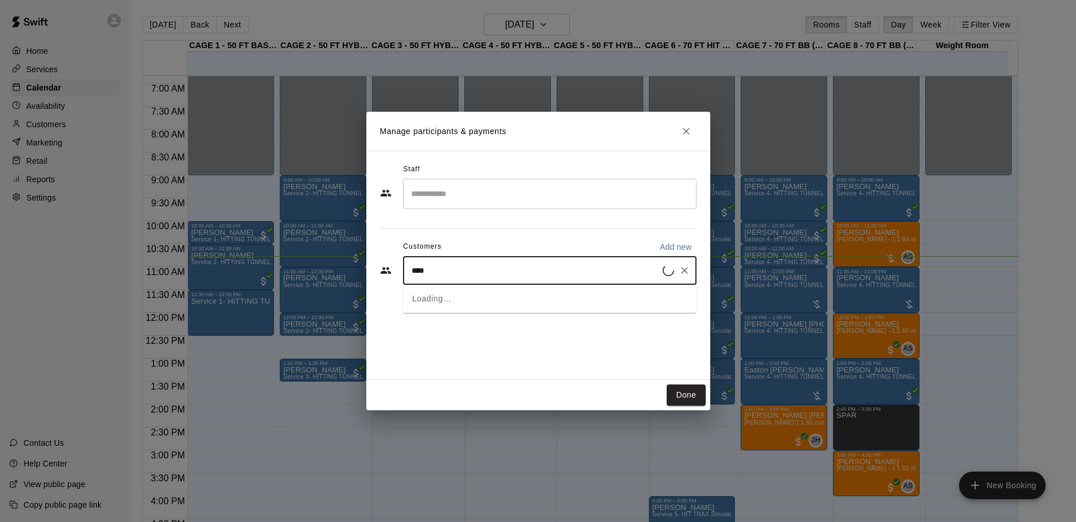
type input "*****"
click at [466, 297] on p "[PERSON_NAME]" at bounding box center [470, 297] width 70 height 12
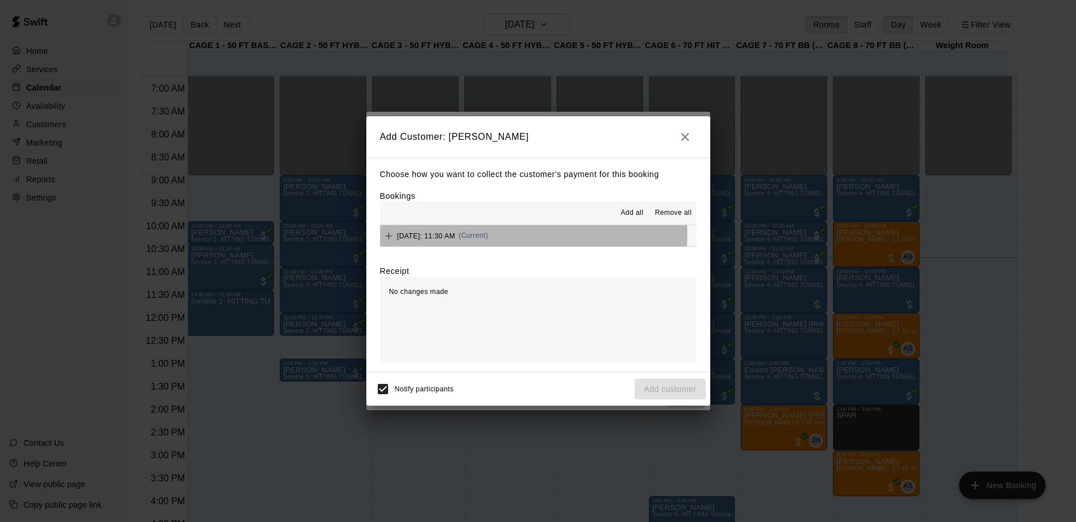
click at [453, 234] on span "[DATE]: 11:30 AM" at bounding box center [426, 235] width 58 height 8
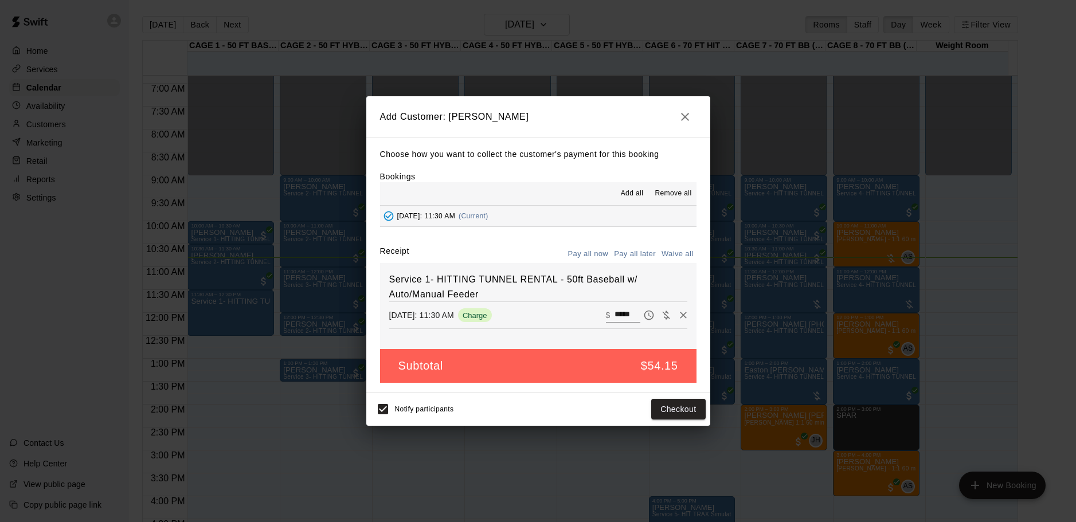
click at [689, 125] on button "button" at bounding box center [684, 116] width 23 height 23
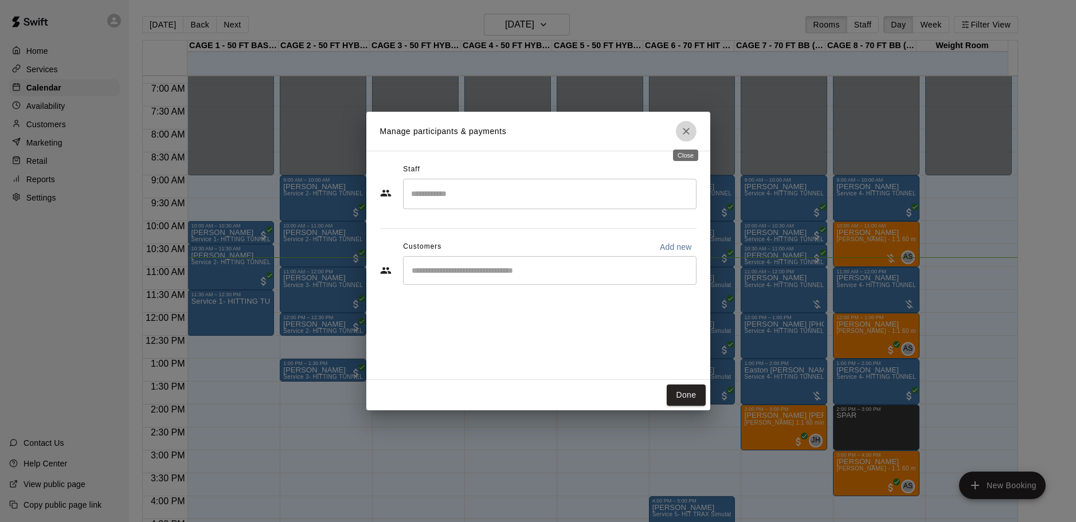
click at [687, 123] on button "Close" at bounding box center [686, 131] width 21 height 21
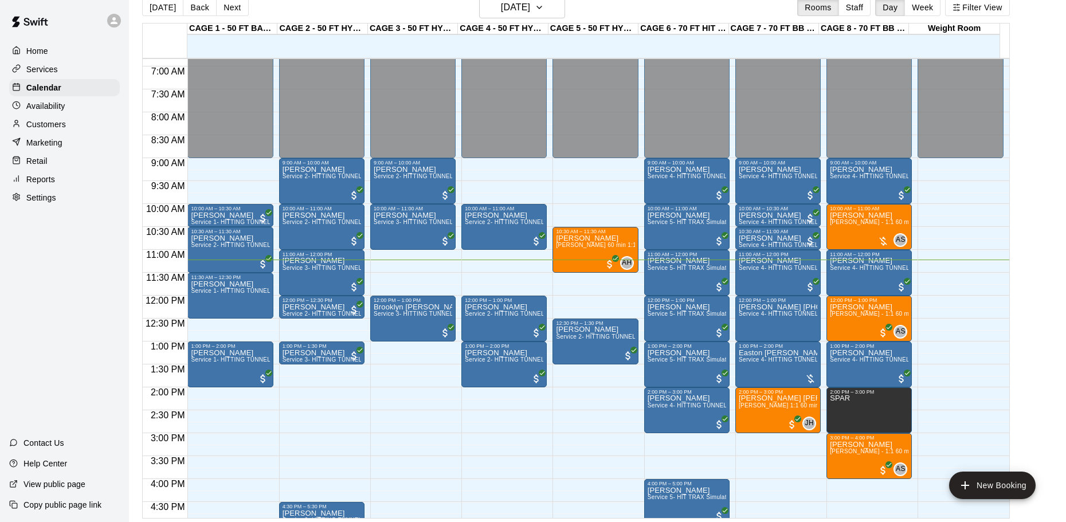
scroll to position [18, 0]
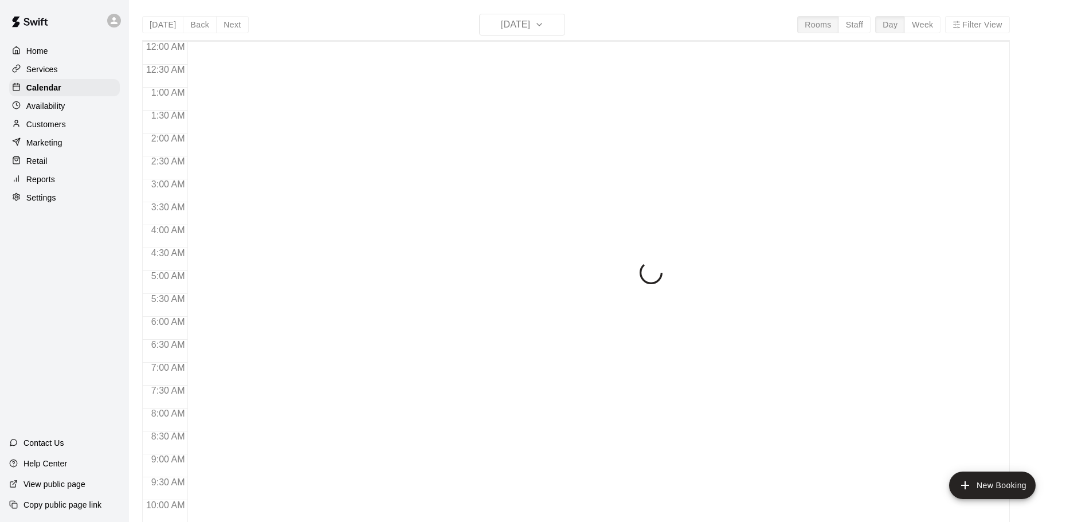
scroll to position [514, 0]
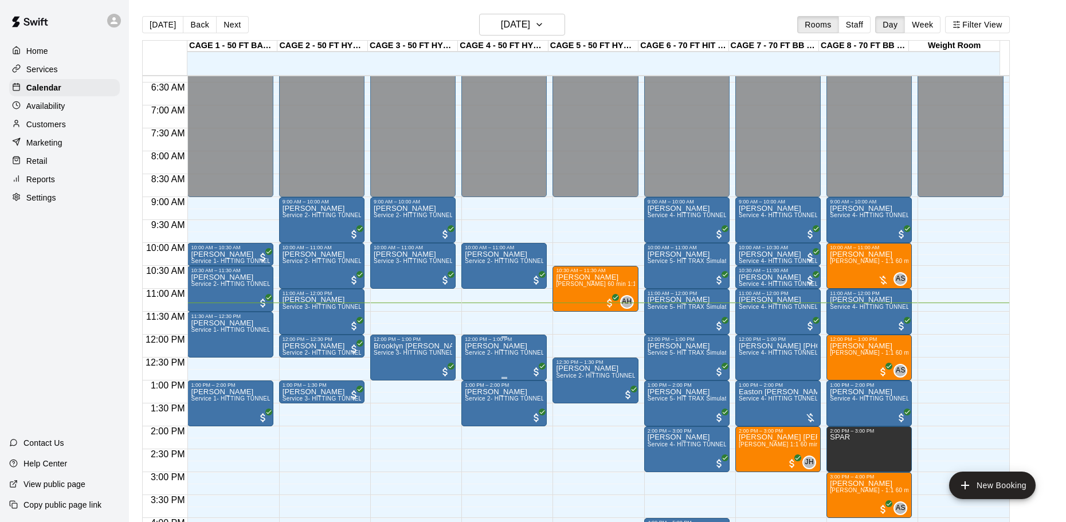
scroll to position [458, 0]
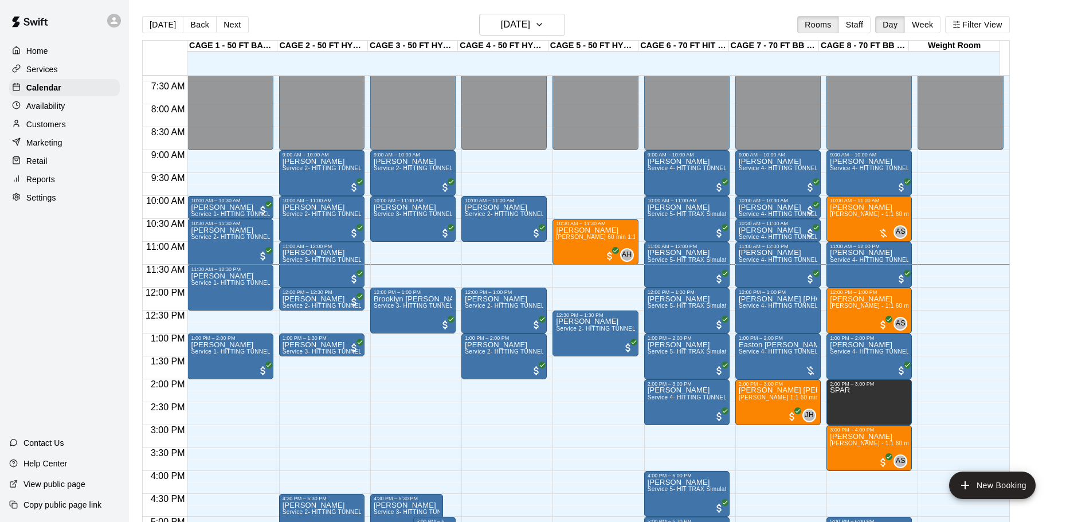
scroll to position [344, 0]
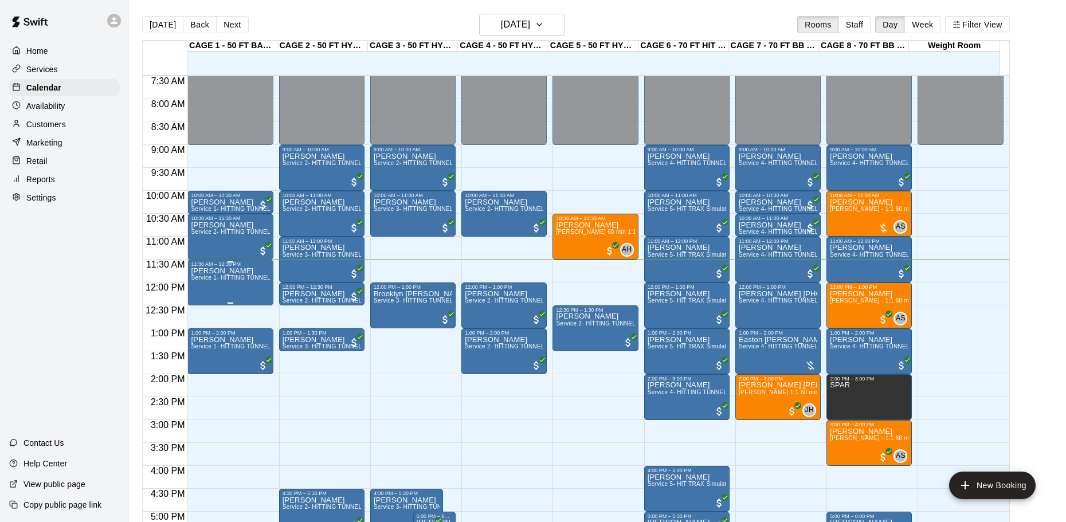
click at [220, 269] on div "[PERSON_NAME] Service 1- HITTING TUNNEL RENTAL - 50ft Baseball w/ Auto/Manual F…" at bounding box center [230, 528] width 79 height 522
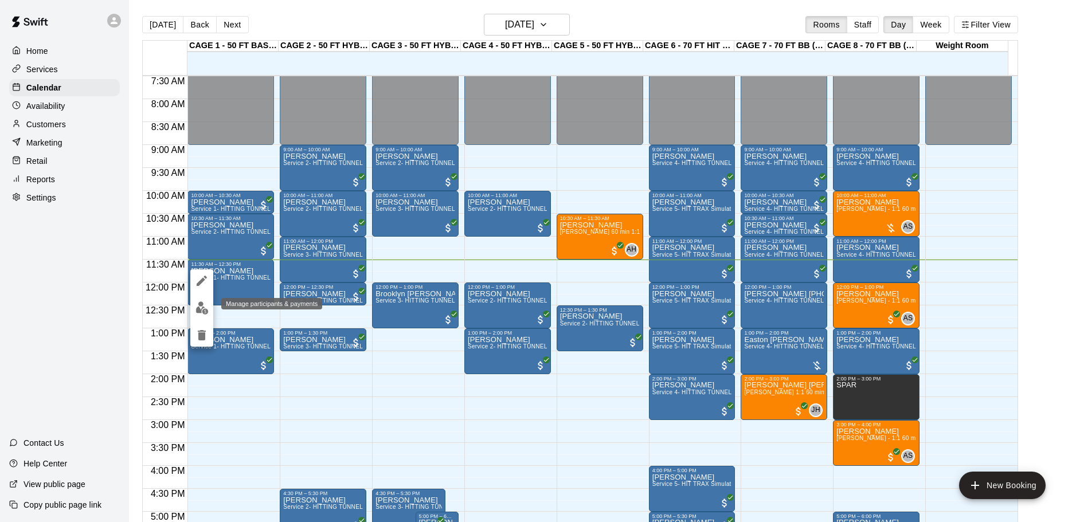
click at [198, 304] on img "edit" at bounding box center [201, 307] width 13 height 13
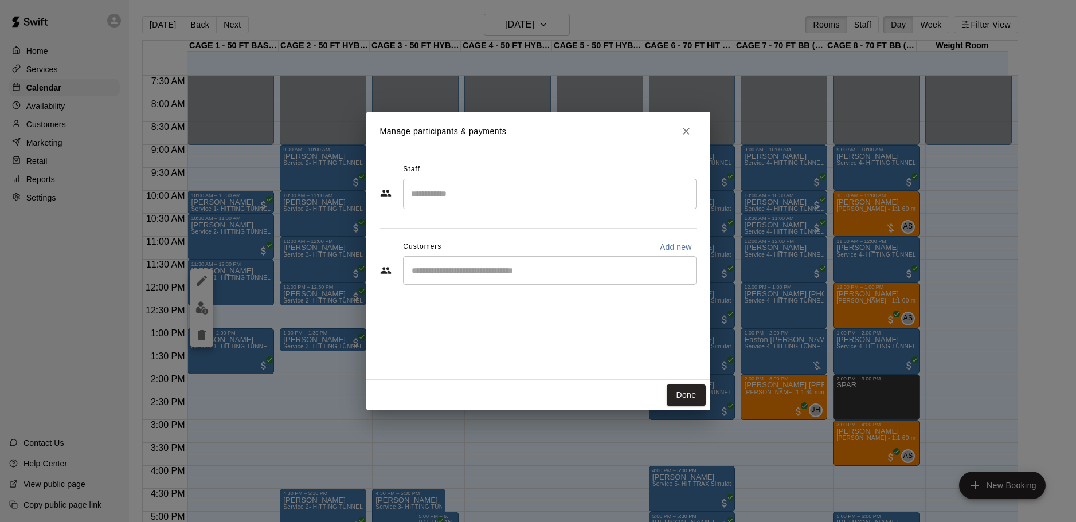
click at [428, 273] on input "Start typing to search customers..." at bounding box center [549, 270] width 283 height 11
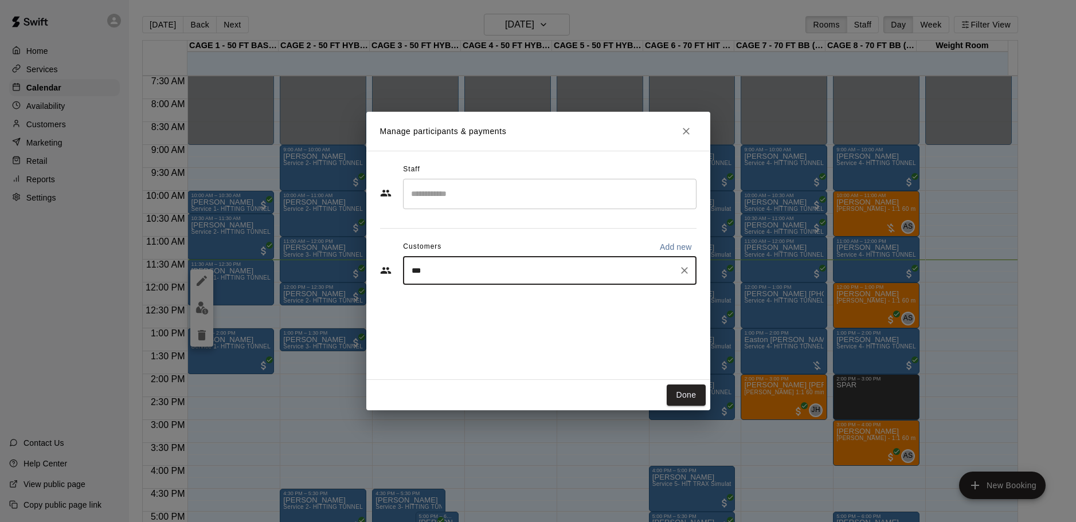
type input "****"
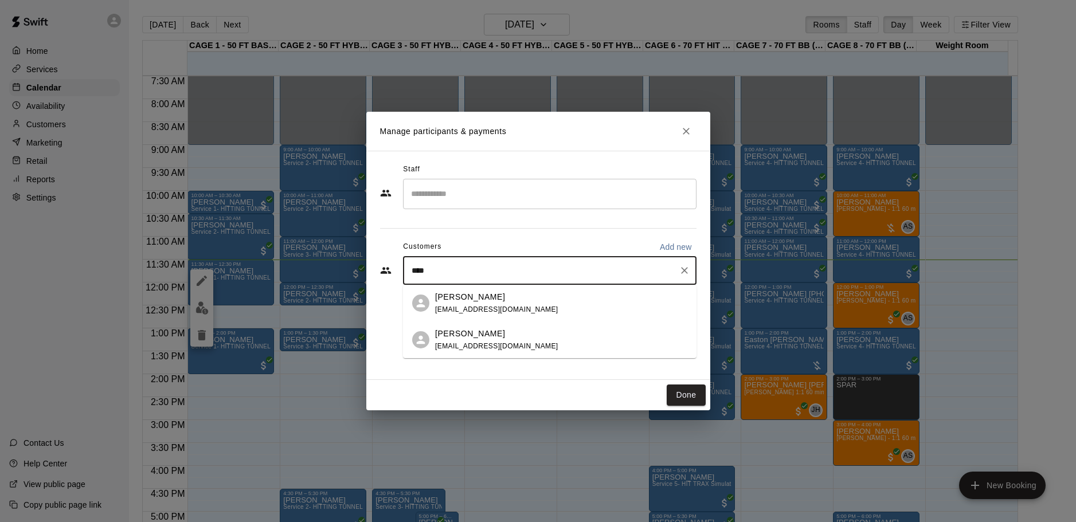
click at [500, 305] on span "[EMAIL_ADDRESS][DOMAIN_NAME]" at bounding box center [496, 309] width 123 height 8
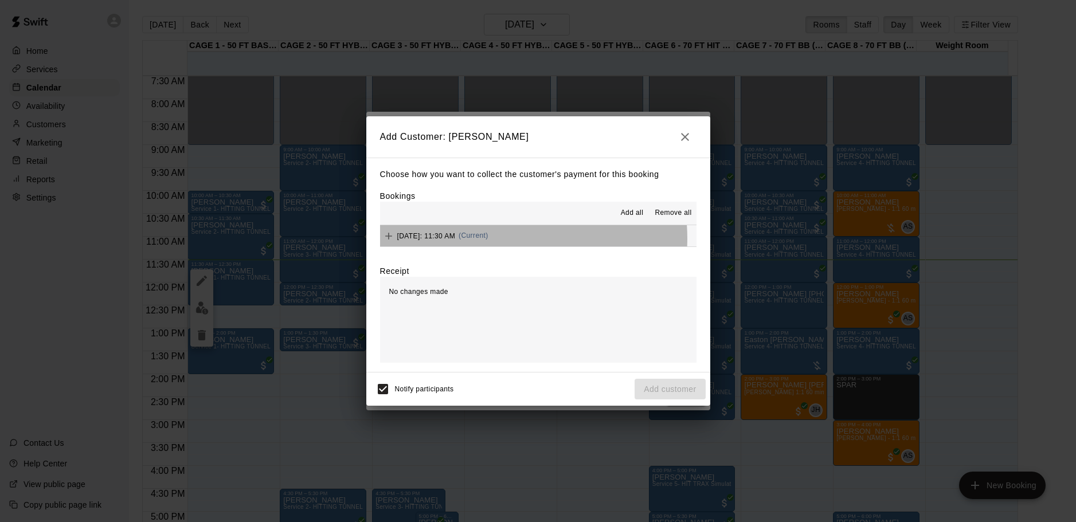
click at [488, 239] on div "[DATE]: 11:30 AM (Current)" at bounding box center [434, 235] width 108 height 17
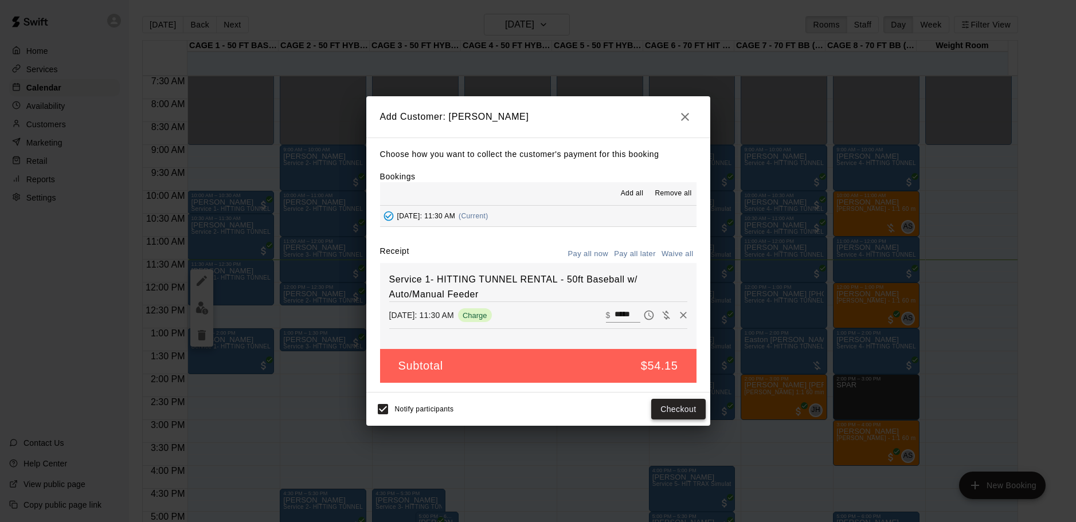
click at [681, 411] on button "Checkout" at bounding box center [678, 409] width 54 height 21
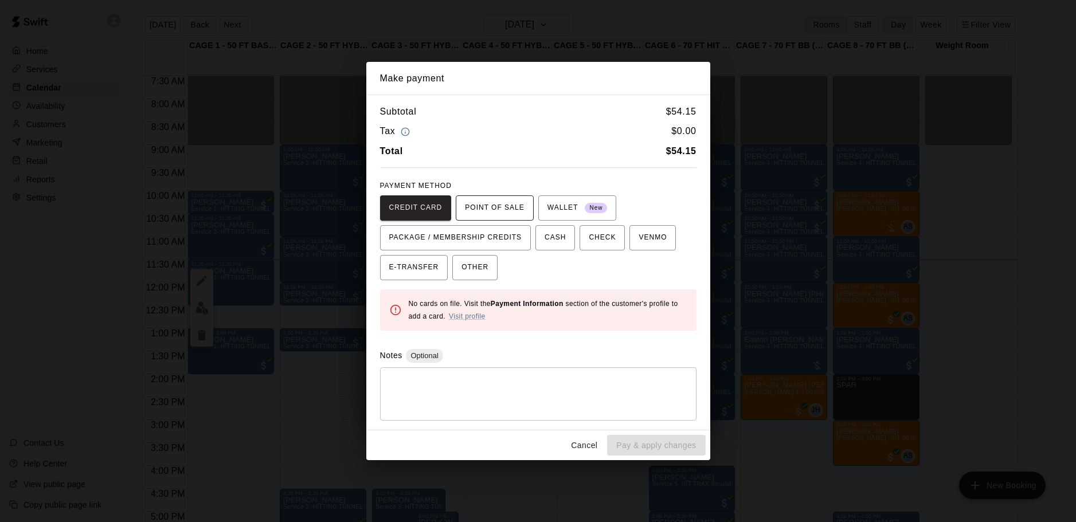
click at [513, 213] on span "POINT OF SALE" at bounding box center [494, 208] width 59 height 18
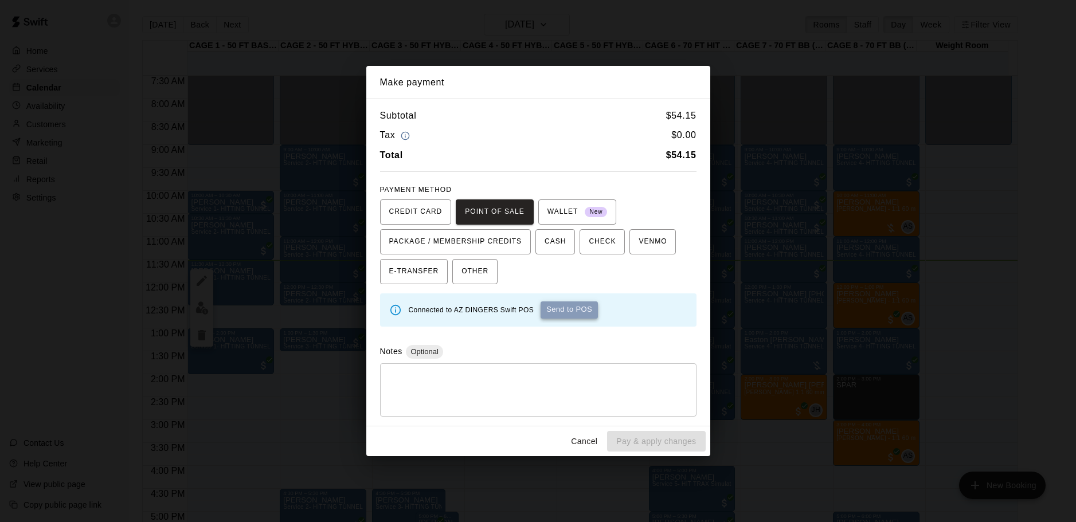
click at [584, 308] on button "Send to POS" at bounding box center [568, 309] width 57 height 17
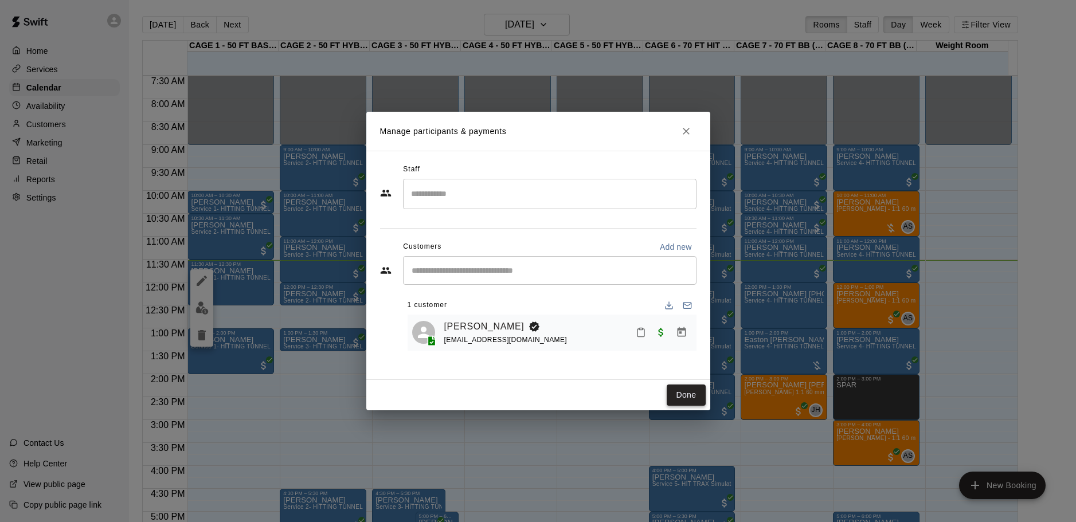
click at [685, 391] on button "Done" at bounding box center [685, 394] width 38 height 21
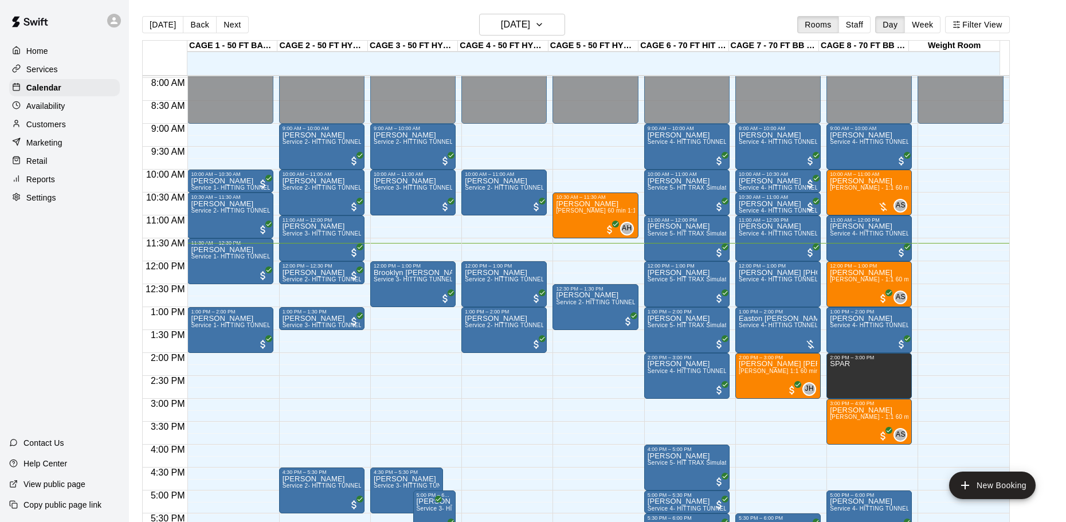
scroll to position [401, 0]
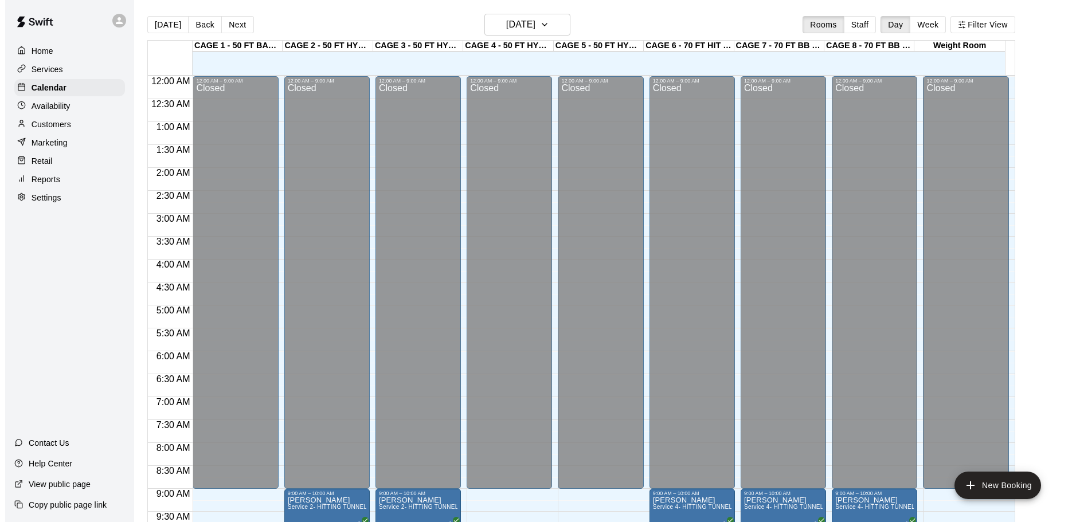
scroll to position [356, 0]
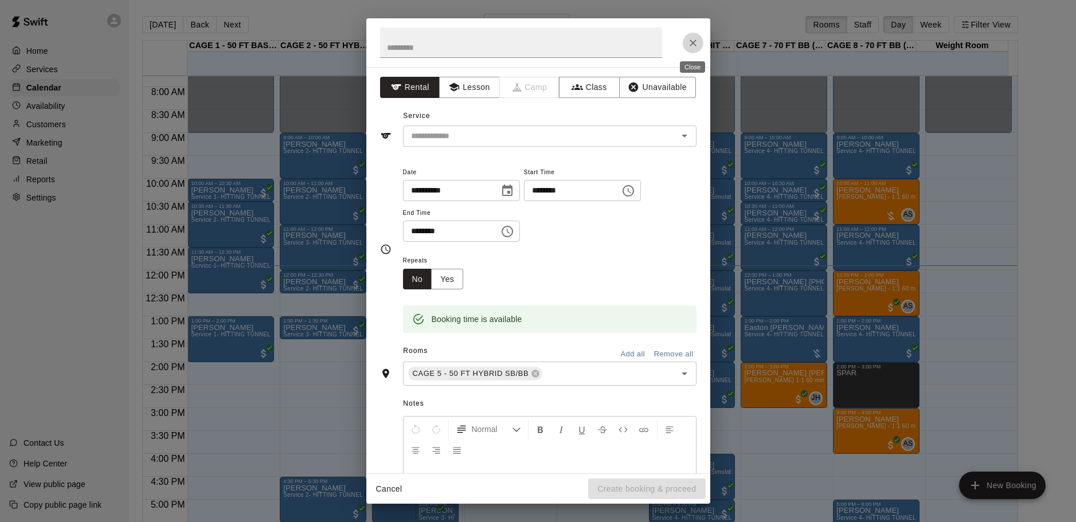
click at [696, 44] on icon "Close" at bounding box center [692, 42] width 11 height 11
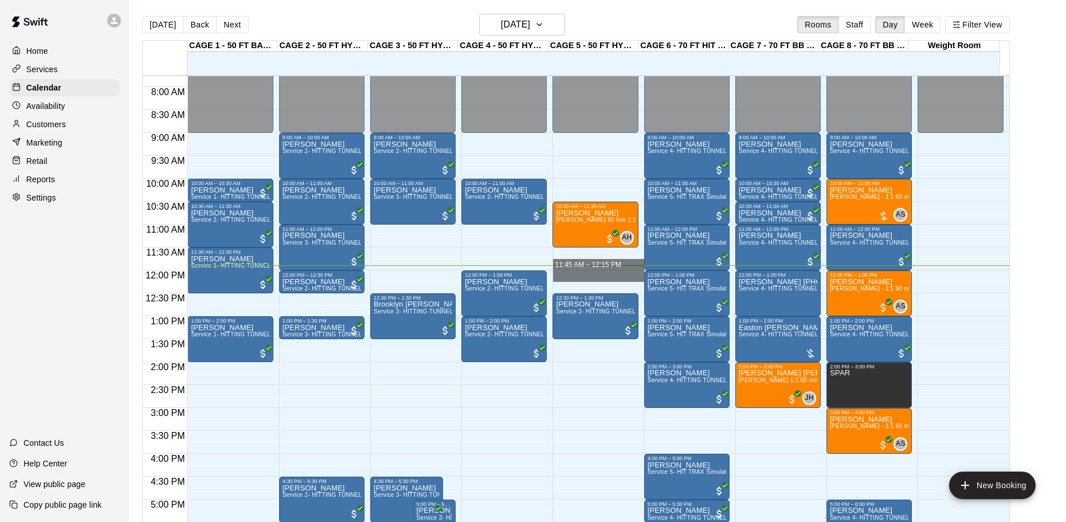
drag, startPoint x: 575, startPoint y: 271, endPoint x: 578, endPoint y: 277, distance: 6.4
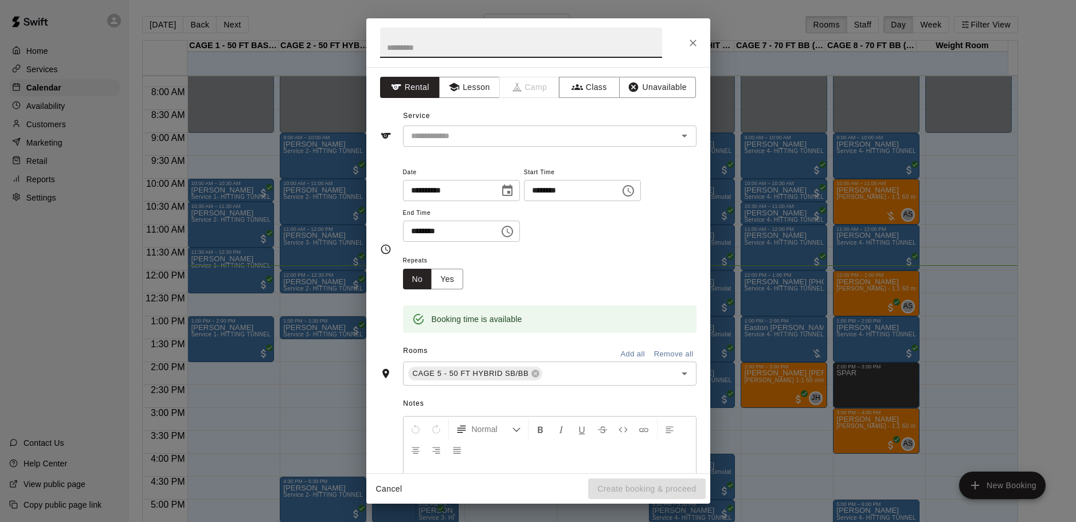
click at [698, 40] on icon "Close" at bounding box center [692, 42] width 11 height 11
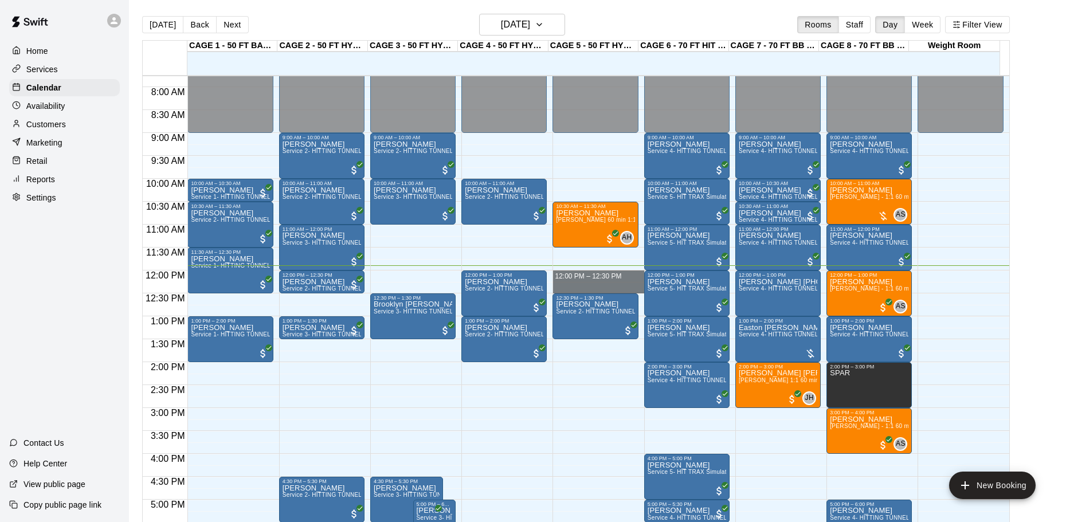
drag, startPoint x: 592, startPoint y: 273, endPoint x: 595, endPoint y: 289, distance: 16.4
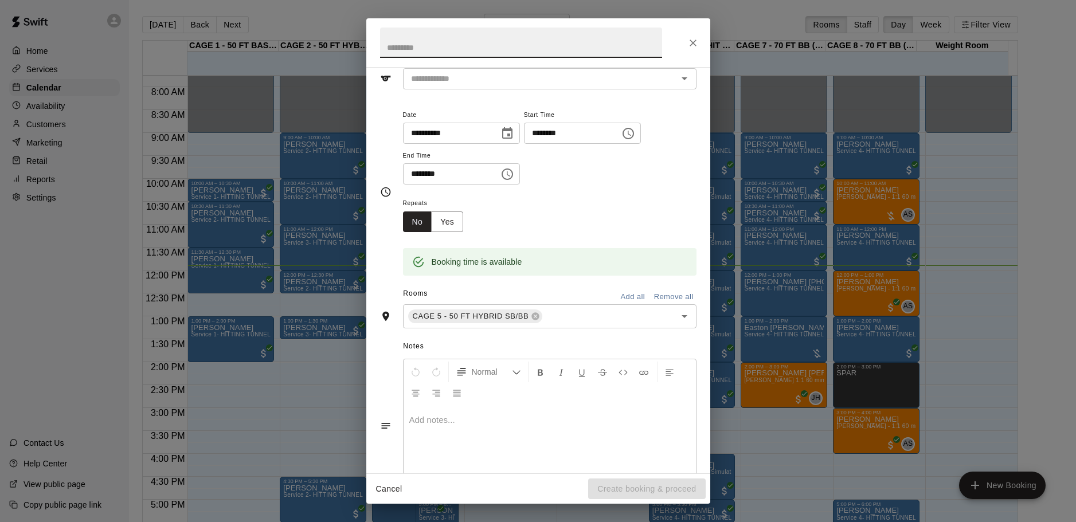
scroll to position [0, 0]
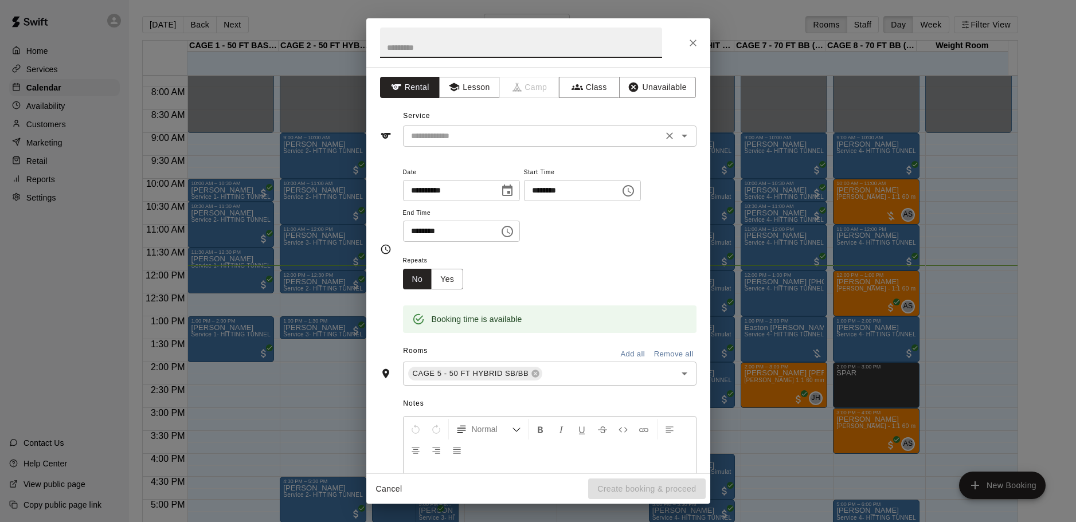
click at [665, 136] on button "Clear" at bounding box center [669, 136] width 16 height 16
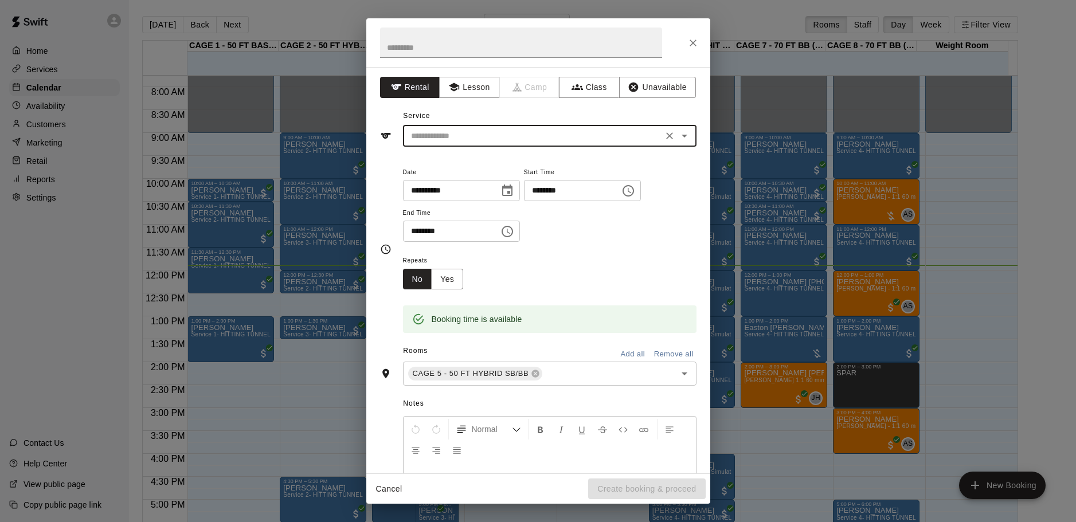
click at [677, 137] on icon "Open" at bounding box center [684, 136] width 14 height 14
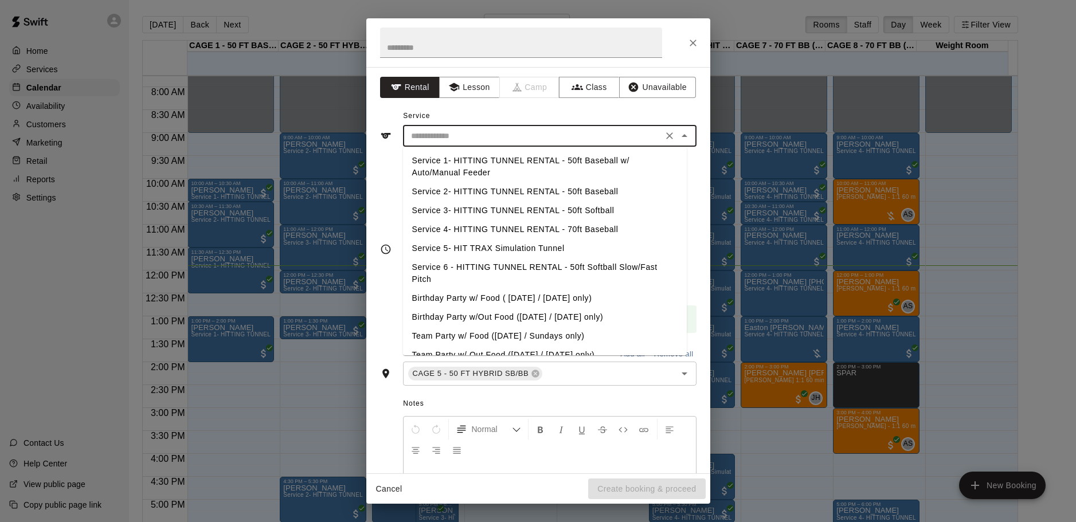
click at [563, 190] on li "Service 2- HITTING TUNNEL RENTAL - 50ft Baseball" at bounding box center [545, 191] width 284 height 19
type input "**********"
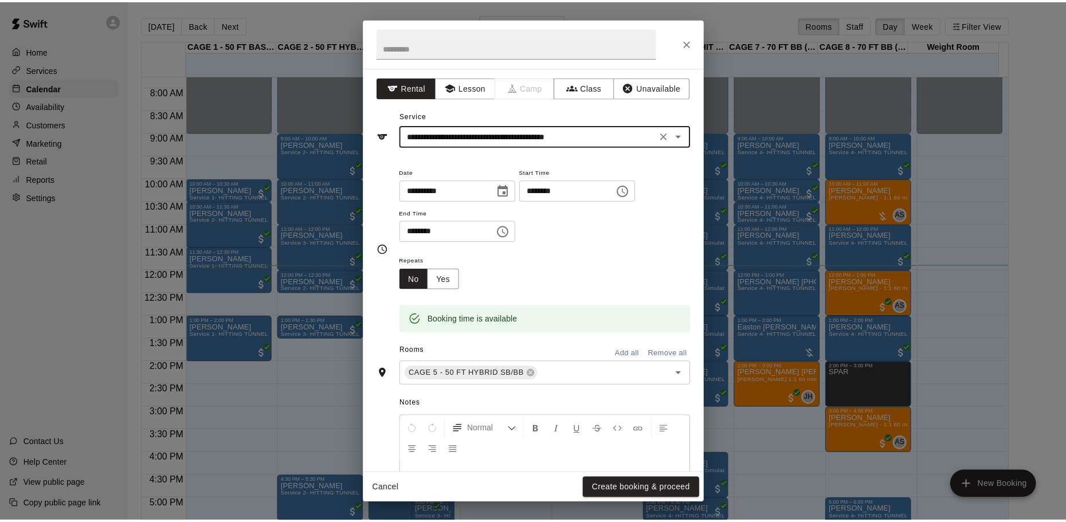
scroll to position [97, 0]
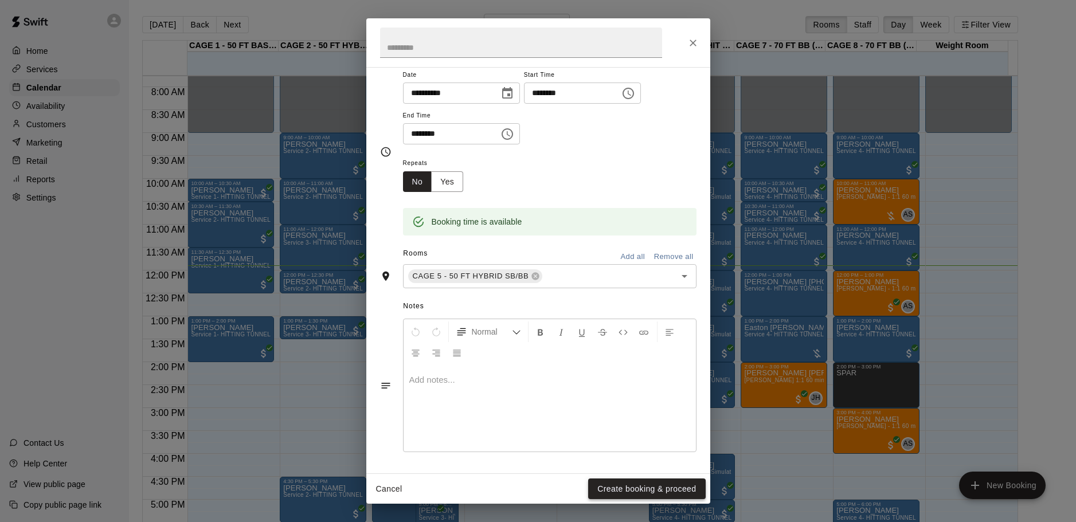
click at [638, 488] on button "Create booking & proceed" at bounding box center [646, 488] width 117 height 21
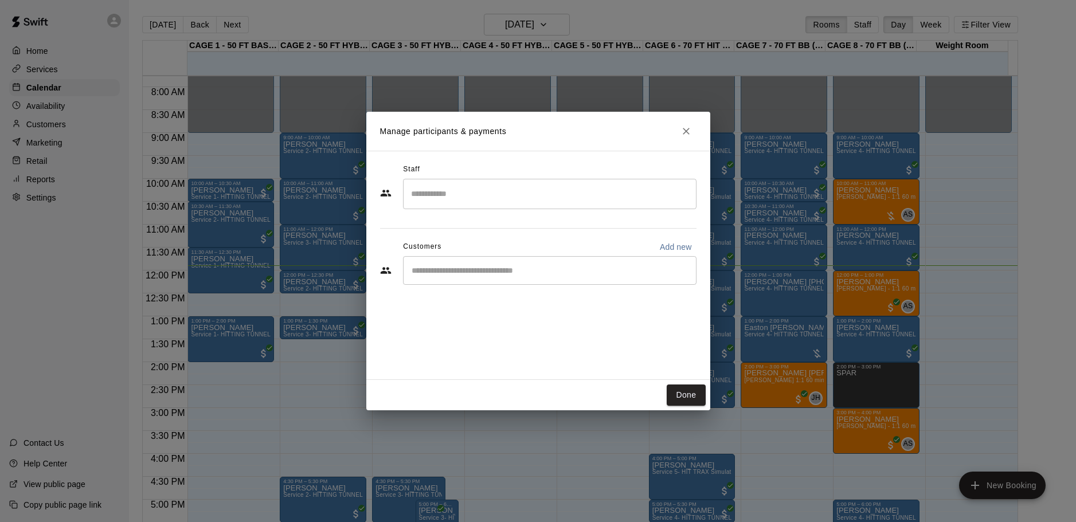
click at [462, 274] on input "Start typing to search customers..." at bounding box center [549, 270] width 283 height 11
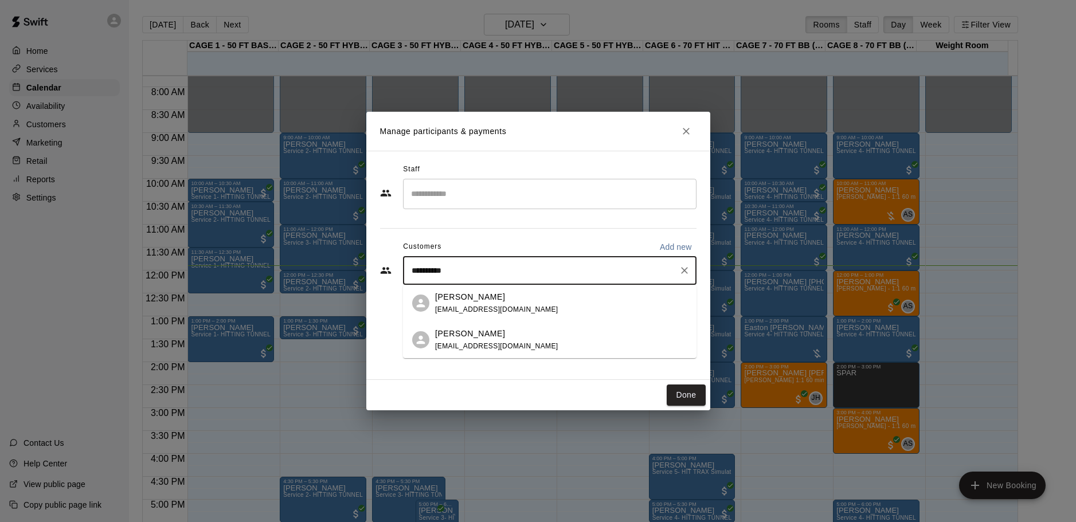
type input "**********"
click at [481, 311] on span "bholck85@gmail.com" at bounding box center [496, 309] width 123 height 8
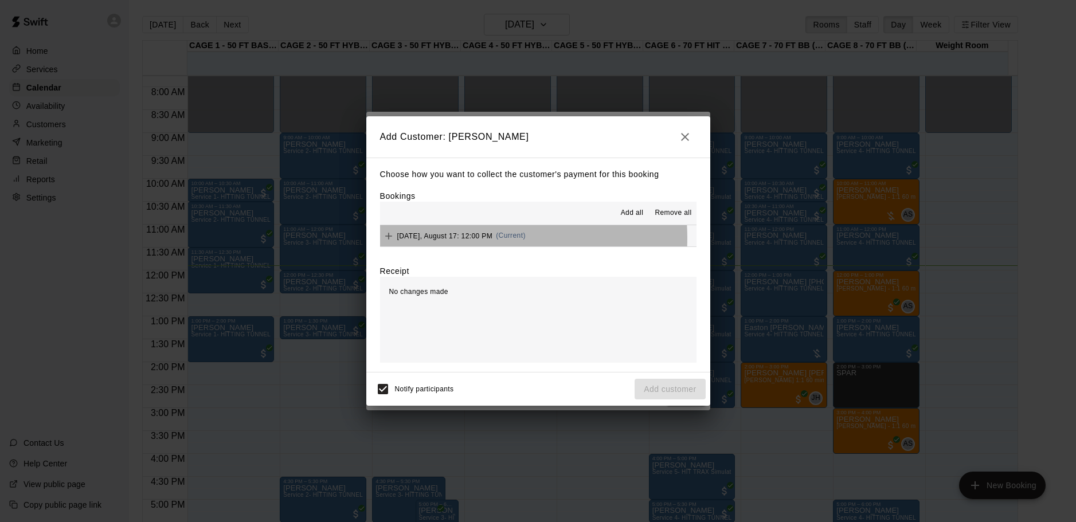
click at [465, 238] on span "Sunday, August 17: 12:00 PM" at bounding box center [445, 235] width 96 height 8
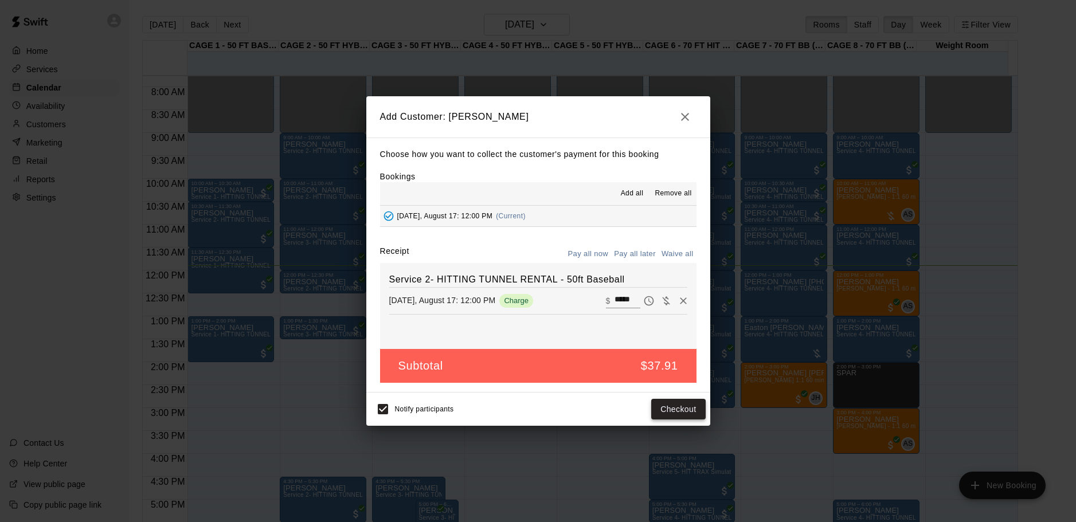
click at [670, 406] on button "Checkout" at bounding box center [678, 409] width 54 height 21
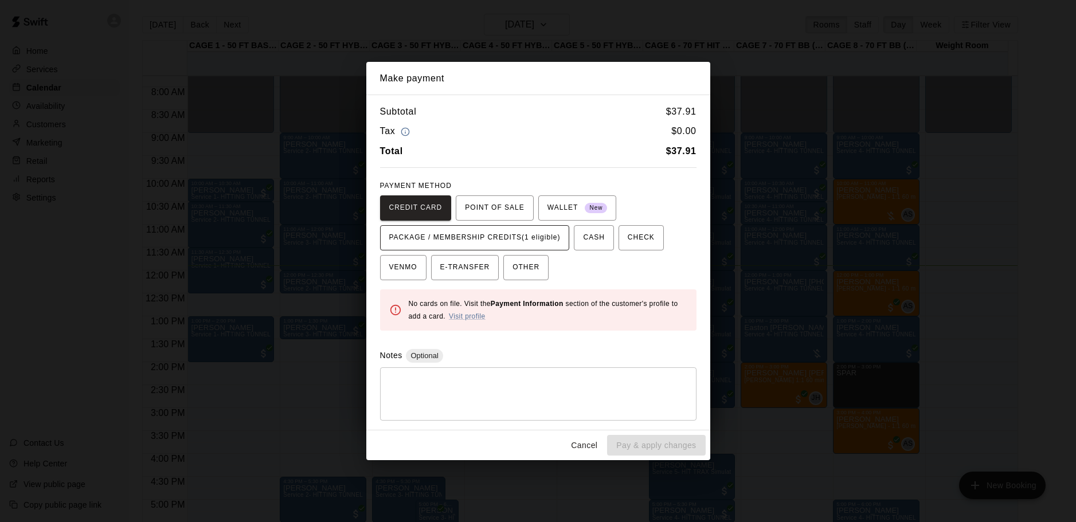
click at [499, 236] on span "PACKAGE / MEMBERSHIP CREDITS (1 eligible)" at bounding box center [474, 238] width 171 height 18
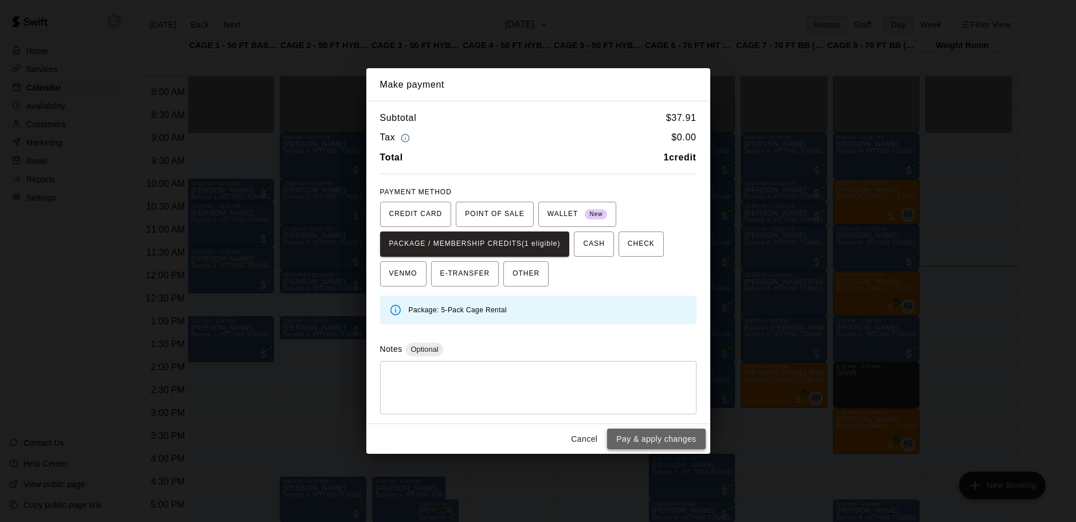
click at [657, 438] on button "Pay & apply changes" at bounding box center [656, 439] width 98 height 21
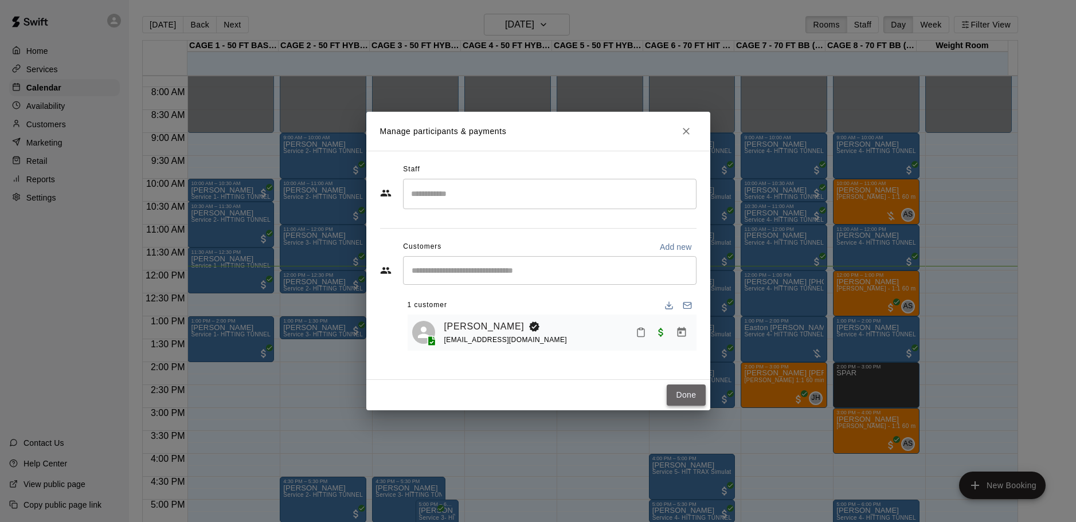
click at [685, 393] on button "Done" at bounding box center [685, 394] width 38 height 21
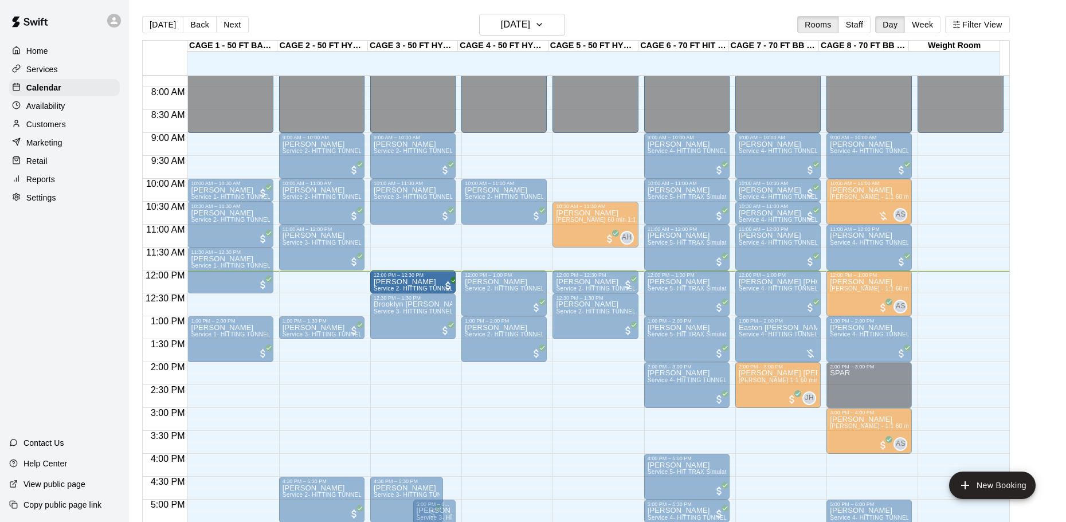
drag, startPoint x: 330, startPoint y: 277, endPoint x: 395, endPoint y: 282, distance: 65.0
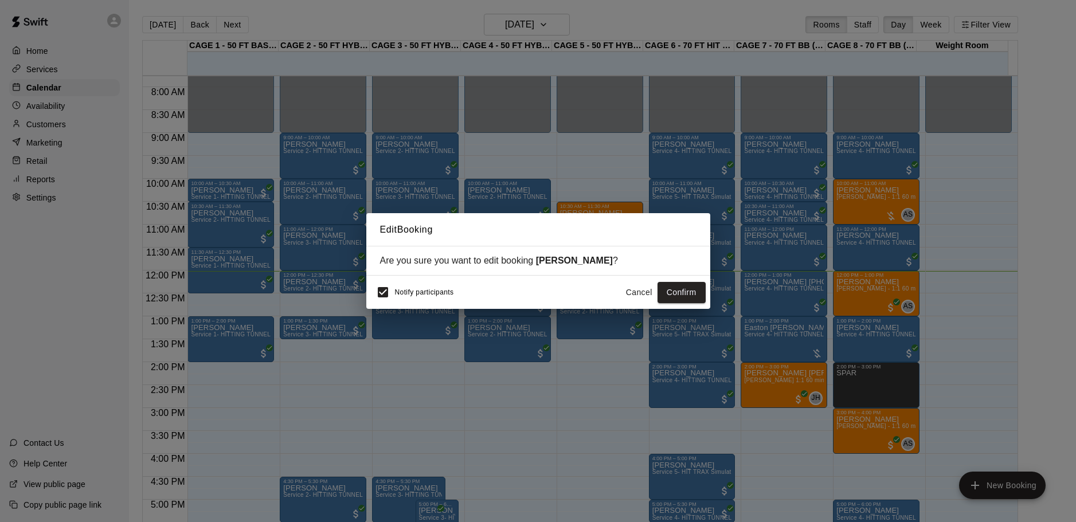
click at [641, 295] on button "Cancel" at bounding box center [639, 292] width 37 height 21
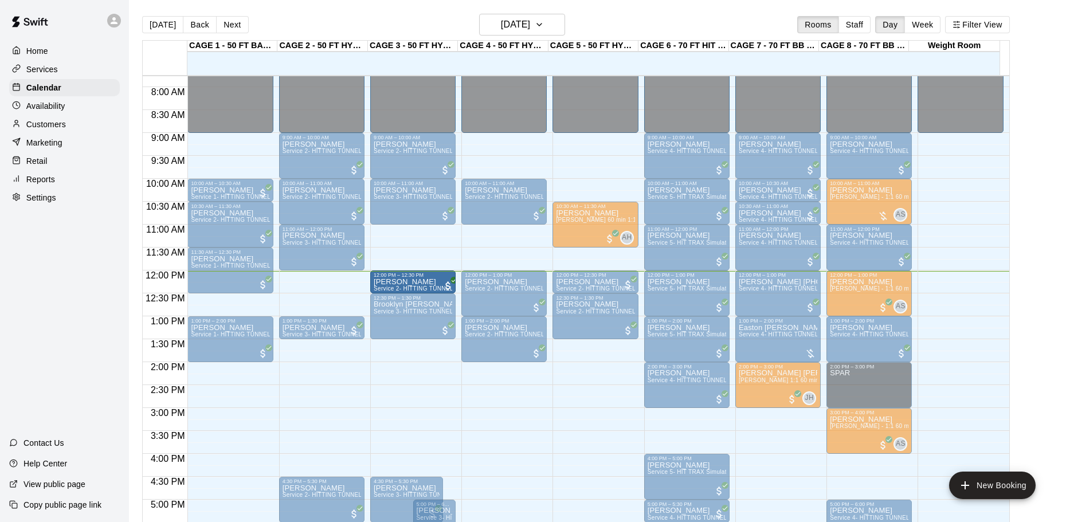
drag, startPoint x: 323, startPoint y: 281, endPoint x: 424, endPoint y: 281, distance: 101.4
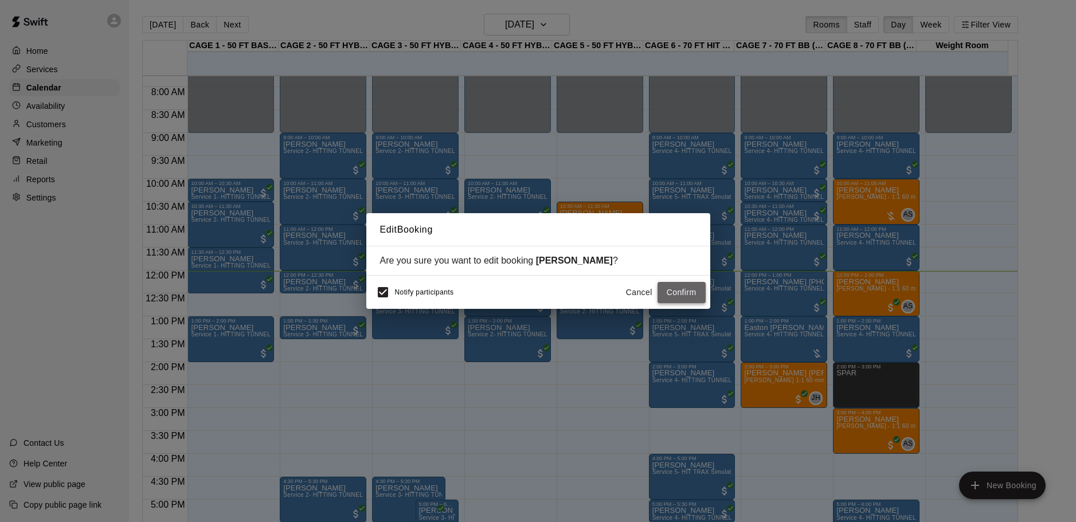
click at [679, 285] on button "Confirm" at bounding box center [681, 292] width 48 height 21
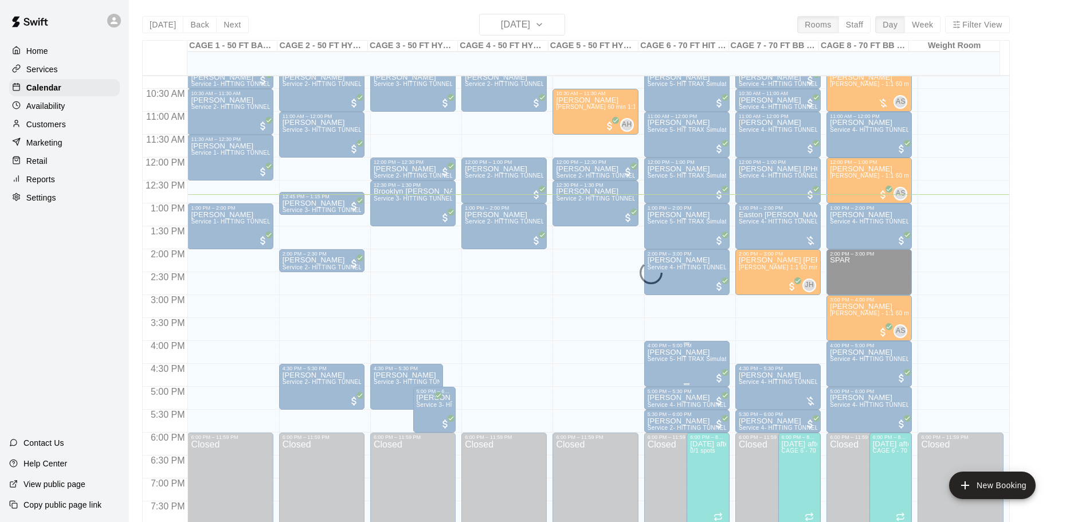
scroll to position [470, 0]
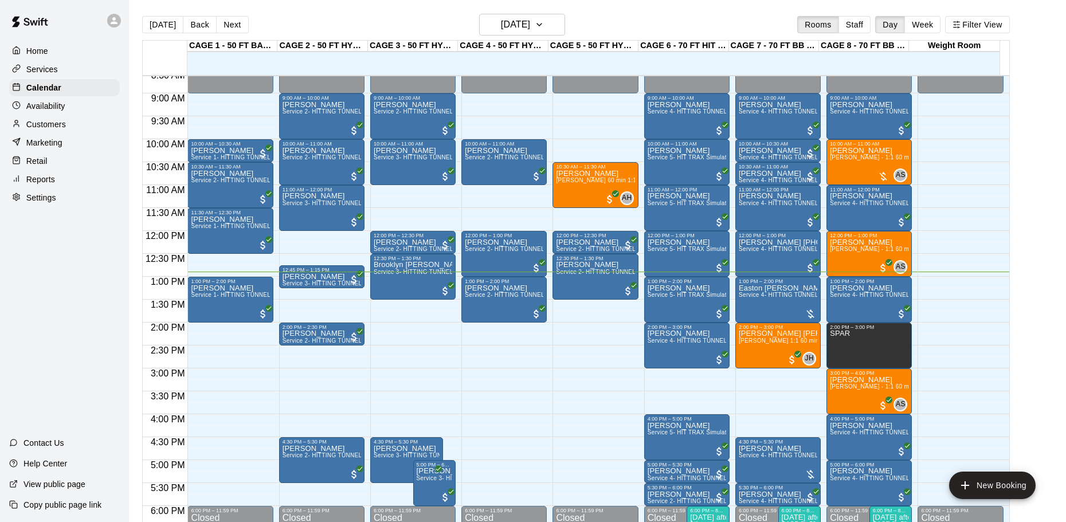
scroll to position [415, 0]
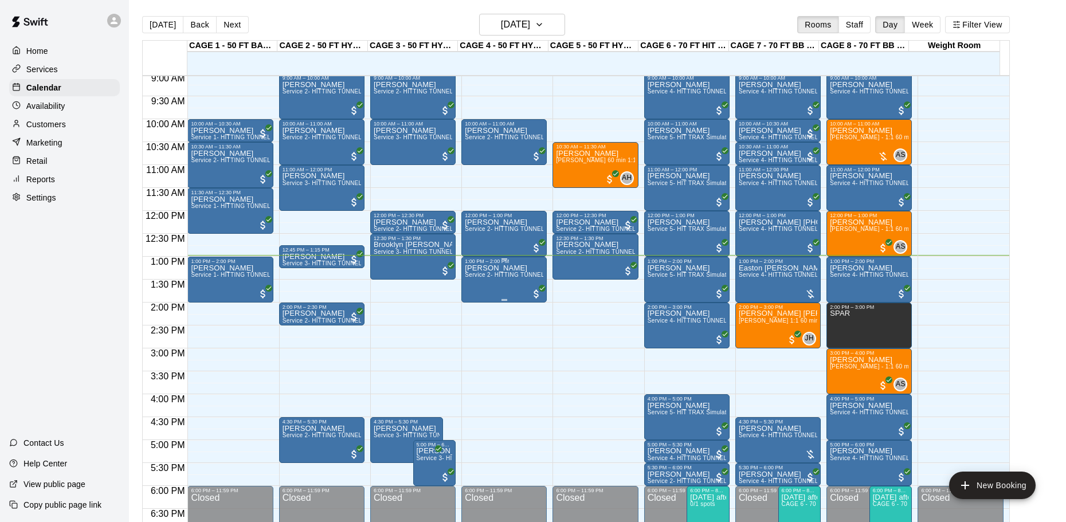
click at [488, 281] on div "[PERSON_NAME] Service 2- HITTING TUNNEL RENTAL - 50ft Baseball" at bounding box center [504, 525] width 79 height 522
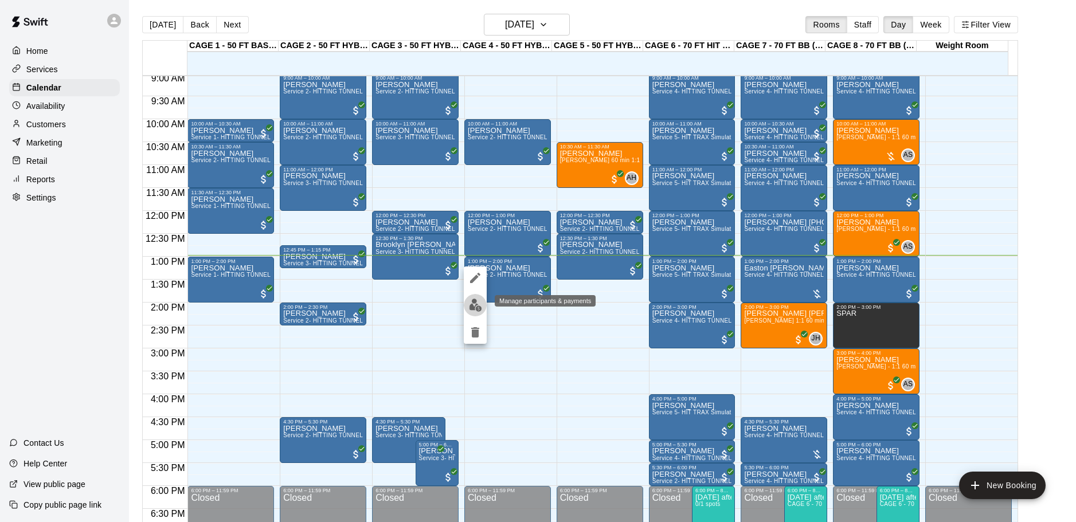
click at [468, 311] on button "edit" at bounding box center [475, 305] width 23 height 22
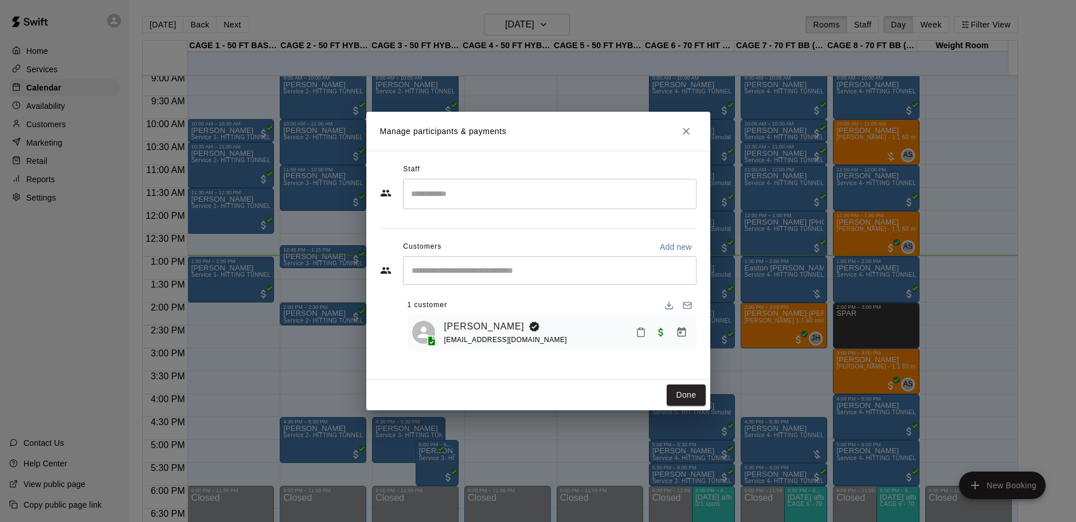
click at [645, 336] on icon "Mark attendance" at bounding box center [640, 332] width 10 height 10
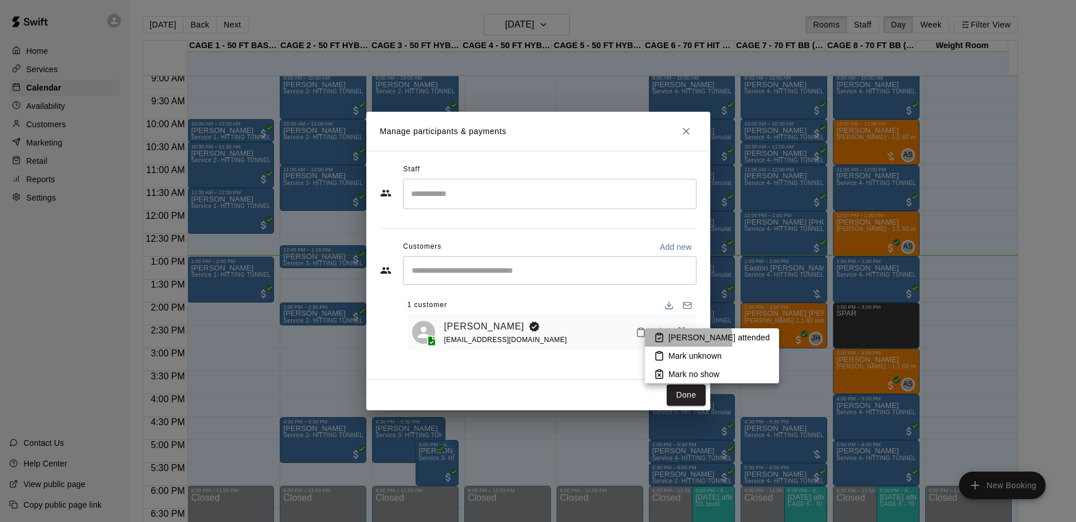
click at [672, 339] on p "[PERSON_NAME] attended" at bounding box center [718, 337] width 101 height 11
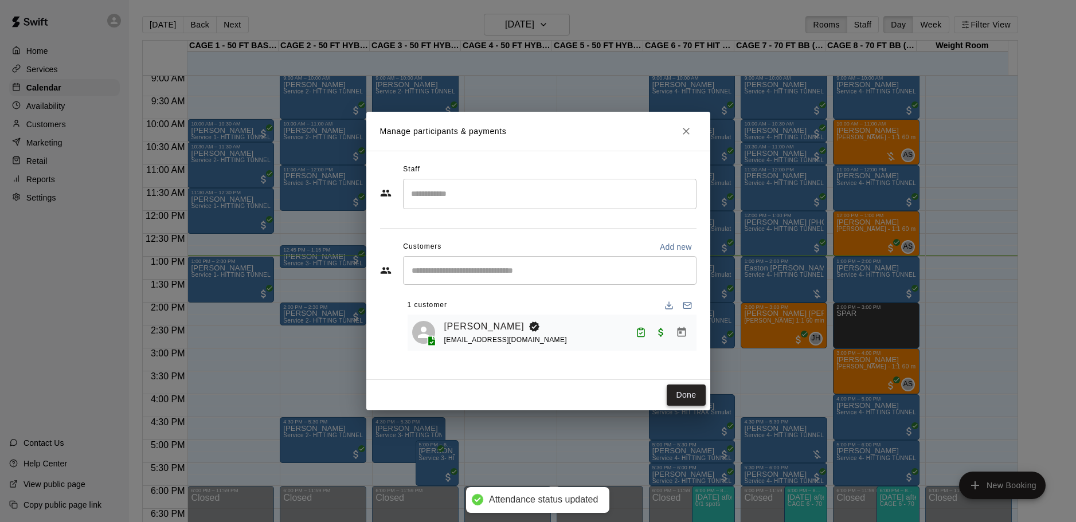
click at [685, 393] on button "Done" at bounding box center [685, 394] width 38 height 21
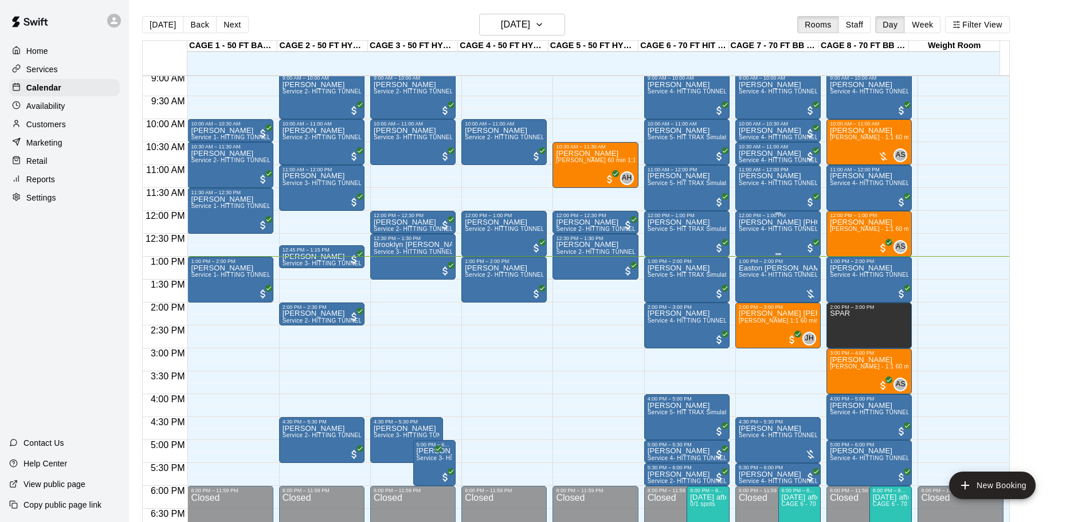
click at [770, 218] on div "12:00 PM – 1:00 PM" at bounding box center [778, 216] width 79 height 6
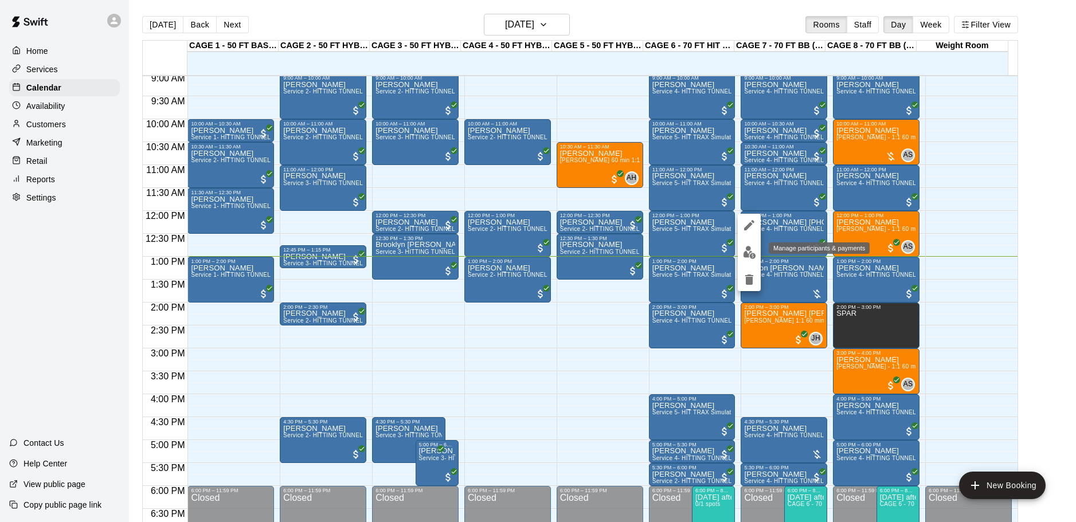
click at [747, 259] on button "edit" at bounding box center [748, 252] width 23 height 22
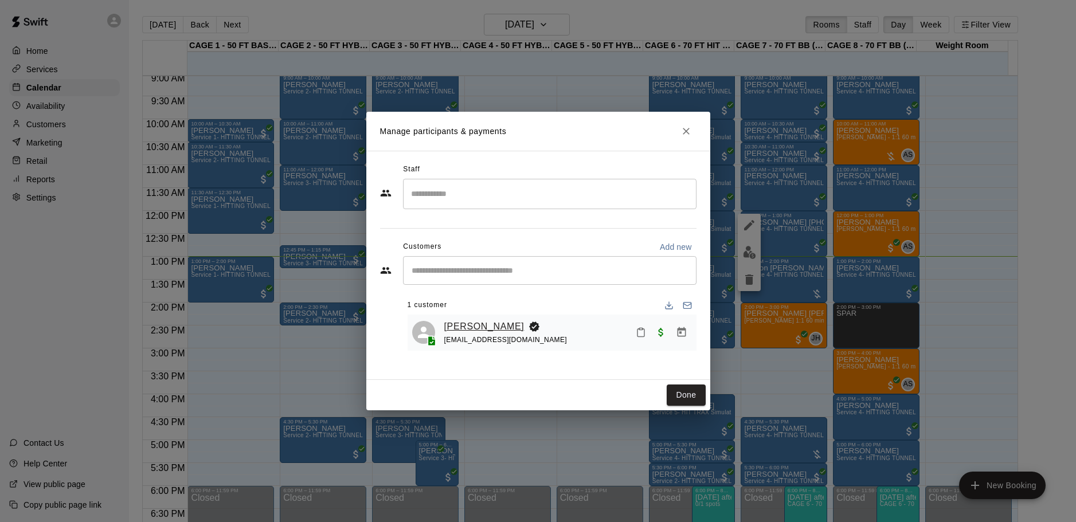
click at [481, 327] on link "[PERSON_NAME]" at bounding box center [484, 326] width 80 height 15
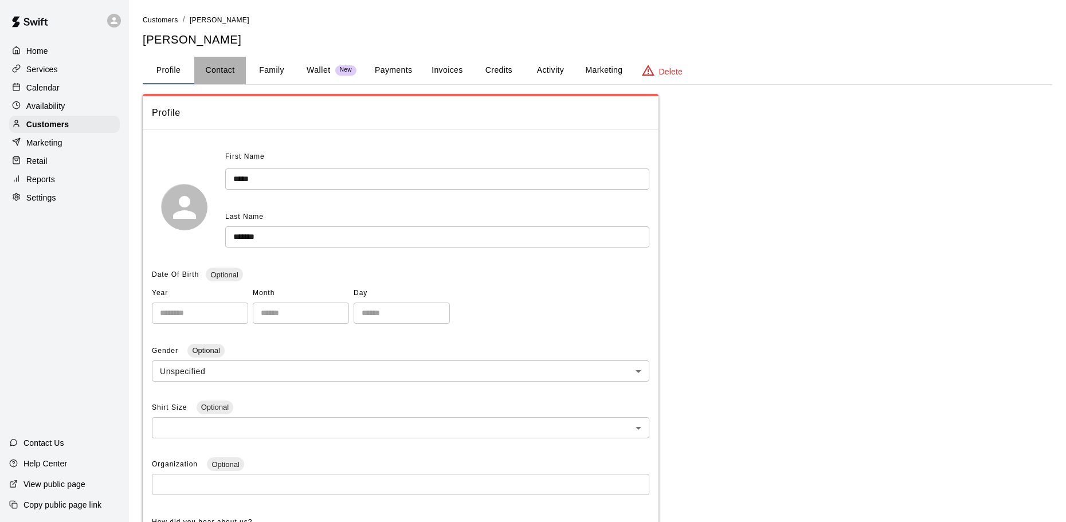
click at [224, 67] on button "Contact" at bounding box center [220, 71] width 52 height 28
select select "**"
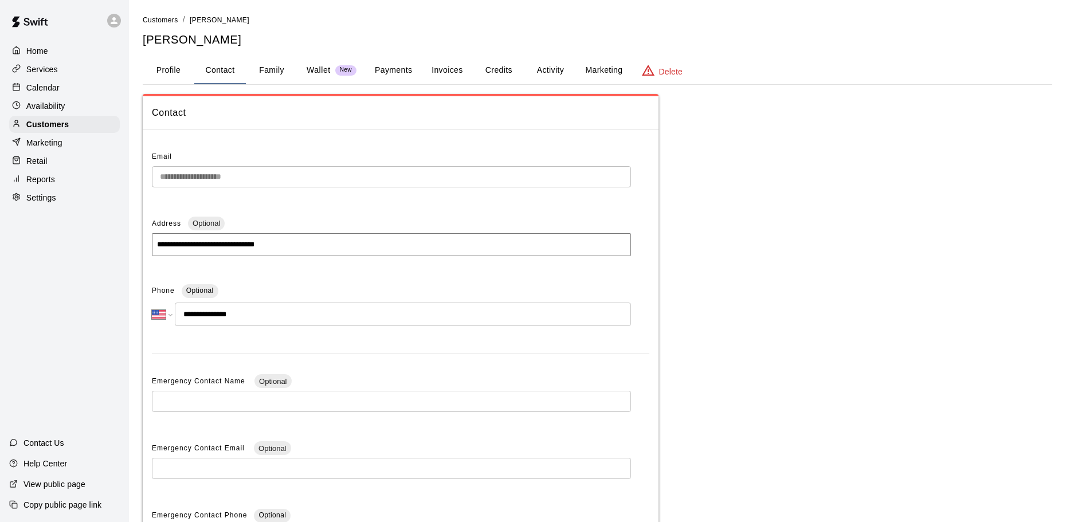
click at [32, 91] on p "Calendar" at bounding box center [42, 87] width 33 height 11
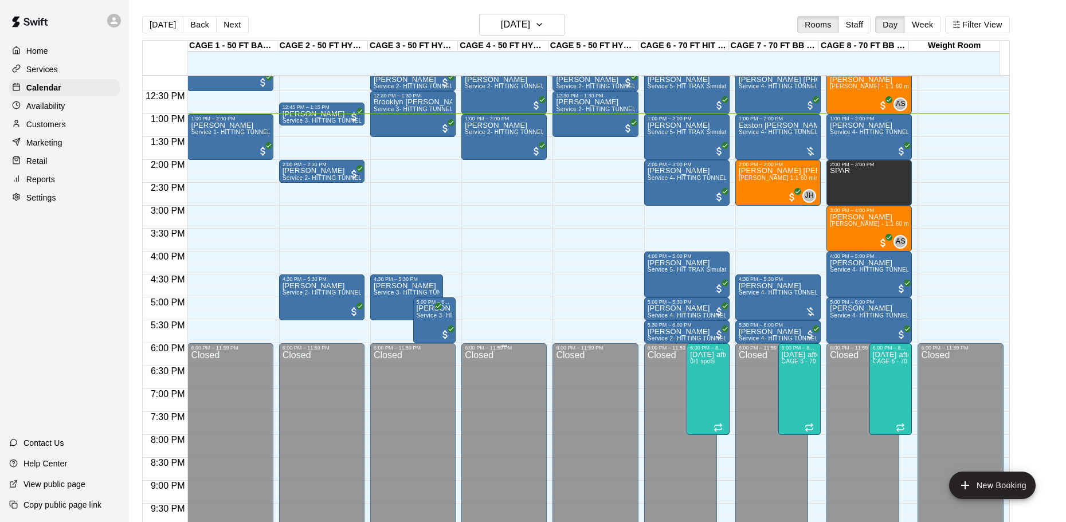
scroll to position [538, 0]
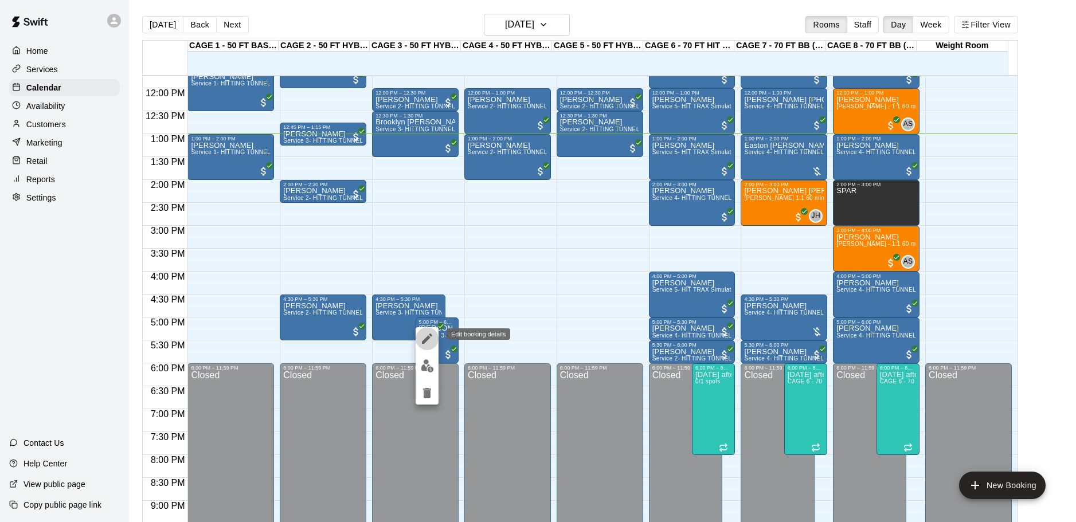
click at [426, 335] on icon "edit" at bounding box center [427, 339] width 14 height 14
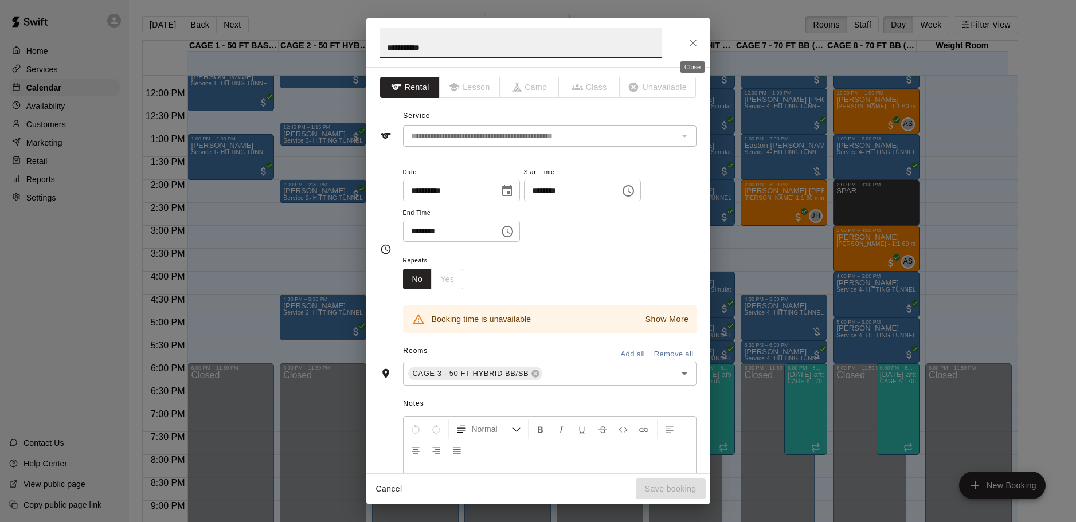
click at [692, 44] on icon "Close" at bounding box center [692, 43] width 7 height 7
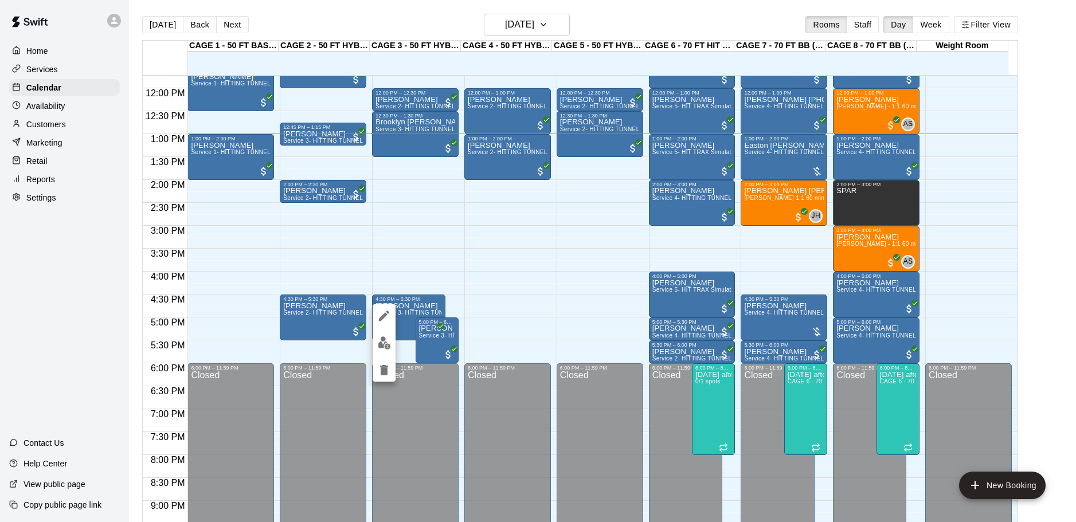
click at [386, 316] on icon "edit" at bounding box center [384, 316] width 14 height 14
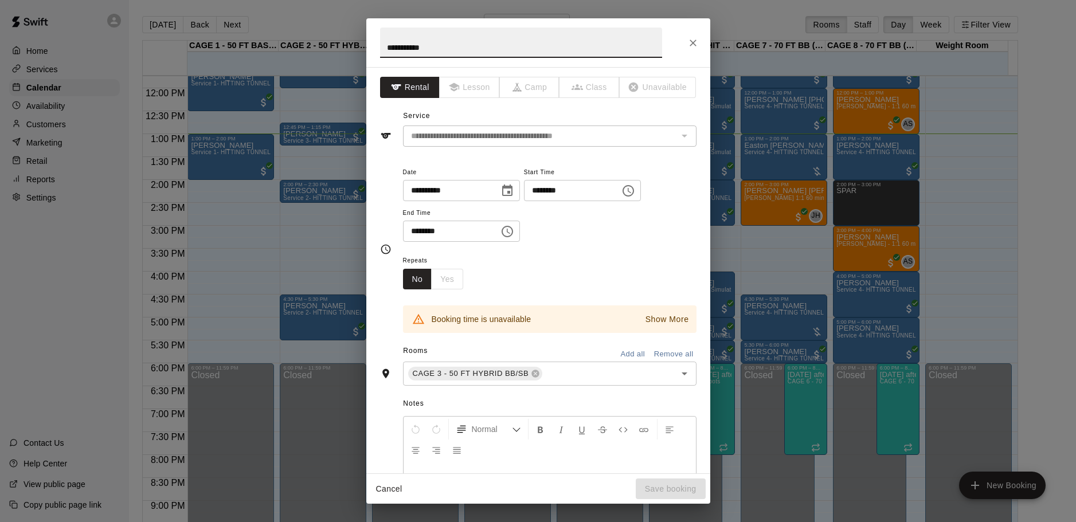
click at [685, 41] on button "Close" at bounding box center [692, 43] width 21 height 21
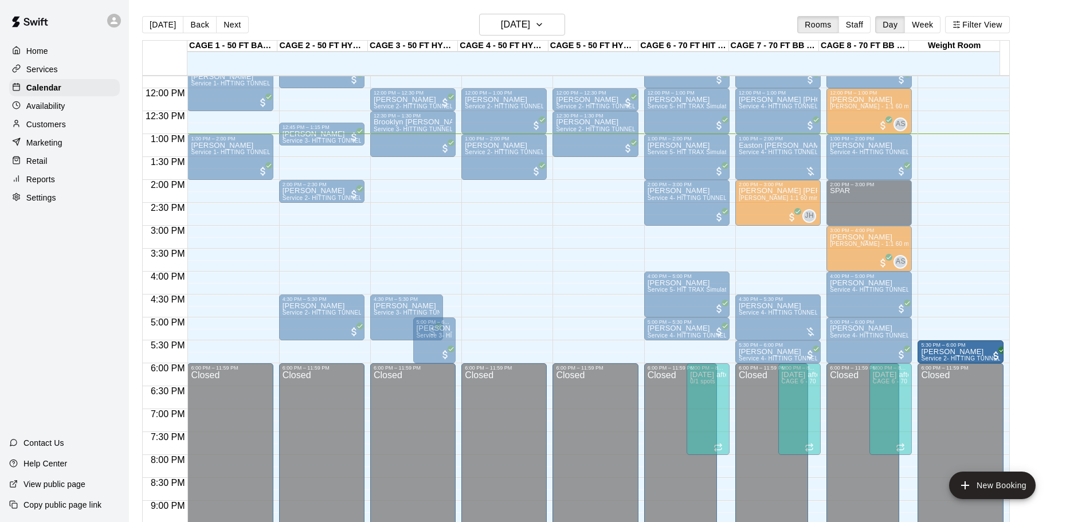
drag, startPoint x: 716, startPoint y: 351, endPoint x: 956, endPoint y: 355, distance: 240.1
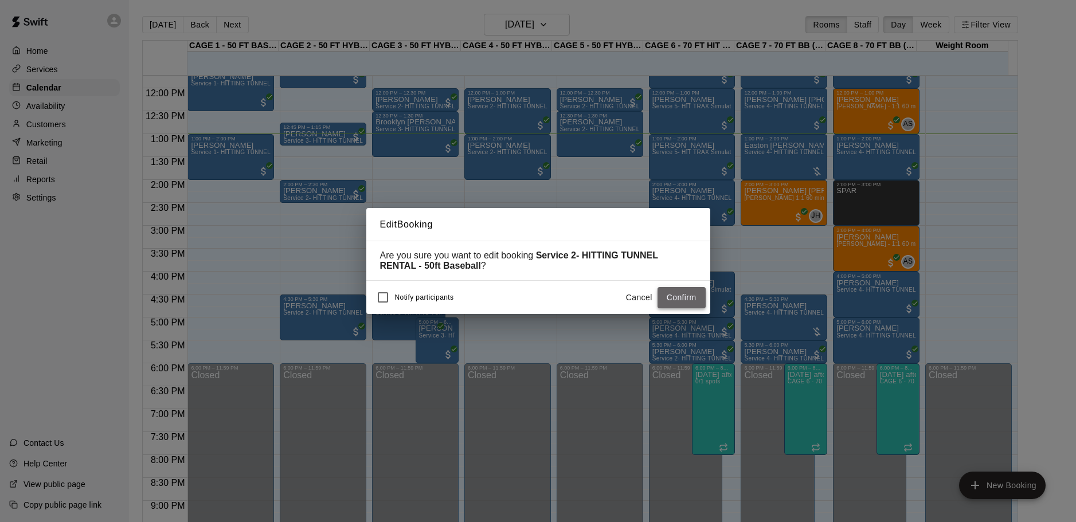
click at [675, 293] on button "Confirm" at bounding box center [681, 297] width 48 height 21
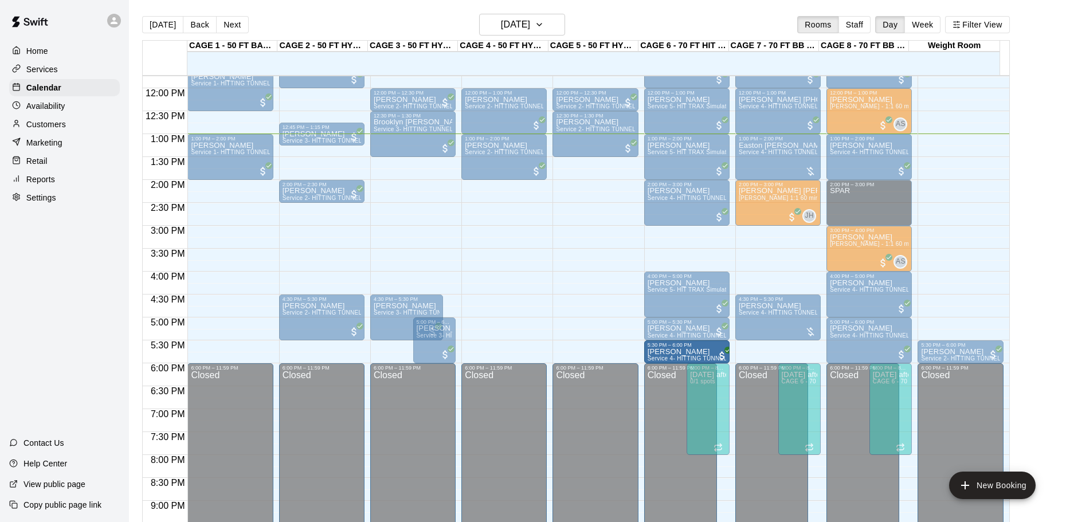
drag, startPoint x: 740, startPoint y: 356, endPoint x: 668, endPoint y: 356, distance: 72.8
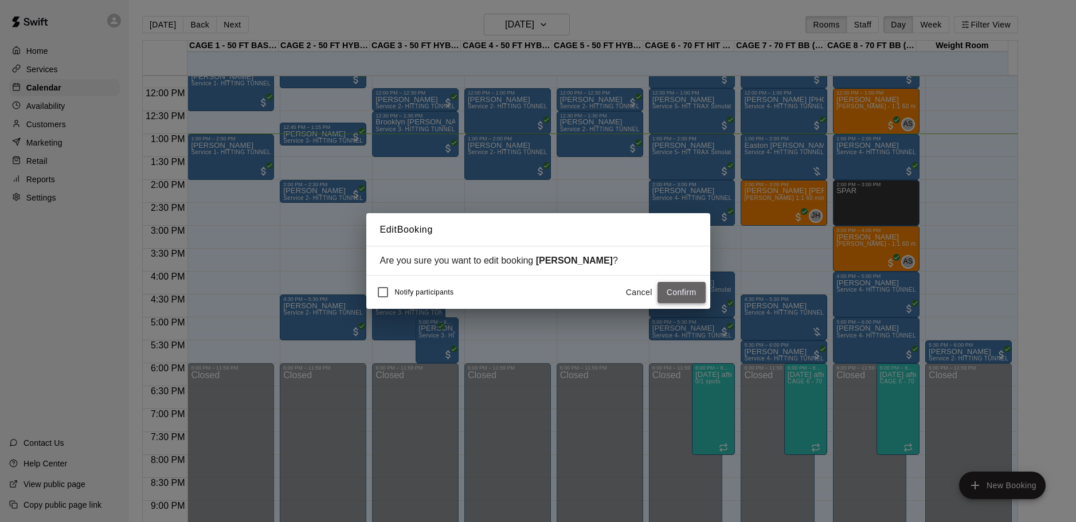
click at [688, 290] on button "Confirm" at bounding box center [681, 292] width 48 height 21
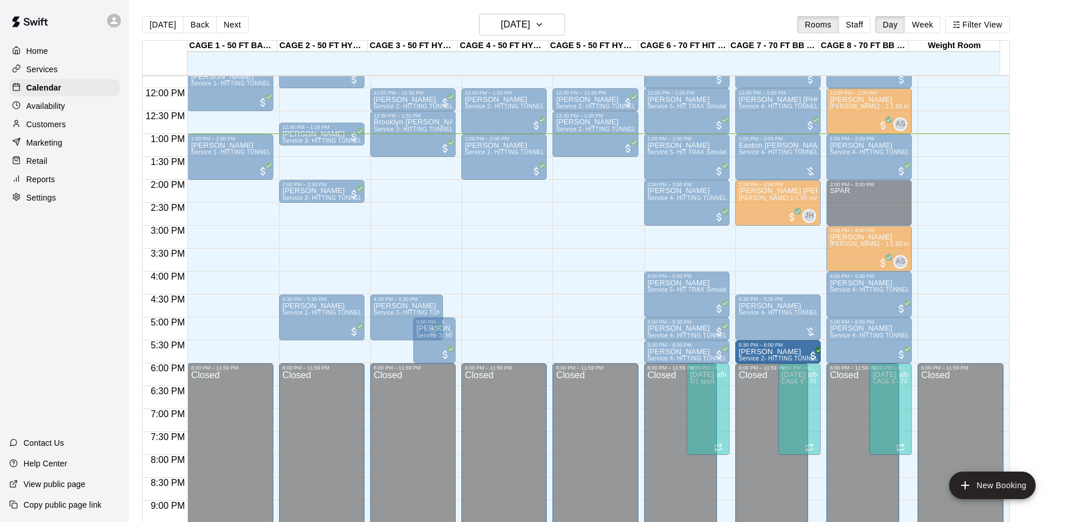
drag, startPoint x: 923, startPoint y: 351, endPoint x: 806, endPoint y: 352, distance: 116.9
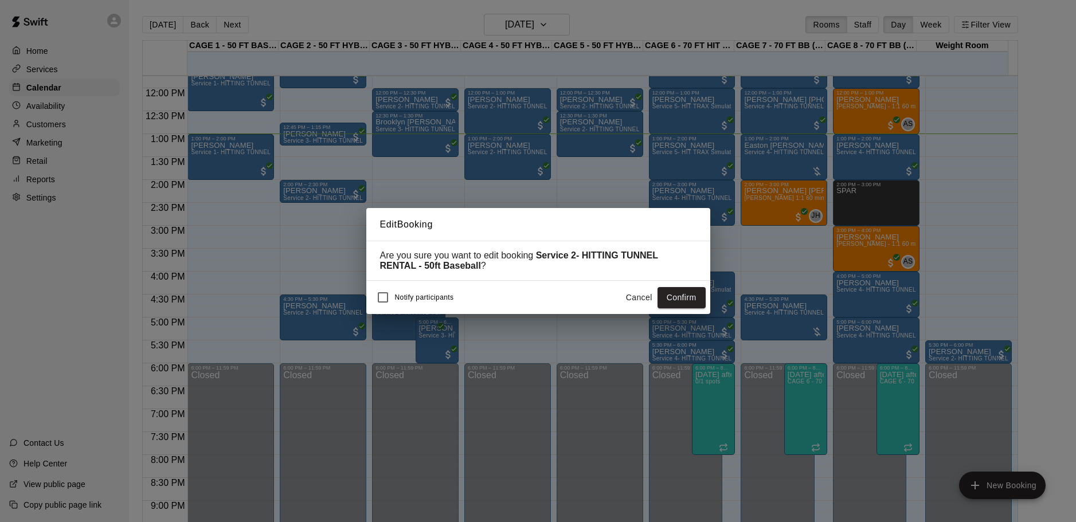
click at [684, 293] on button "Confirm" at bounding box center [681, 297] width 48 height 21
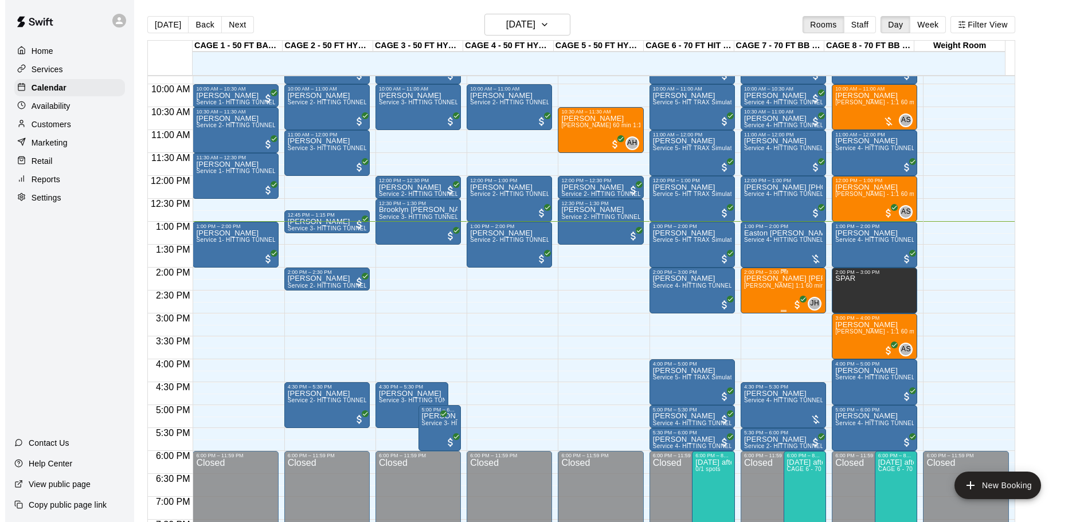
scroll to position [423, 0]
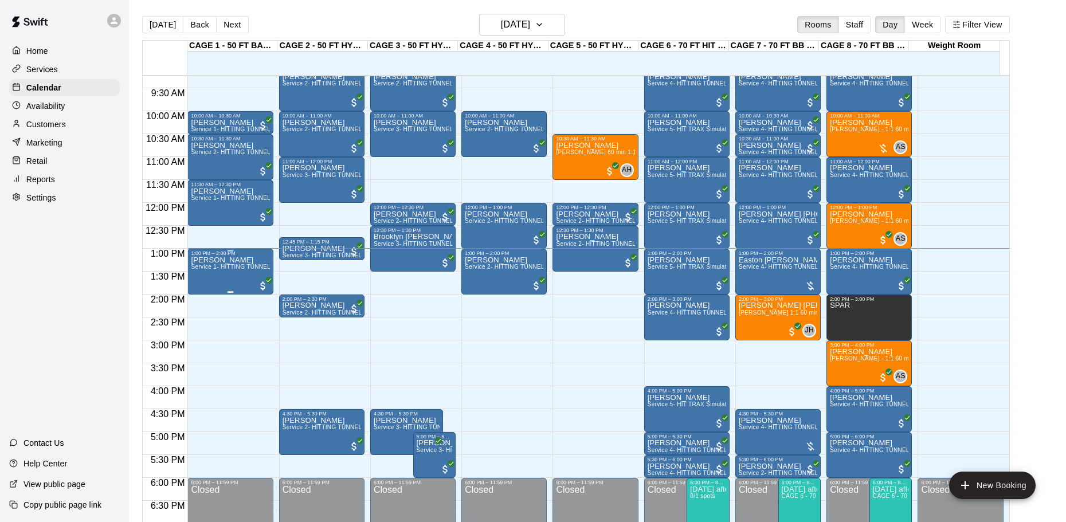
click at [223, 268] on span "Service 1- HITTING TUNNEL RENTAL - 50ft Baseball w/ Auto/Manual Feeder" at bounding box center [296, 267] width 210 height 6
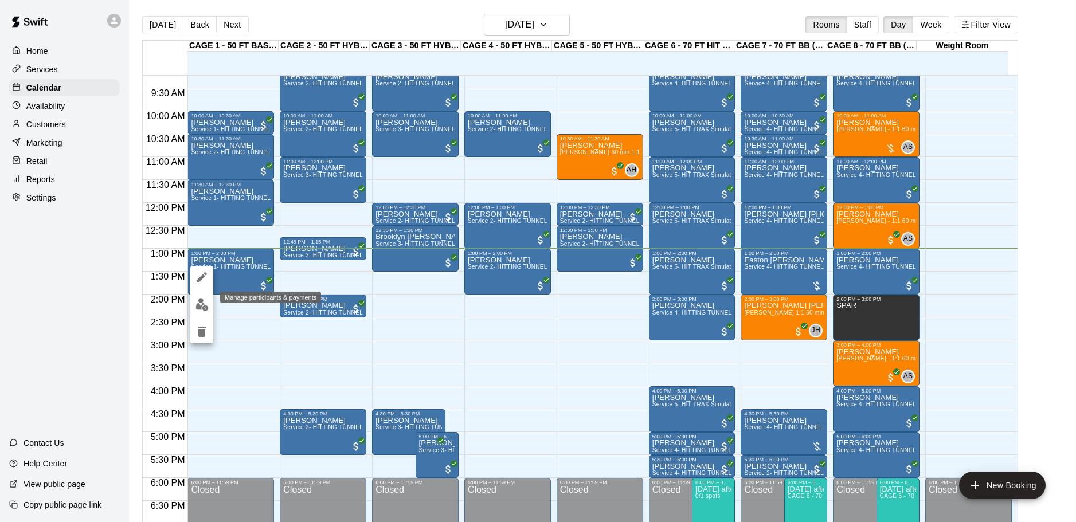
click at [205, 302] on img "edit" at bounding box center [201, 304] width 13 height 13
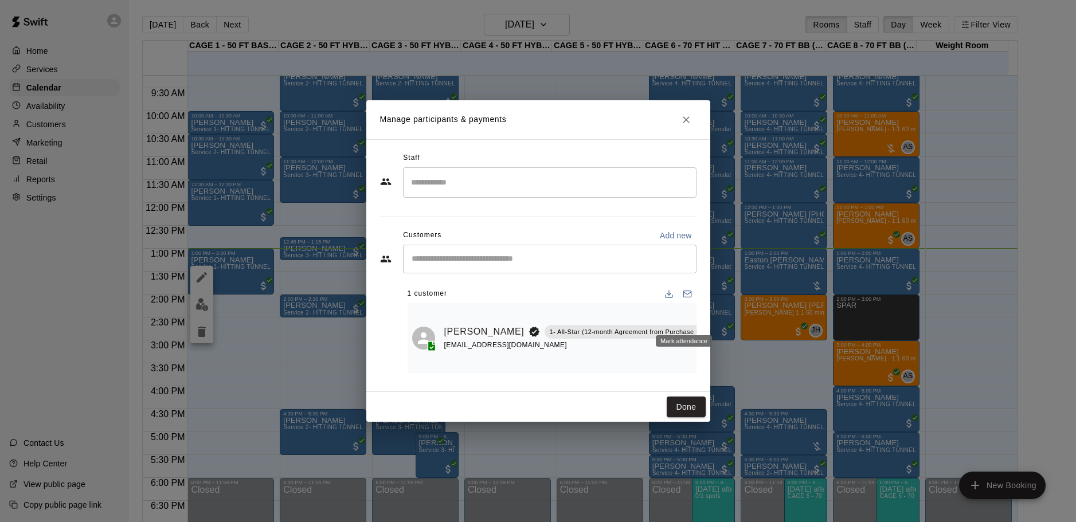
click at [721, 316] on icon "Mark attendance" at bounding box center [726, 317] width 10 height 10
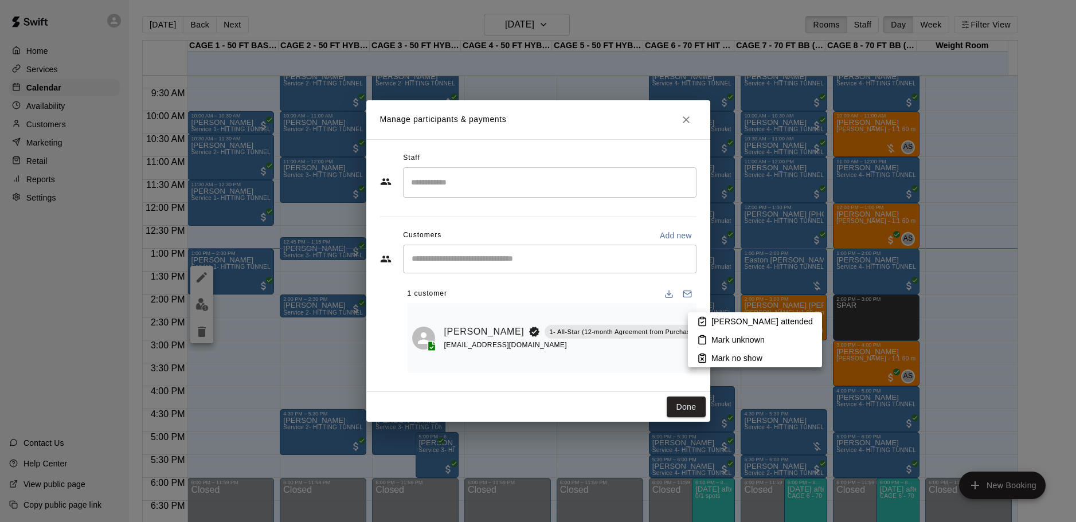
click at [694, 317] on li "[PERSON_NAME] attended" at bounding box center [755, 321] width 134 height 18
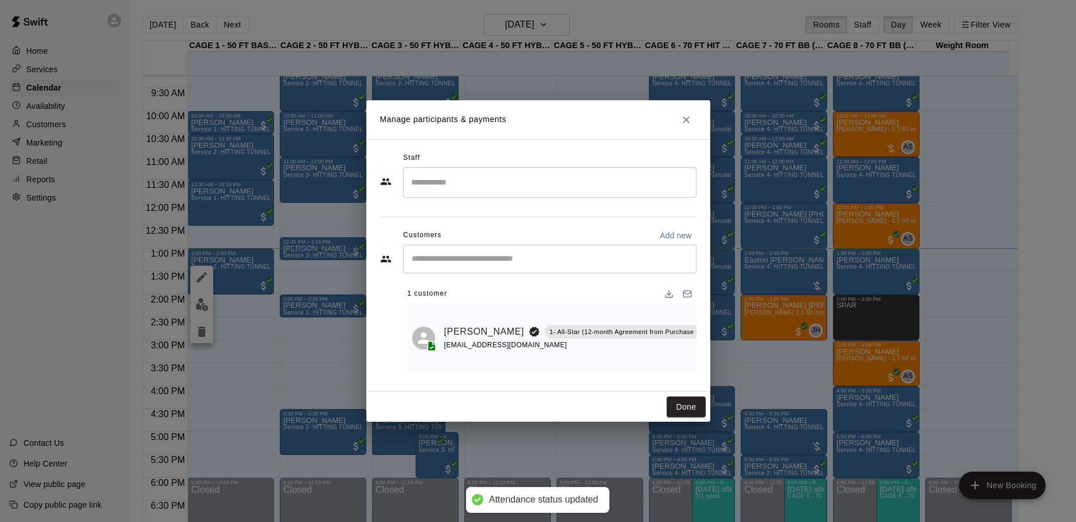
click at [693, 420] on div "Done" at bounding box center [538, 407] width 344 height 30
click at [682, 407] on button "Done" at bounding box center [685, 407] width 38 height 21
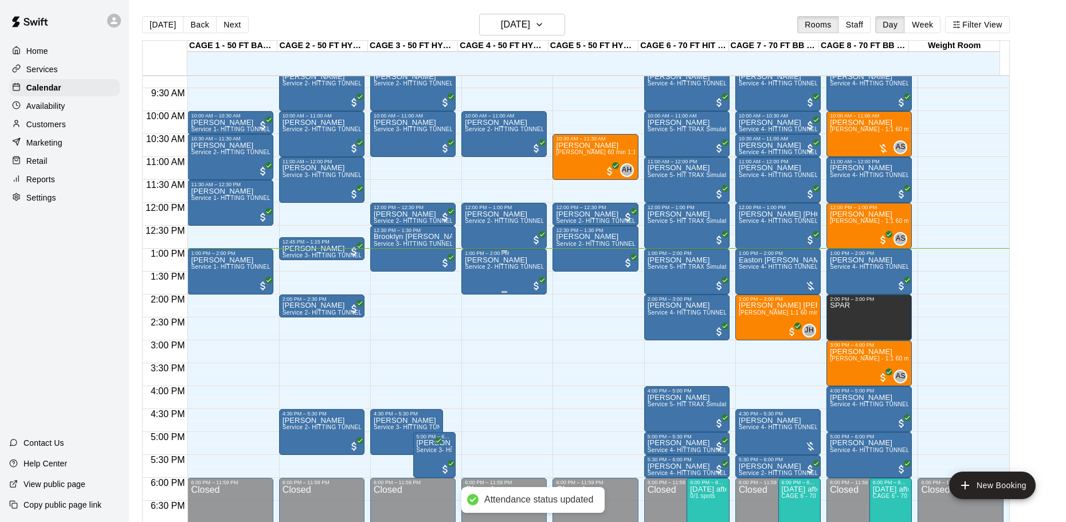
click at [465, 273] on div "[PERSON_NAME] Service 2- HITTING TUNNEL RENTAL - 50ft Baseball" at bounding box center [504, 517] width 79 height 522
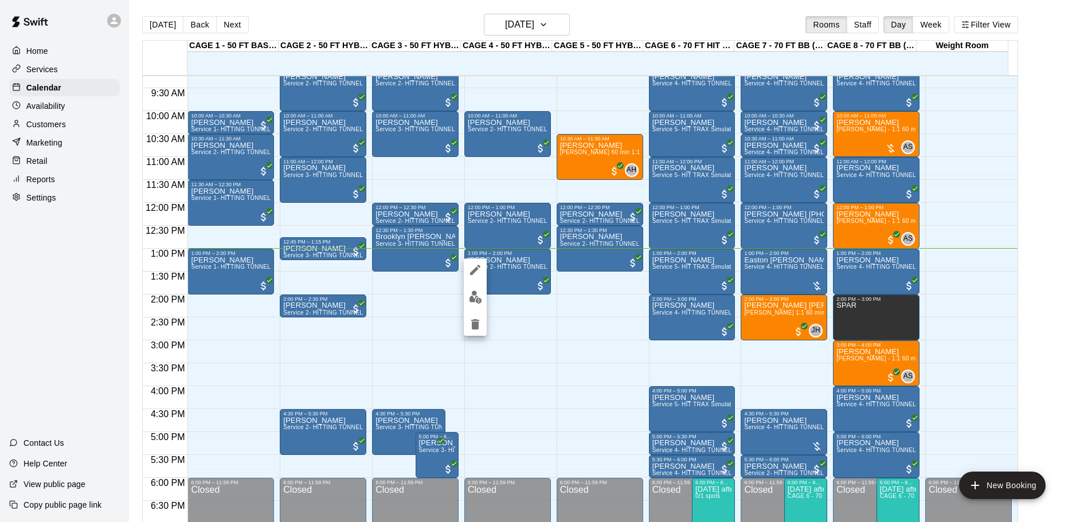
click at [507, 280] on div at bounding box center [538, 261] width 1076 height 522
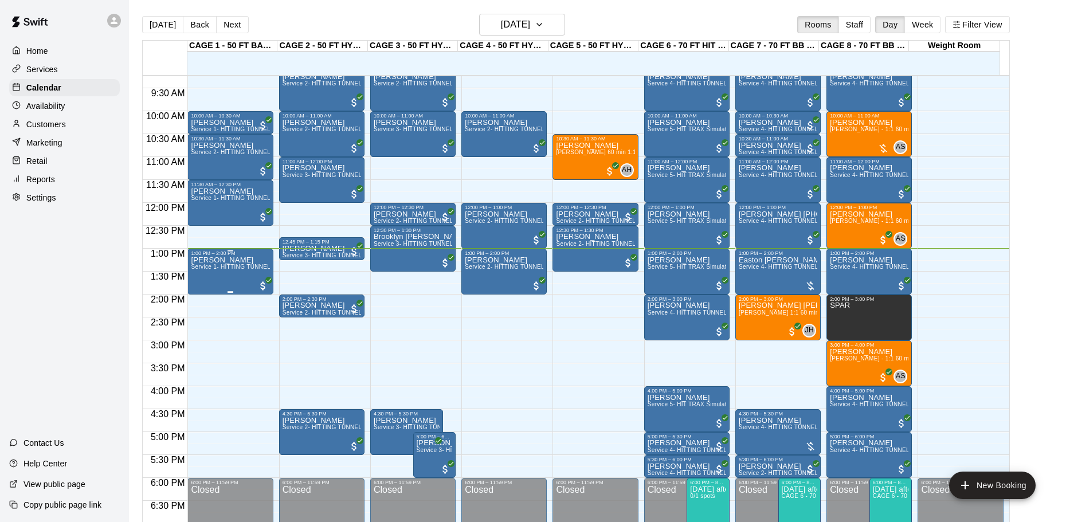
click at [227, 260] on p "[PERSON_NAME]" at bounding box center [230, 260] width 79 height 0
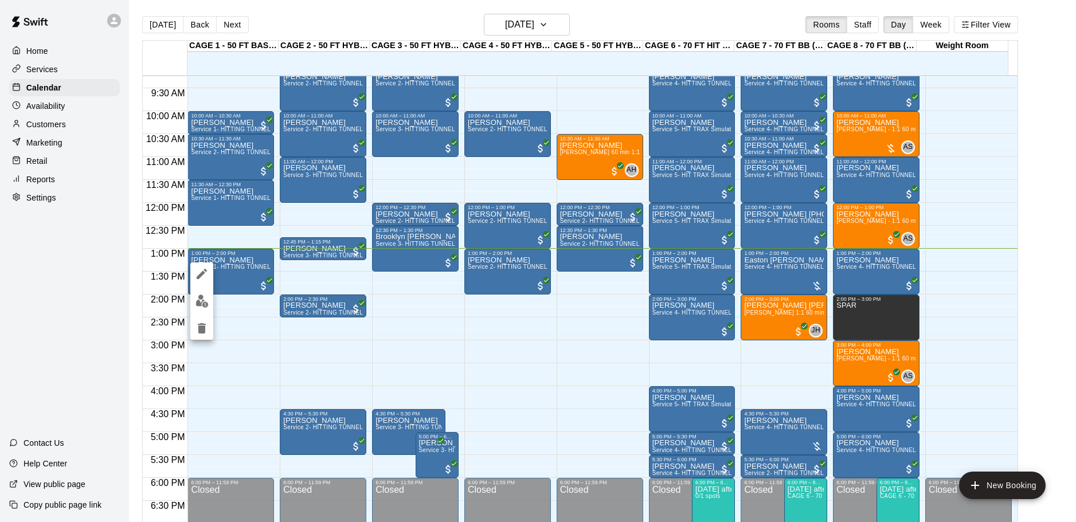
click at [203, 293] on button "edit" at bounding box center [201, 301] width 23 height 22
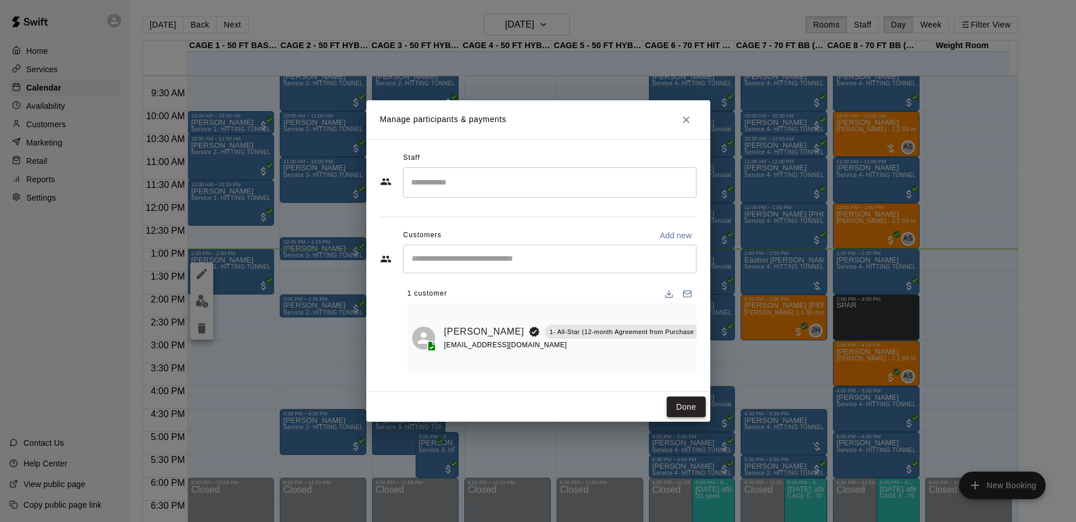
click at [683, 401] on button "Done" at bounding box center [685, 407] width 38 height 21
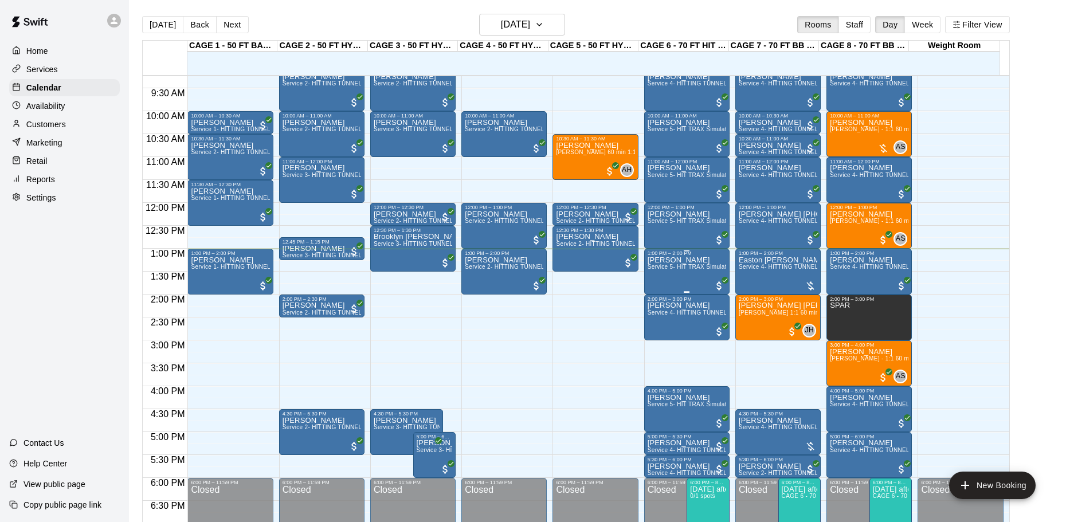
click at [676, 260] on p "[PERSON_NAME]" at bounding box center [686, 260] width 79 height 0
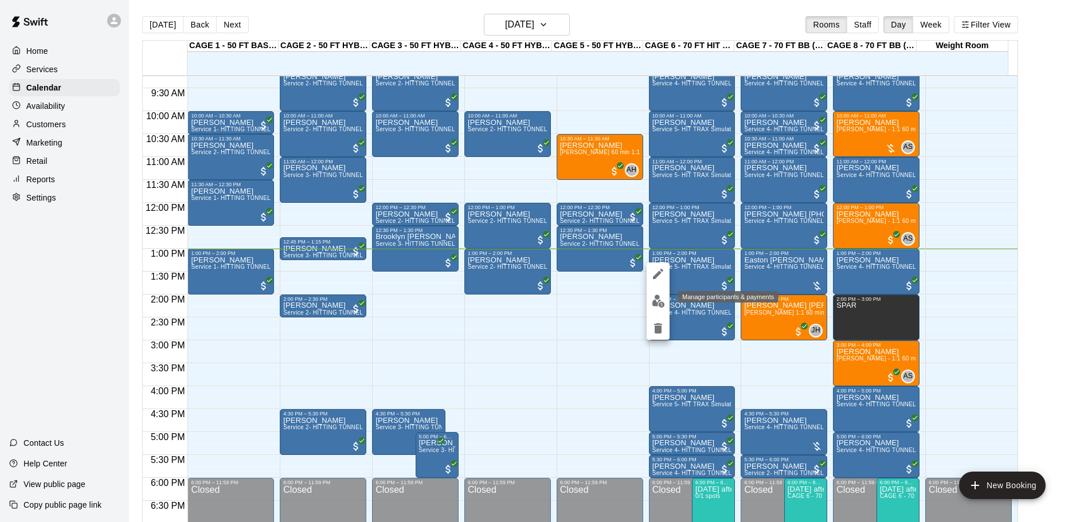
click at [658, 303] on img "edit" at bounding box center [657, 301] width 13 height 13
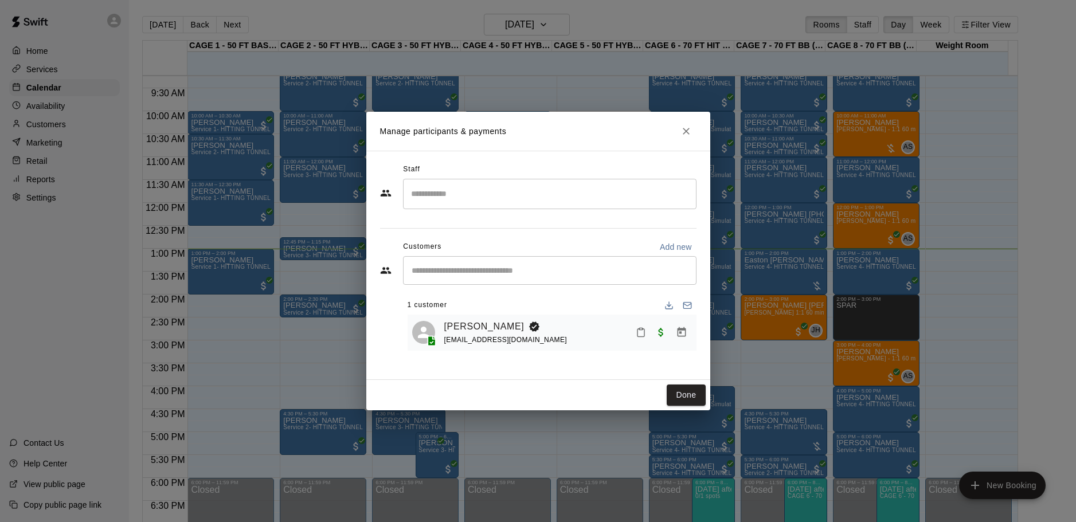
click at [639, 335] on icon "Mark attendance" at bounding box center [640, 332] width 10 height 10
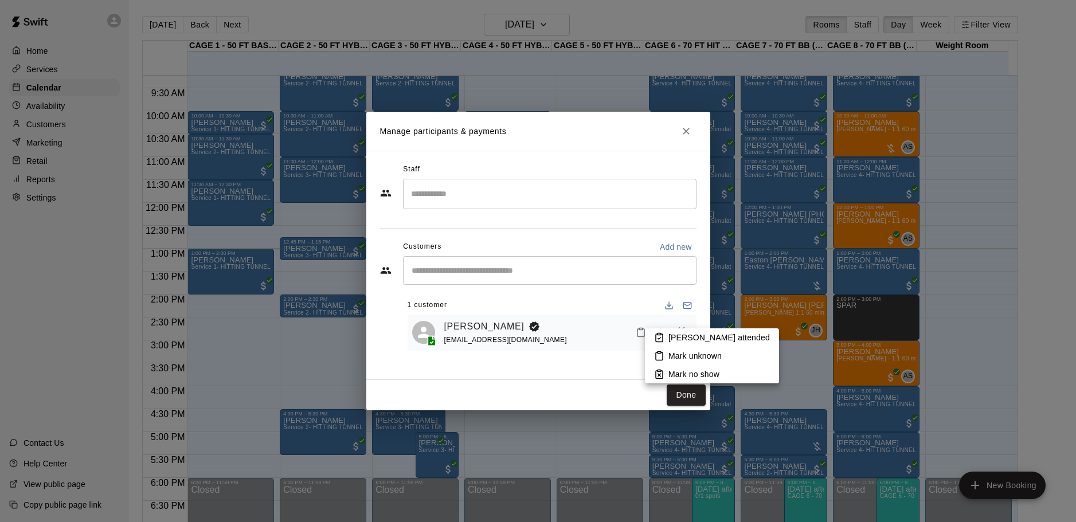
click at [678, 332] on p "[PERSON_NAME] attended" at bounding box center [718, 337] width 101 height 11
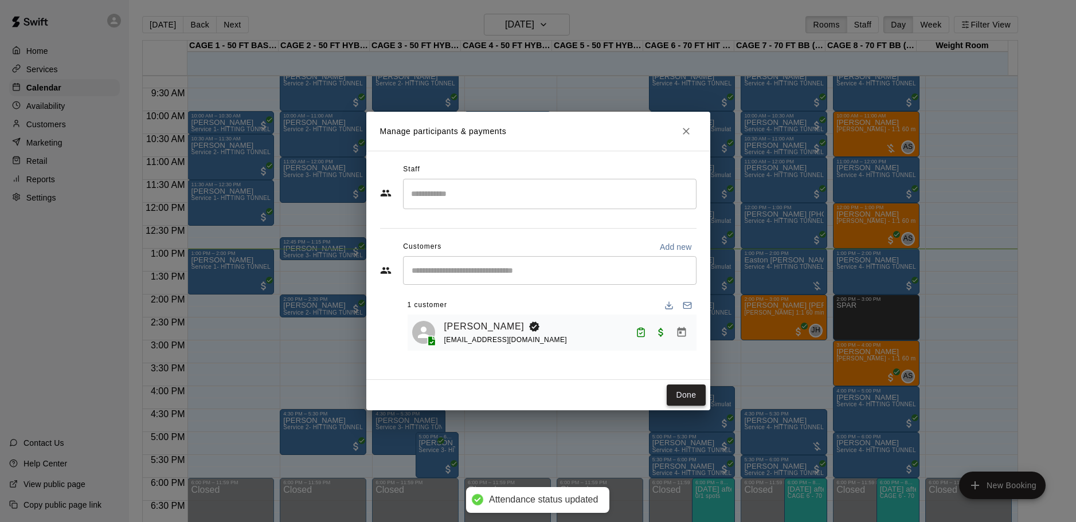
click at [681, 399] on button "Done" at bounding box center [685, 394] width 38 height 21
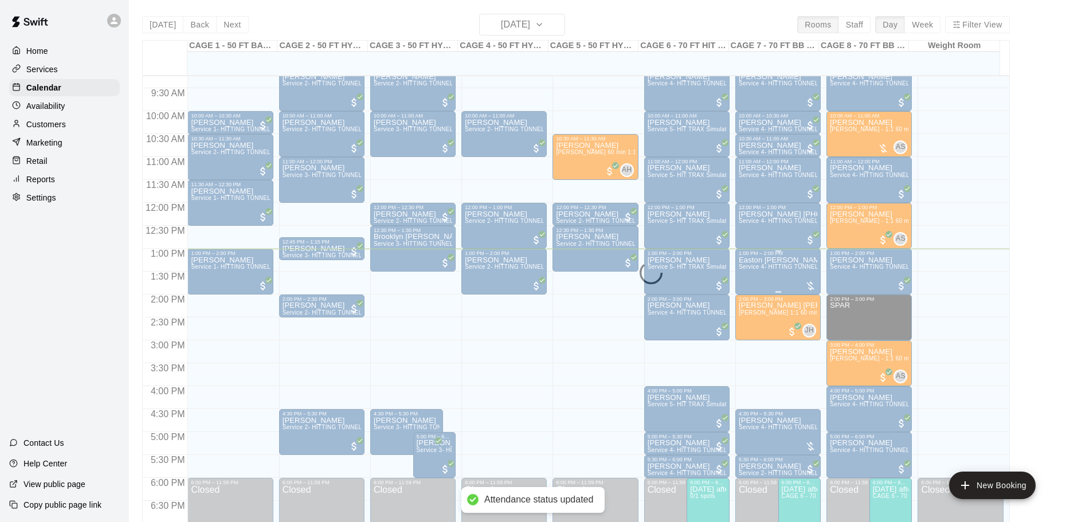
click at [755, 268] on span "Service 4- HITTING TUNNEL RENTAL - 70ft Baseball" at bounding box center [812, 267] width 146 height 6
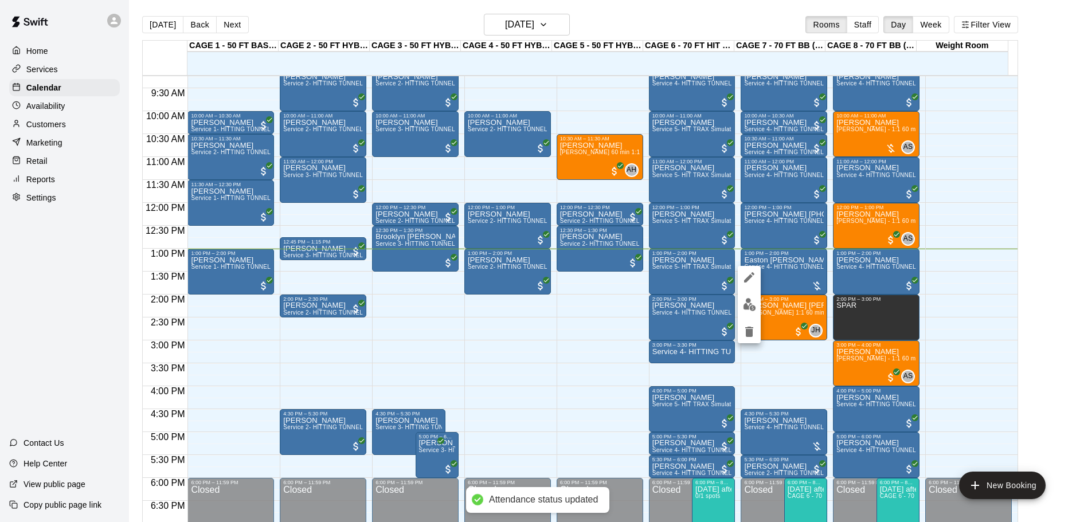
click at [858, 266] on div at bounding box center [538, 261] width 1076 height 522
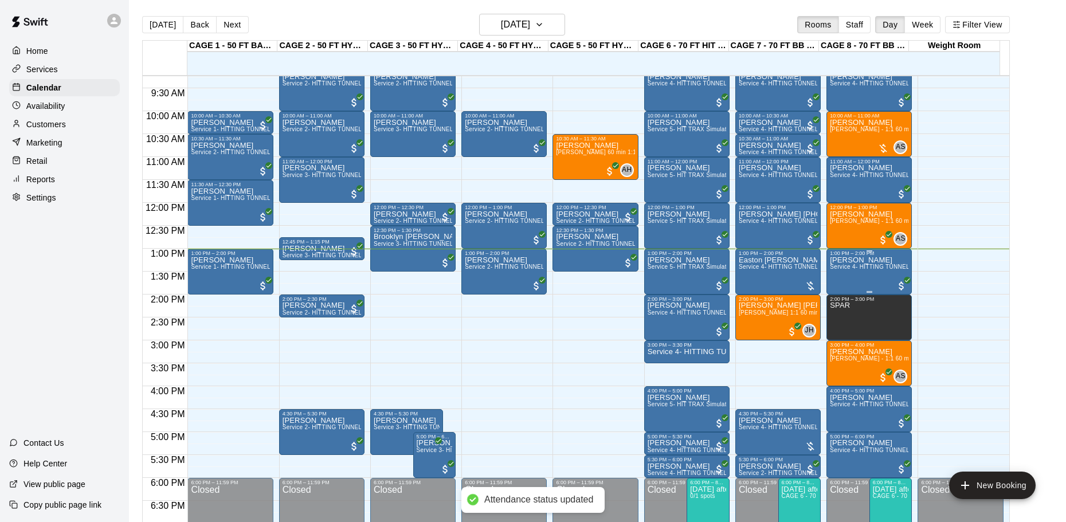
click at [853, 270] on span "Service 4- HITTING TUNNEL RENTAL - 70ft Baseball" at bounding box center [903, 267] width 146 height 6
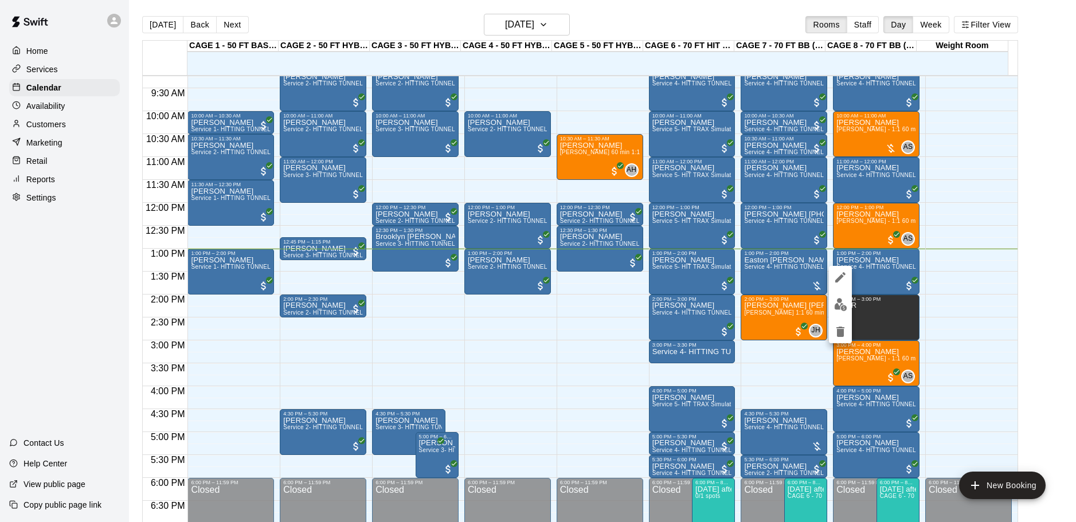
click at [838, 297] on button "edit" at bounding box center [840, 304] width 23 height 22
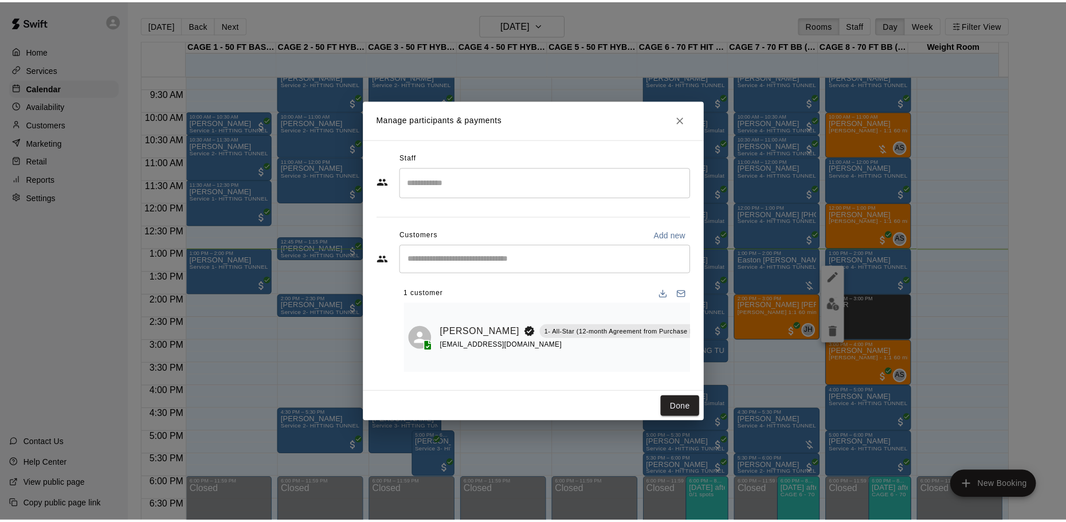
scroll to position [0, 10]
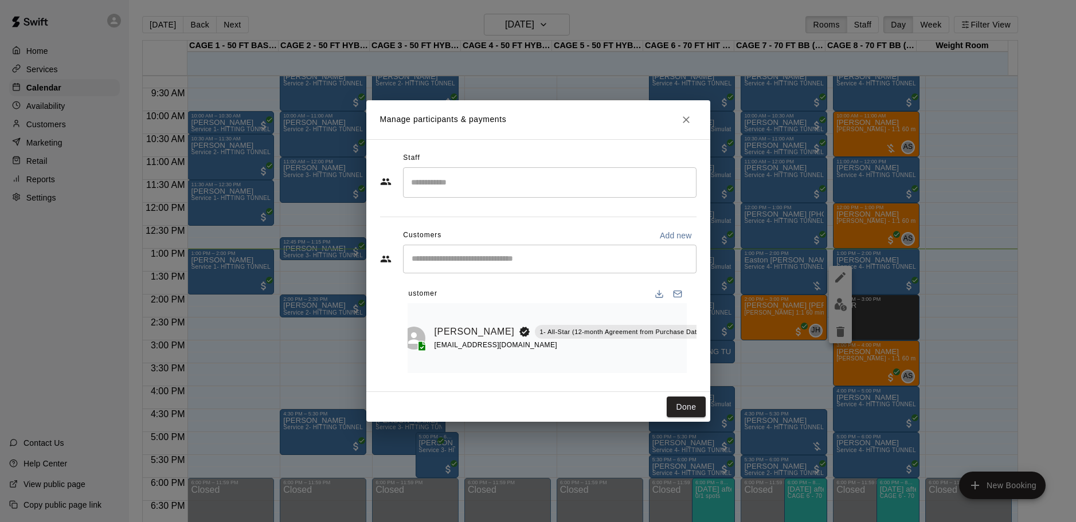
click at [715, 313] on rect "Mark attendance" at bounding box center [716, 314] width 3 height 2
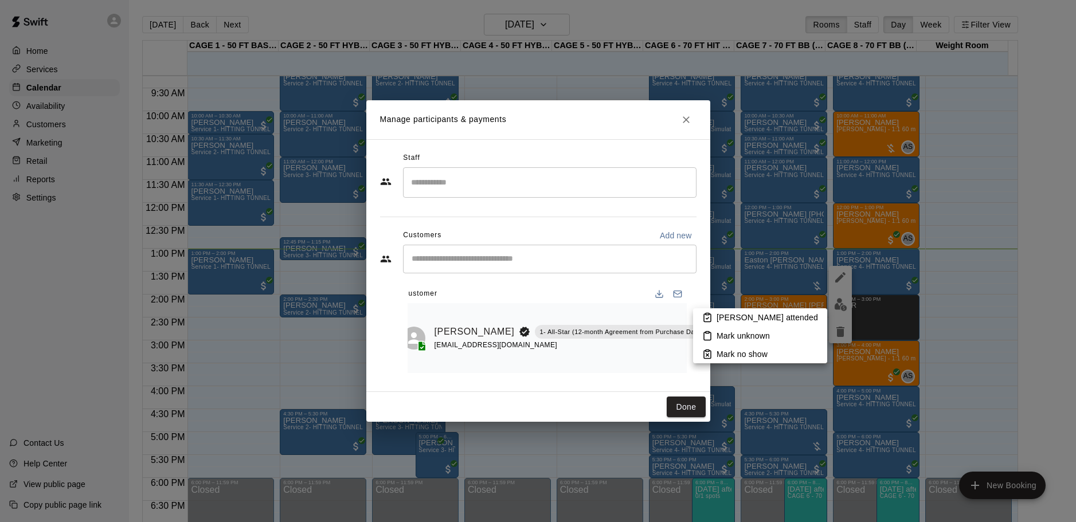
click at [722, 312] on p "[PERSON_NAME] attended" at bounding box center [766, 317] width 101 height 11
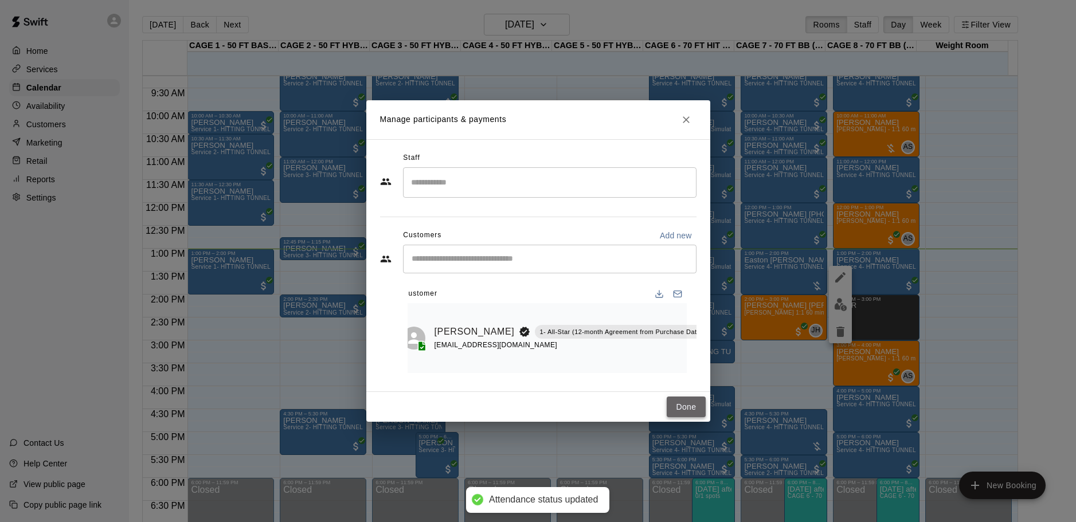
click at [682, 409] on button "Done" at bounding box center [685, 407] width 38 height 21
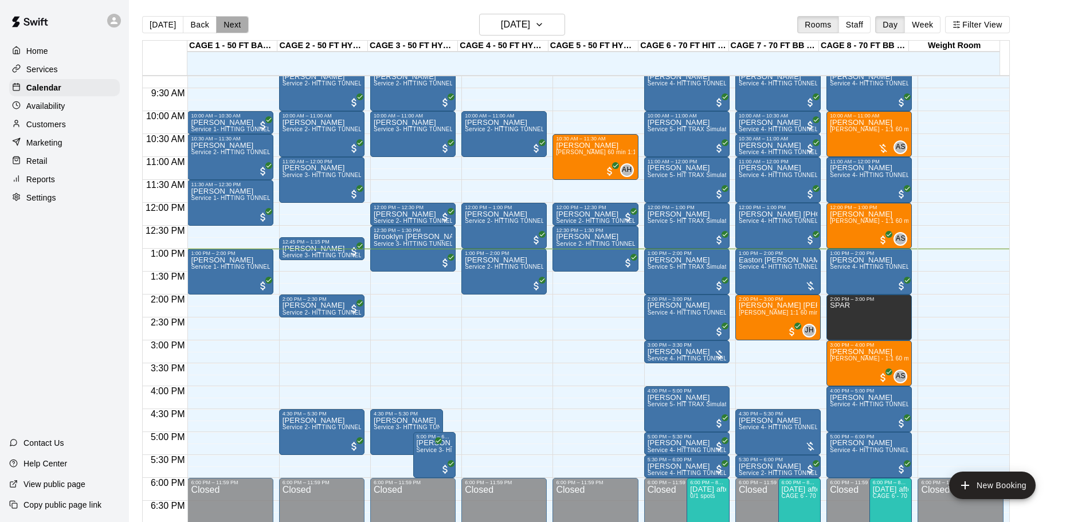
click at [241, 31] on button "Next" at bounding box center [232, 24] width 32 height 17
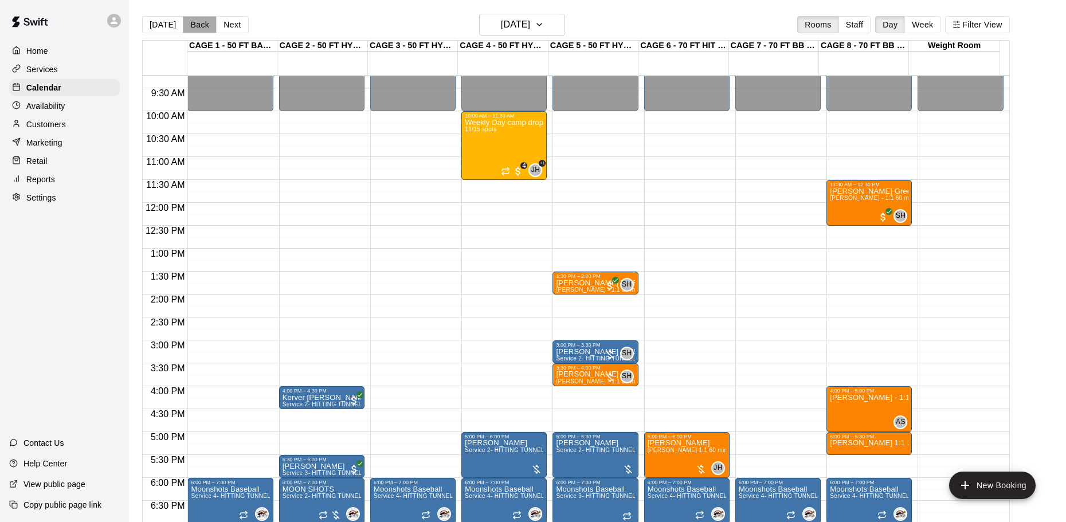
click at [200, 26] on button "Back" at bounding box center [200, 24] width 34 height 17
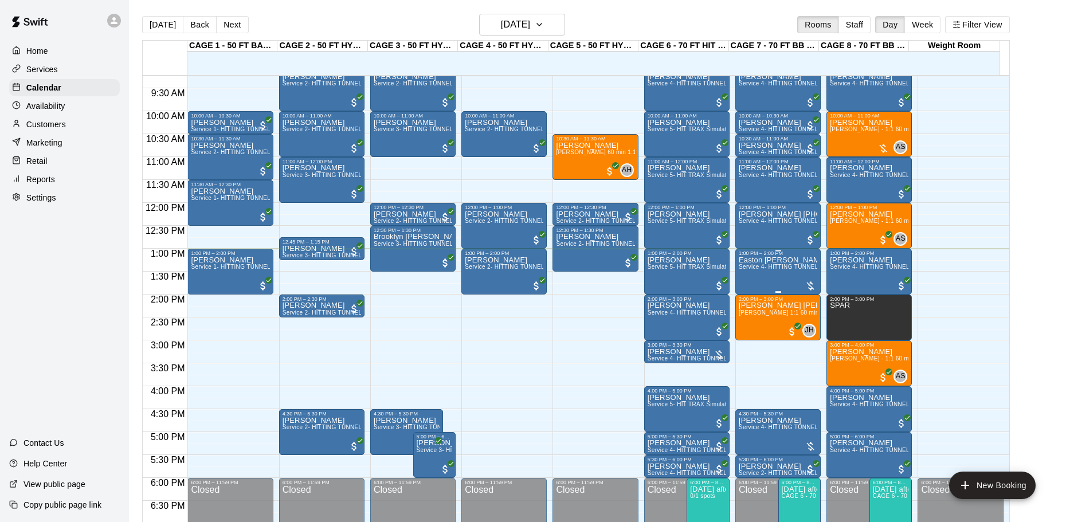
click at [769, 270] on span "Service 4- HITTING TUNNEL RENTAL - 70ft Baseball" at bounding box center [812, 267] width 146 height 6
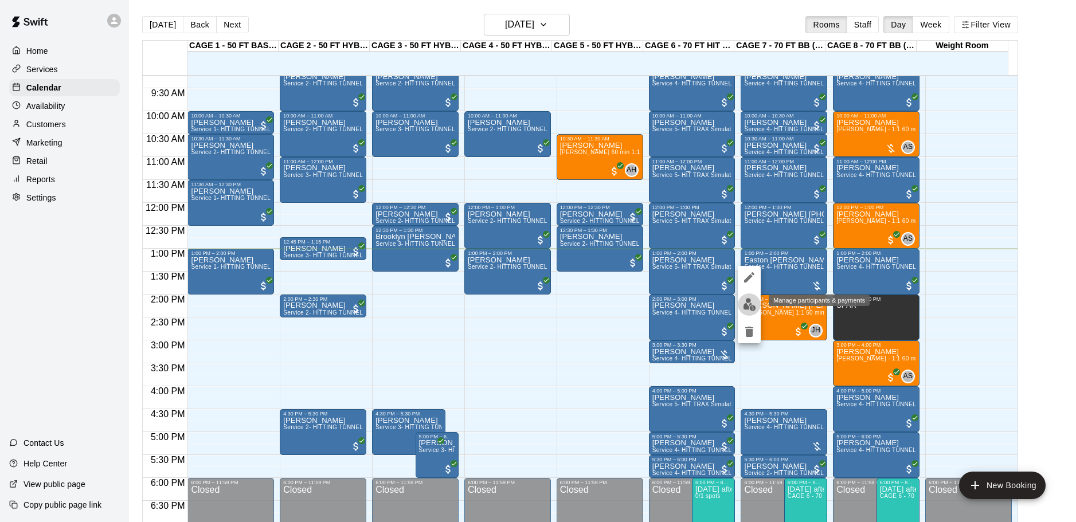
click at [747, 299] on img "edit" at bounding box center [749, 304] width 13 height 13
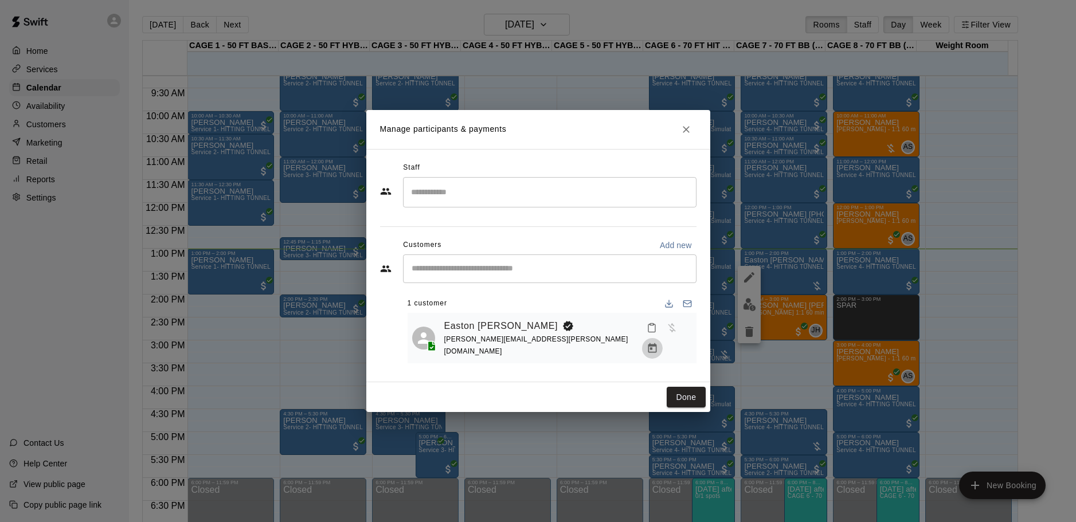
click at [656, 343] on icon "Manage bookings & payment" at bounding box center [651, 348] width 9 height 10
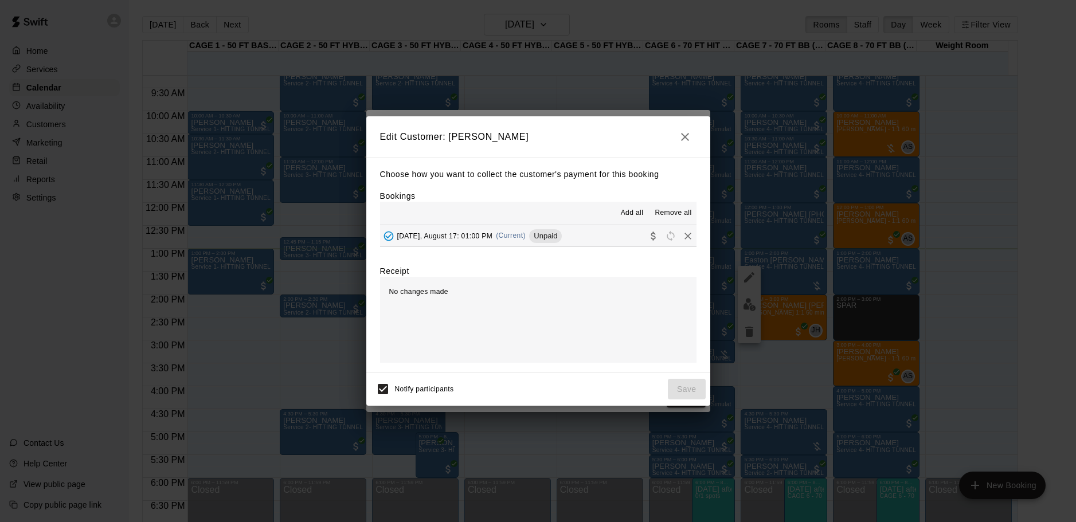
click at [558, 244] on div "[DATE], August 17: 01:00 PM (Current) Unpaid" at bounding box center [471, 235] width 182 height 17
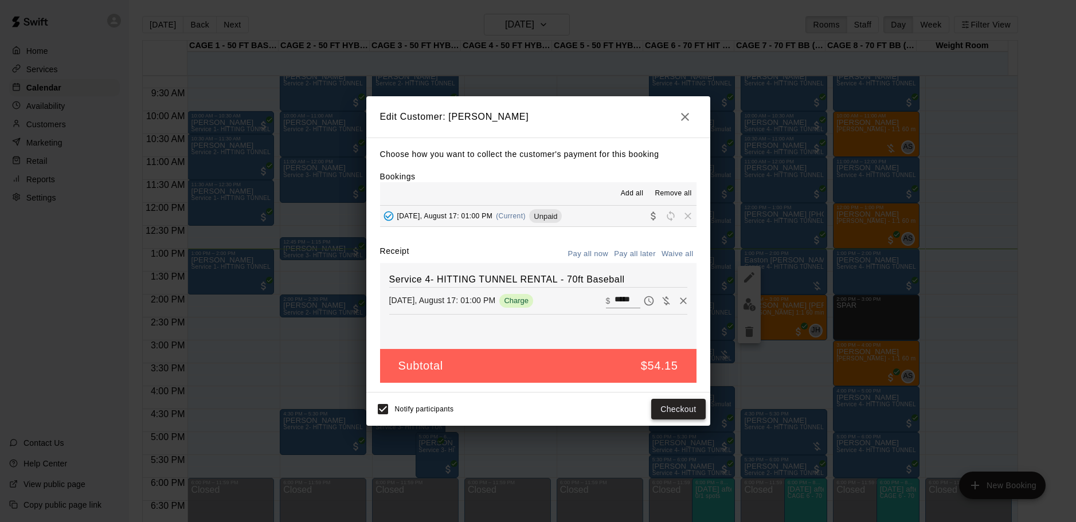
click at [683, 419] on button "Checkout" at bounding box center [678, 409] width 54 height 21
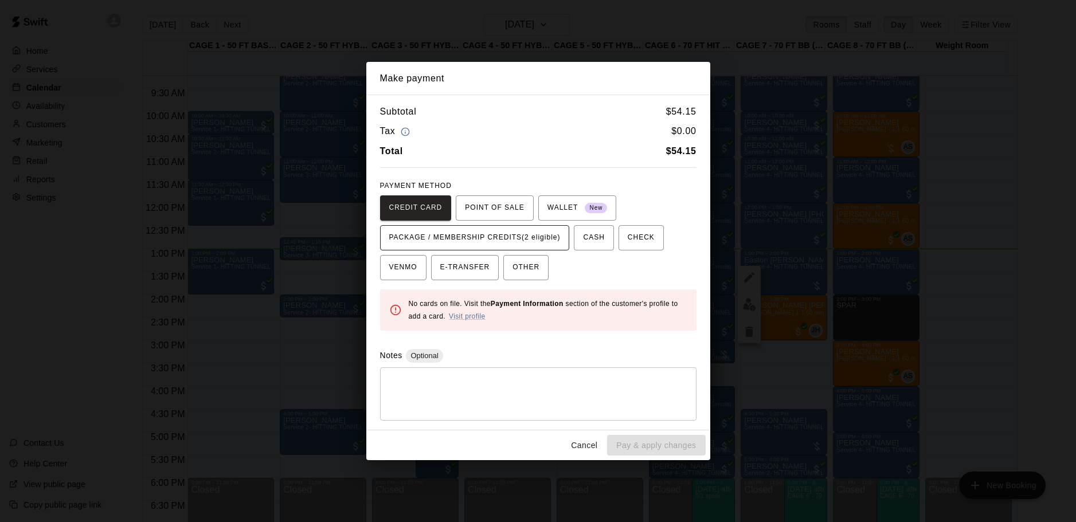
click at [521, 237] on span "PACKAGE / MEMBERSHIP CREDITS (2 eligible)" at bounding box center [474, 238] width 171 height 18
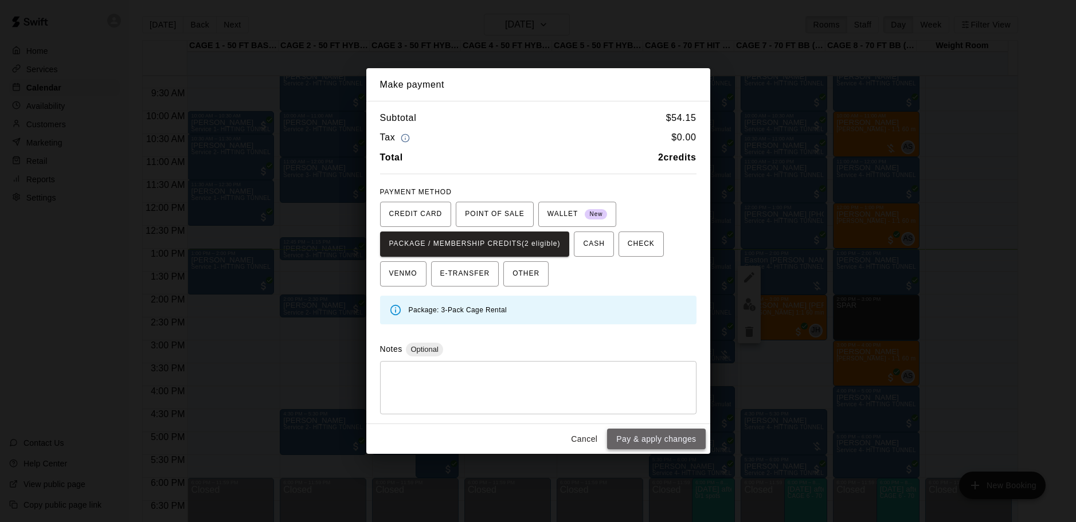
click at [641, 442] on button "Pay & apply changes" at bounding box center [656, 439] width 98 height 21
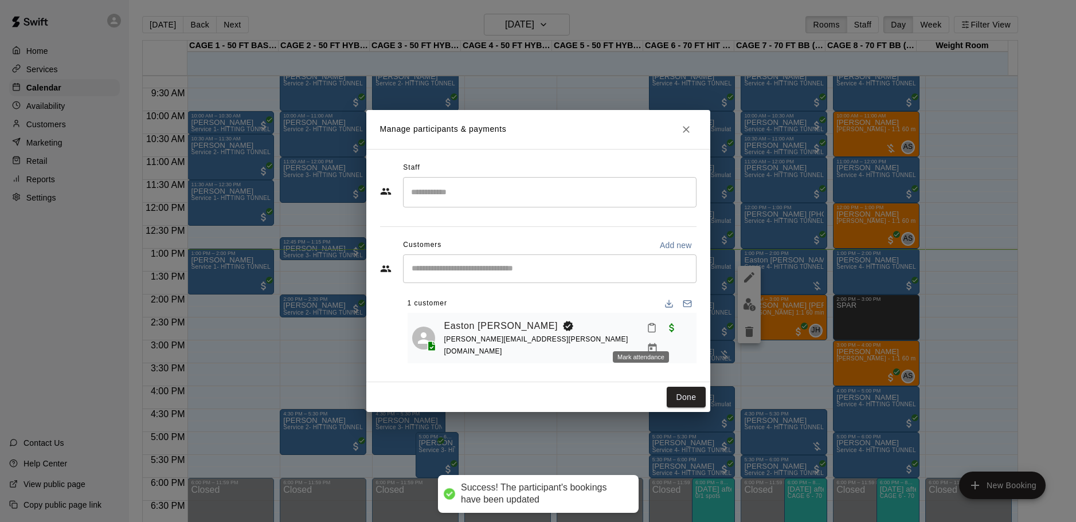
click at [642, 335] on button "Mark attendance" at bounding box center [651, 327] width 19 height 19
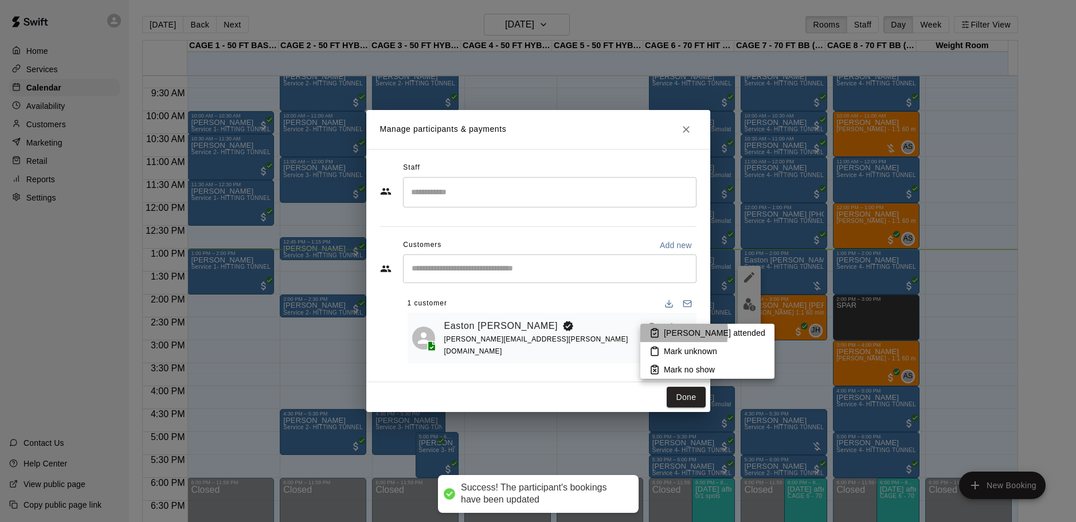
click at [670, 332] on p "[PERSON_NAME] attended" at bounding box center [714, 332] width 101 height 11
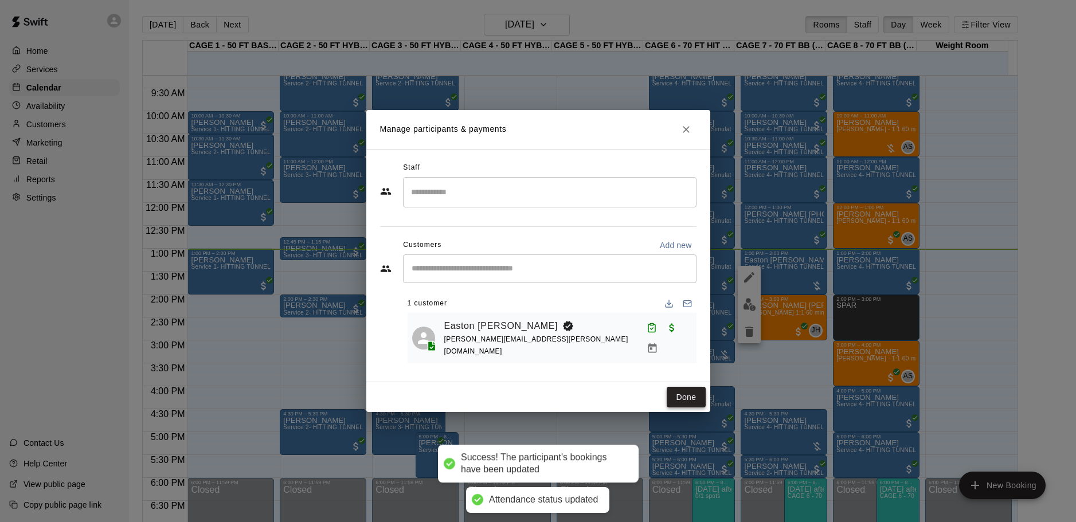
click at [683, 395] on button "Done" at bounding box center [685, 397] width 38 height 21
